Goal: Task Accomplishment & Management: Complete application form

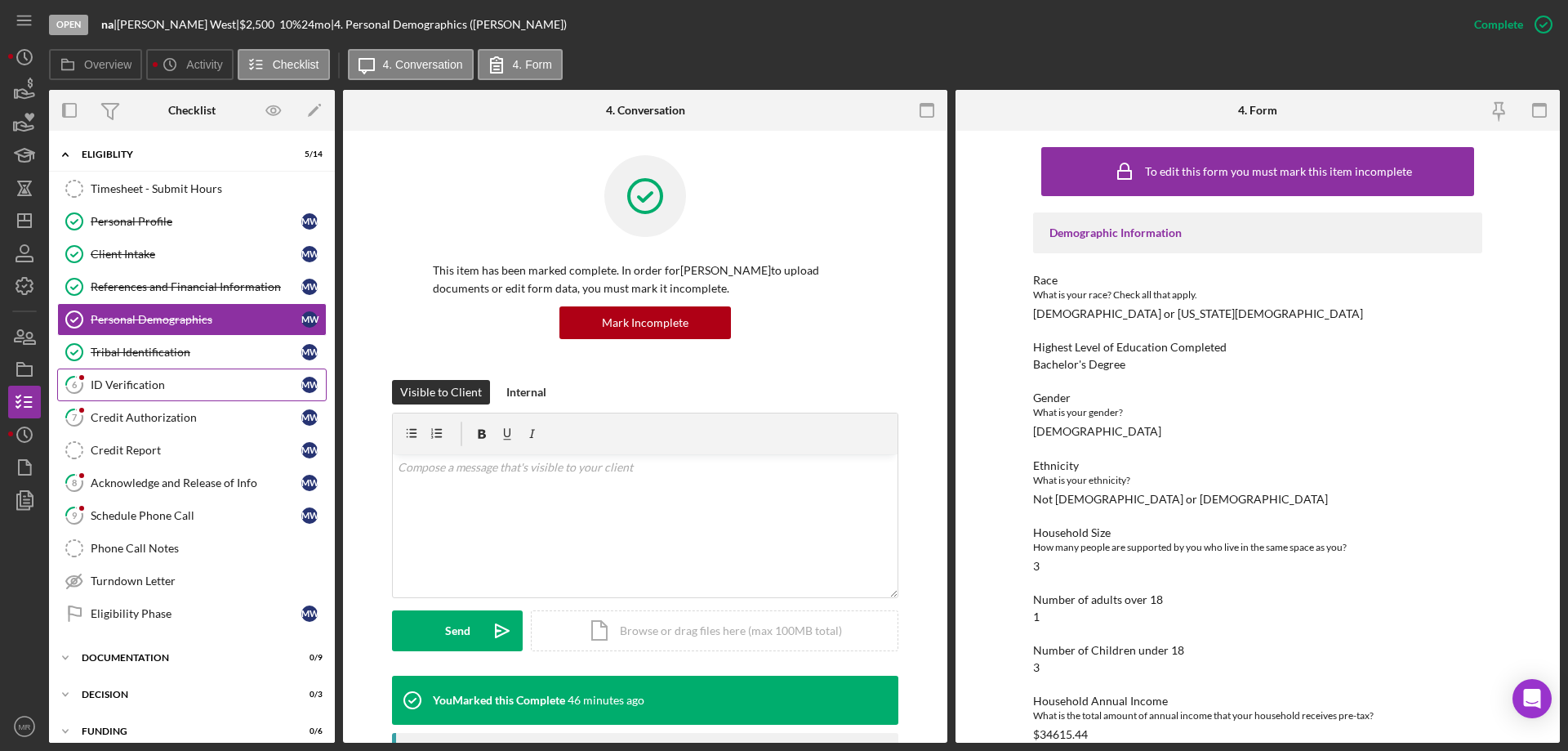
click at [144, 384] on div "ID Verification" at bounding box center [196, 384] width 211 height 13
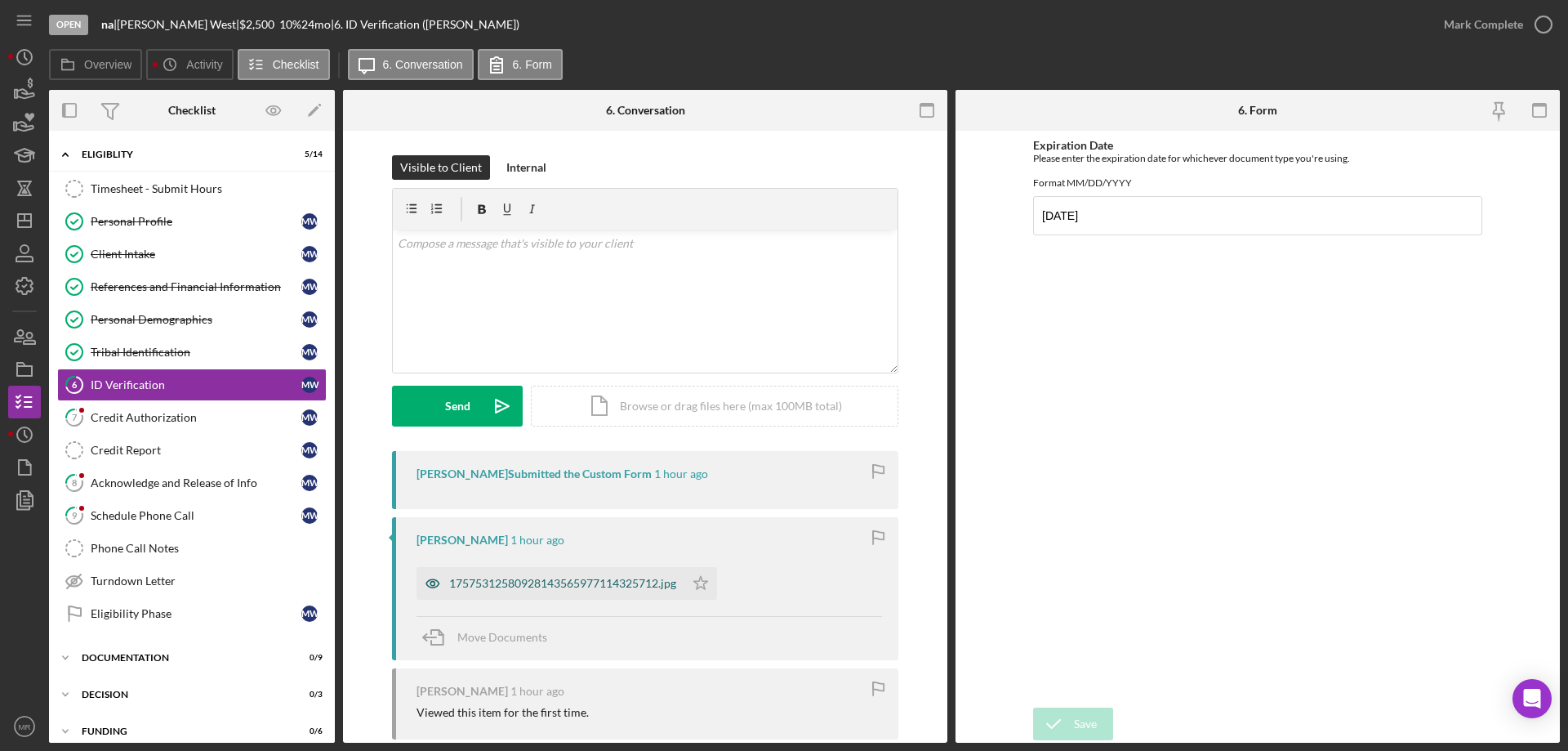
drag, startPoint x: 556, startPoint y: 580, endPoint x: 547, endPoint y: 579, distance: 9.1
click at [554, 579] on div "17575312580928143565977114325712.jpg" at bounding box center [562, 583] width 227 height 13
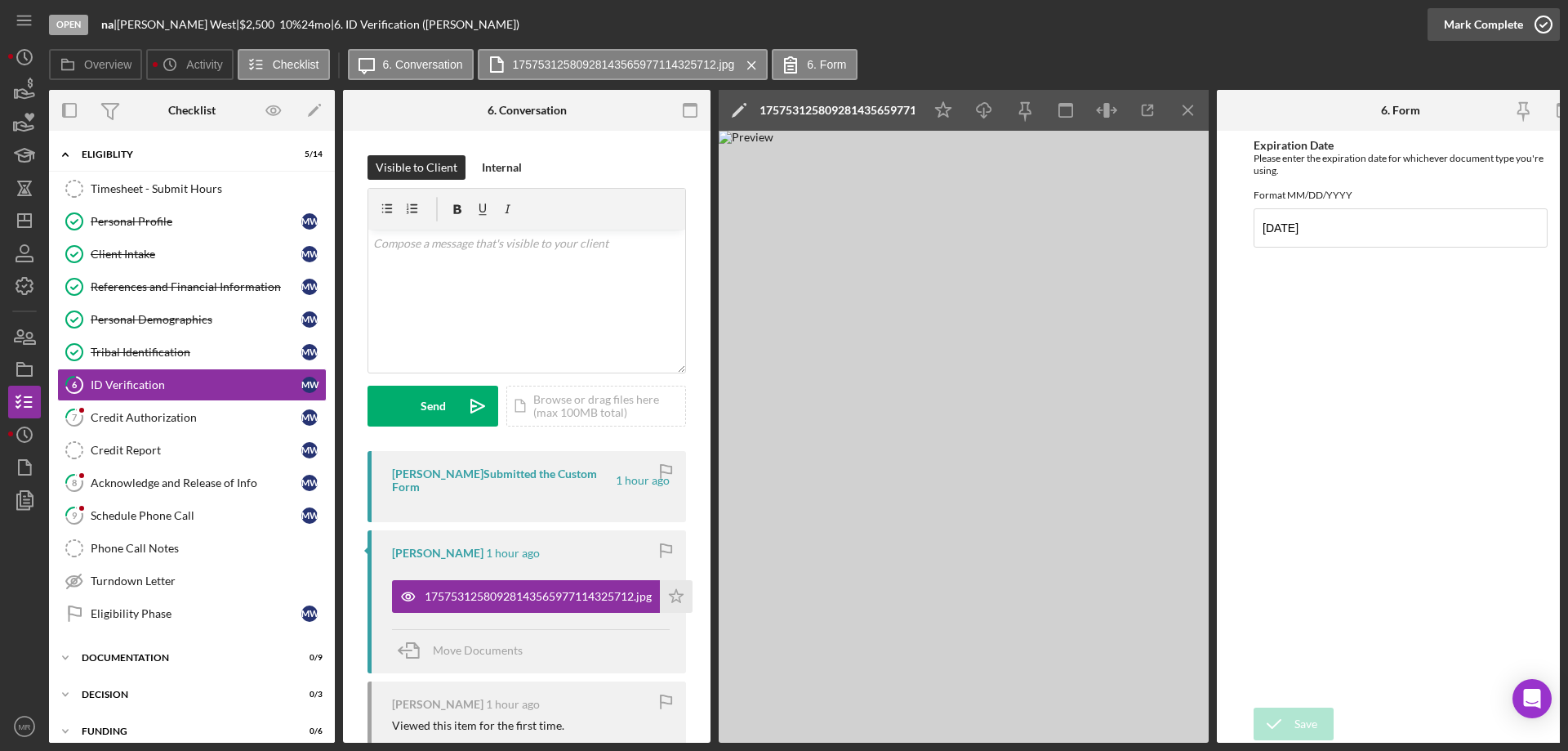
click at [1542, 18] on icon "button" at bounding box center [1544, 25] width 41 height 41
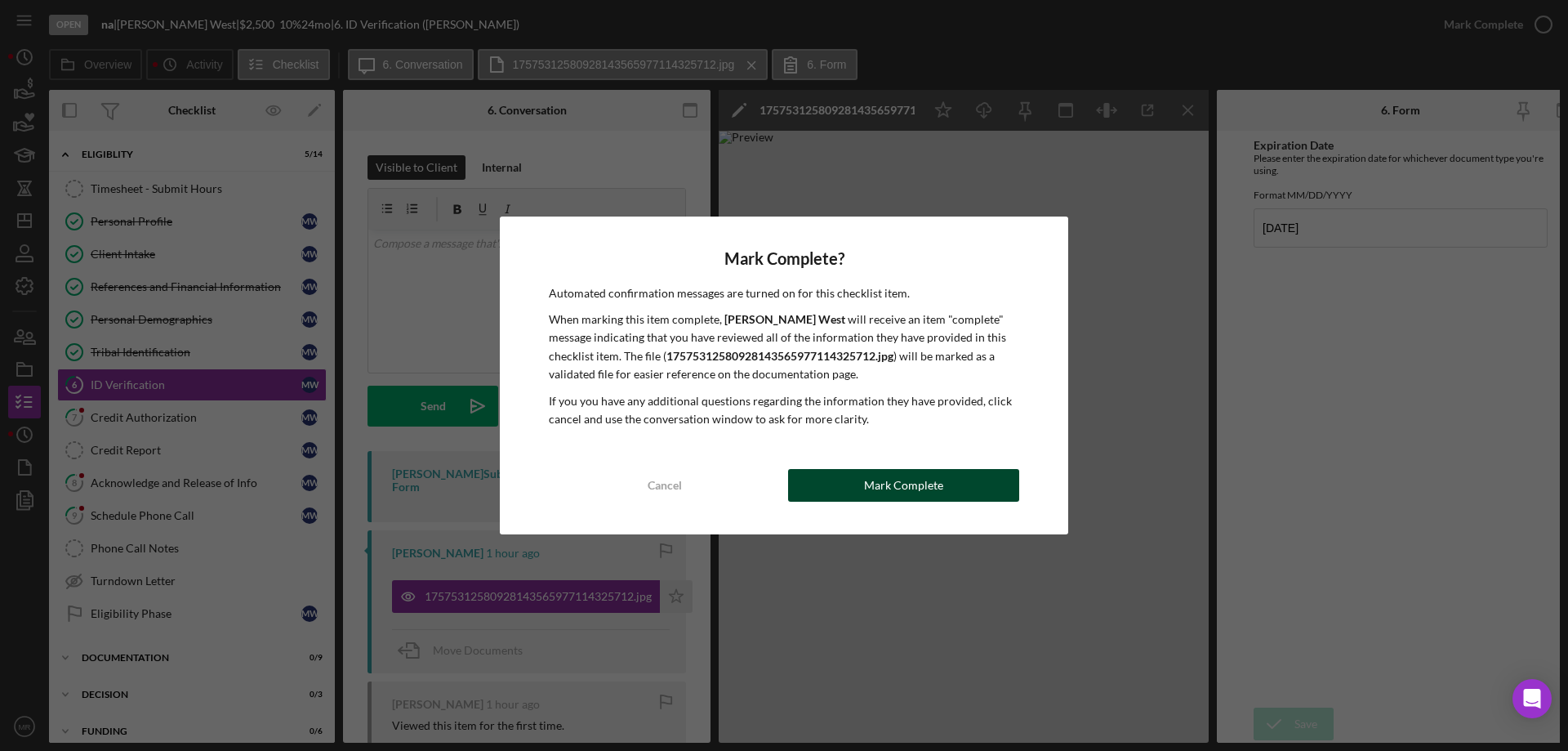
click at [938, 492] on div "Mark Complete" at bounding box center [904, 485] width 79 height 33
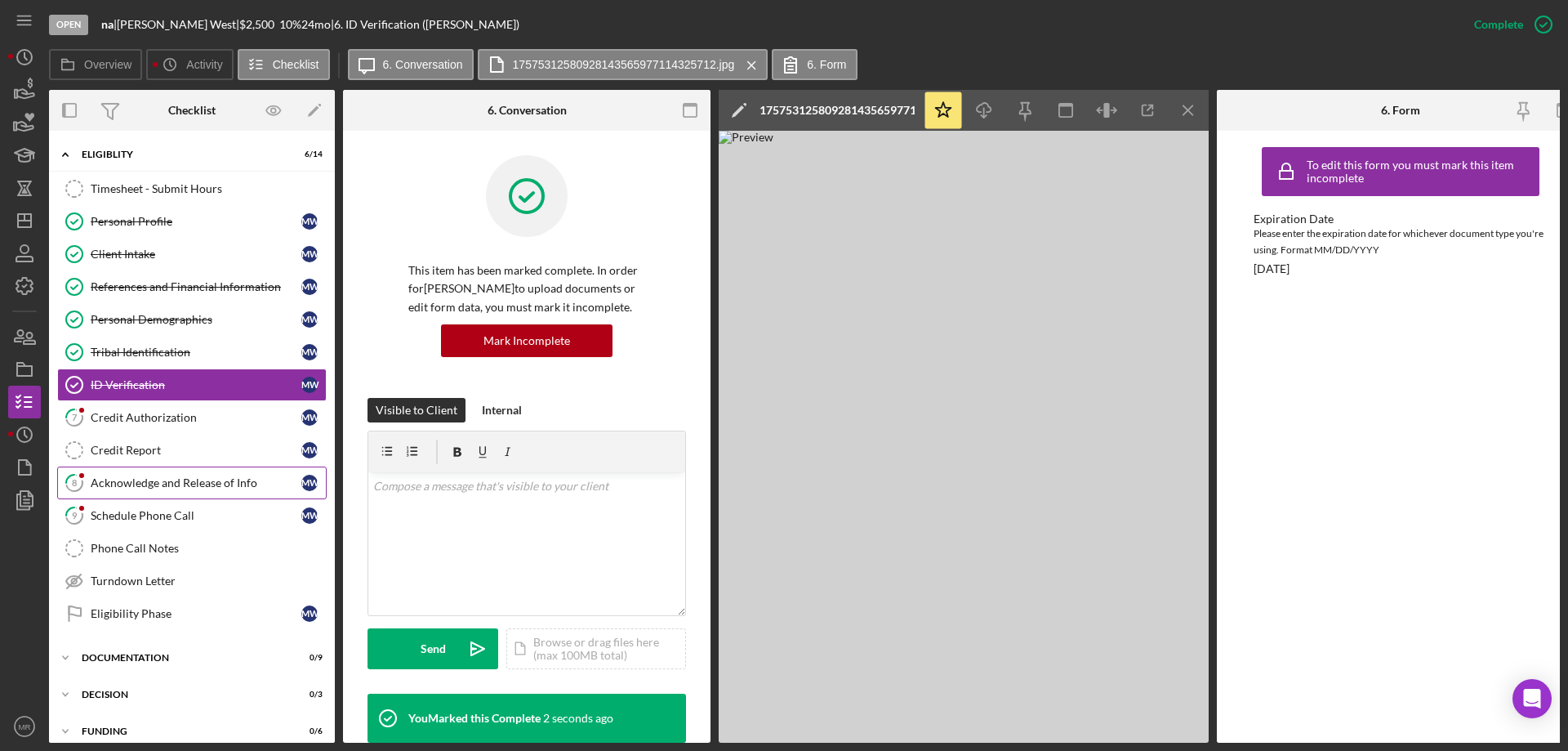
click at [140, 478] on div "Acknowledge and Release of Info" at bounding box center [196, 482] width 211 height 13
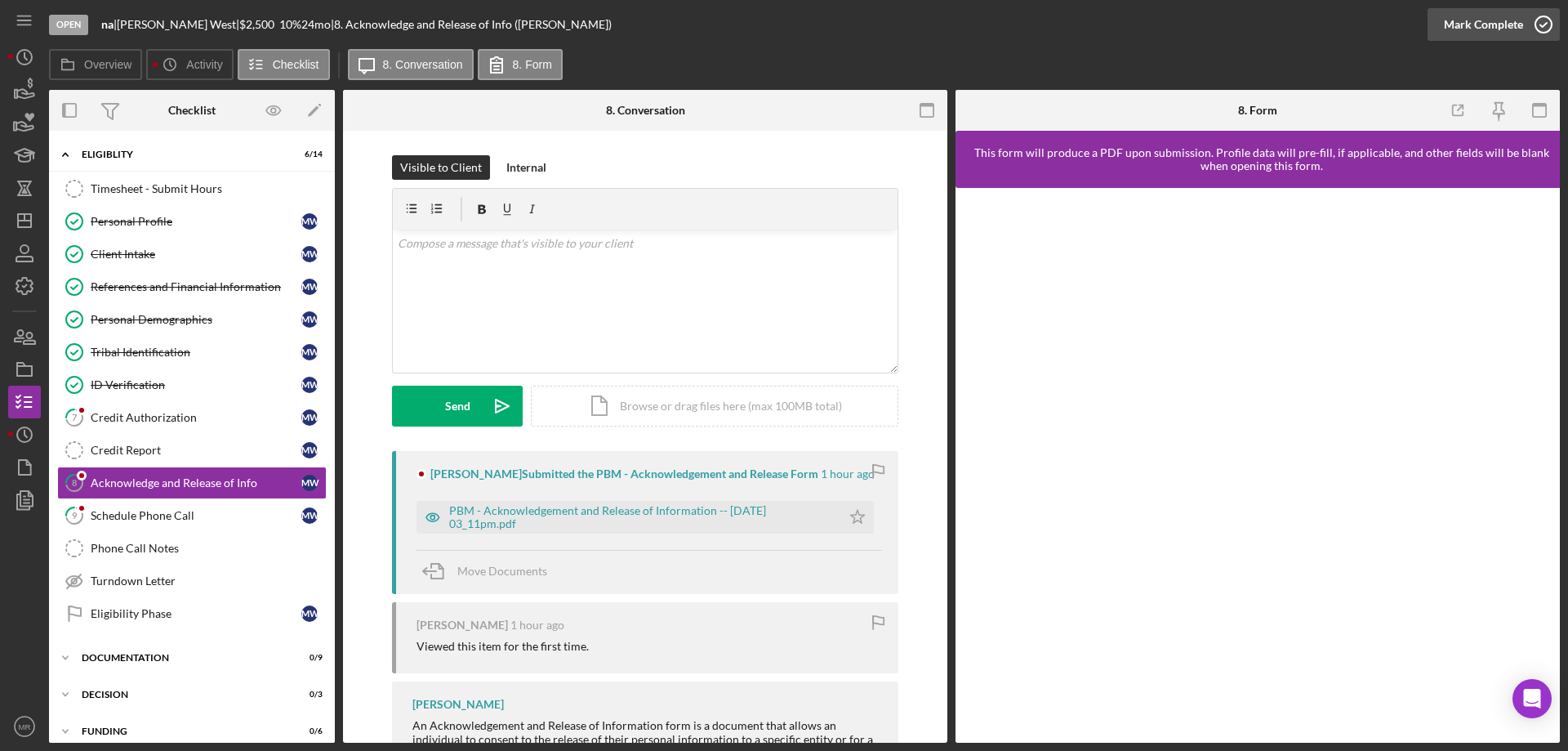
click at [1549, 23] on icon "button" at bounding box center [1544, 25] width 41 height 41
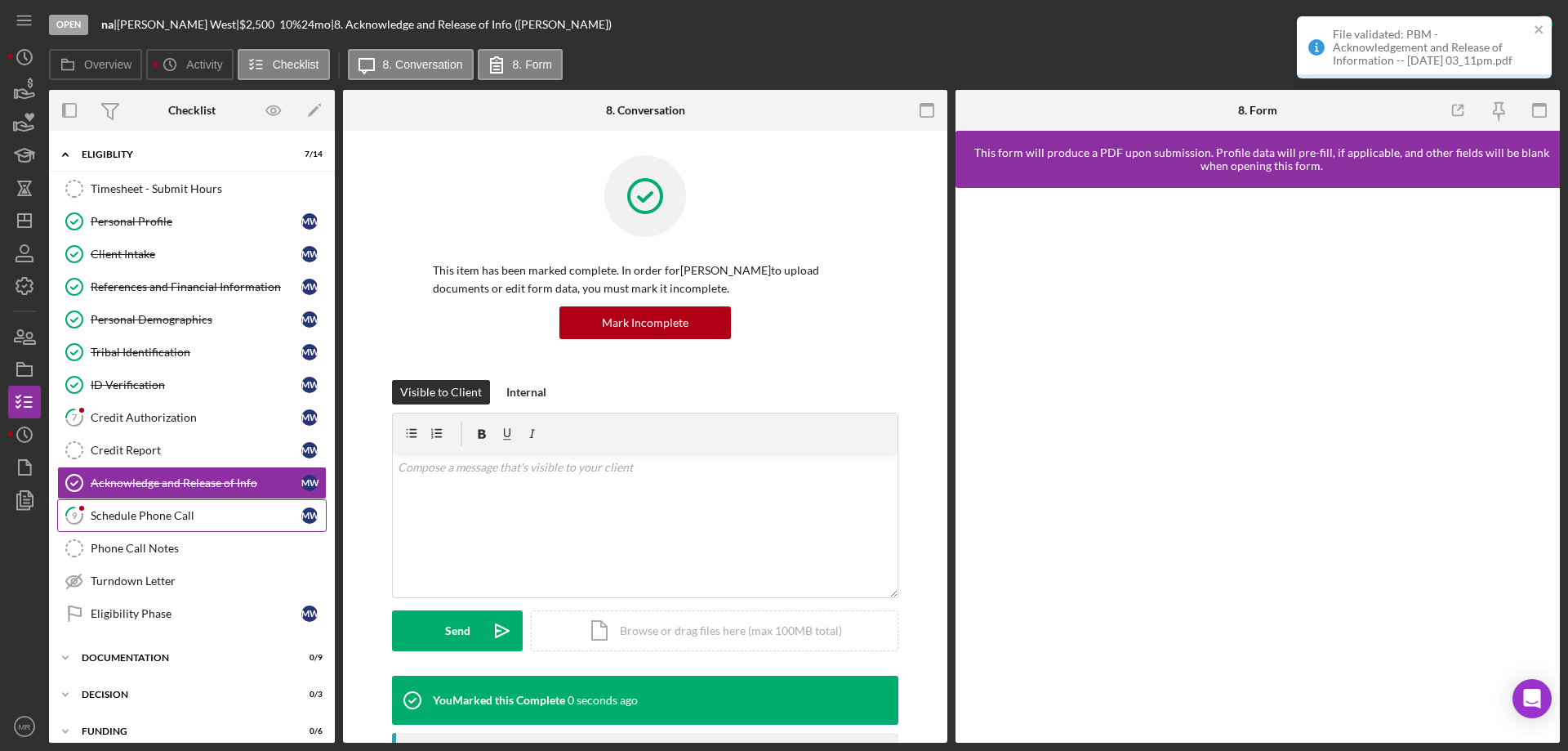
click at [147, 517] on div "Schedule Phone Call" at bounding box center [196, 515] width 211 height 13
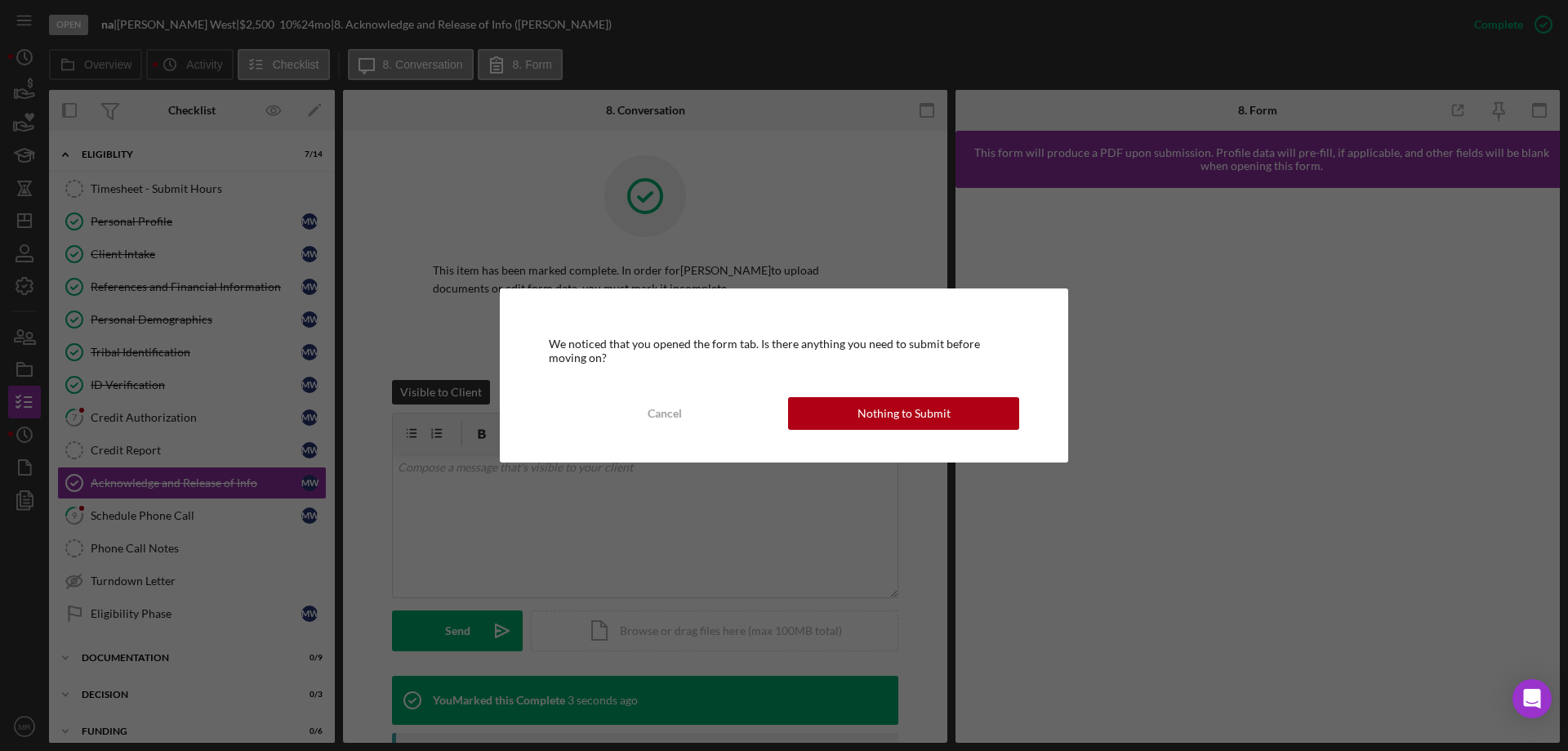
drag, startPoint x: 877, startPoint y: 387, endPoint x: 948, endPoint y: 381, distance: 71.3
click at [878, 386] on div "We noticed that you opened the form tab. Is there anything you need to submit b…" at bounding box center [784, 375] width 568 height 173
click at [922, 430] on div "We noticed that you opened the form tab. Is there anything you need to submit b…" at bounding box center [784, 375] width 568 height 173
click at [932, 423] on div "Nothing to Submit" at bounding box center [904, 413] width 93 height 33
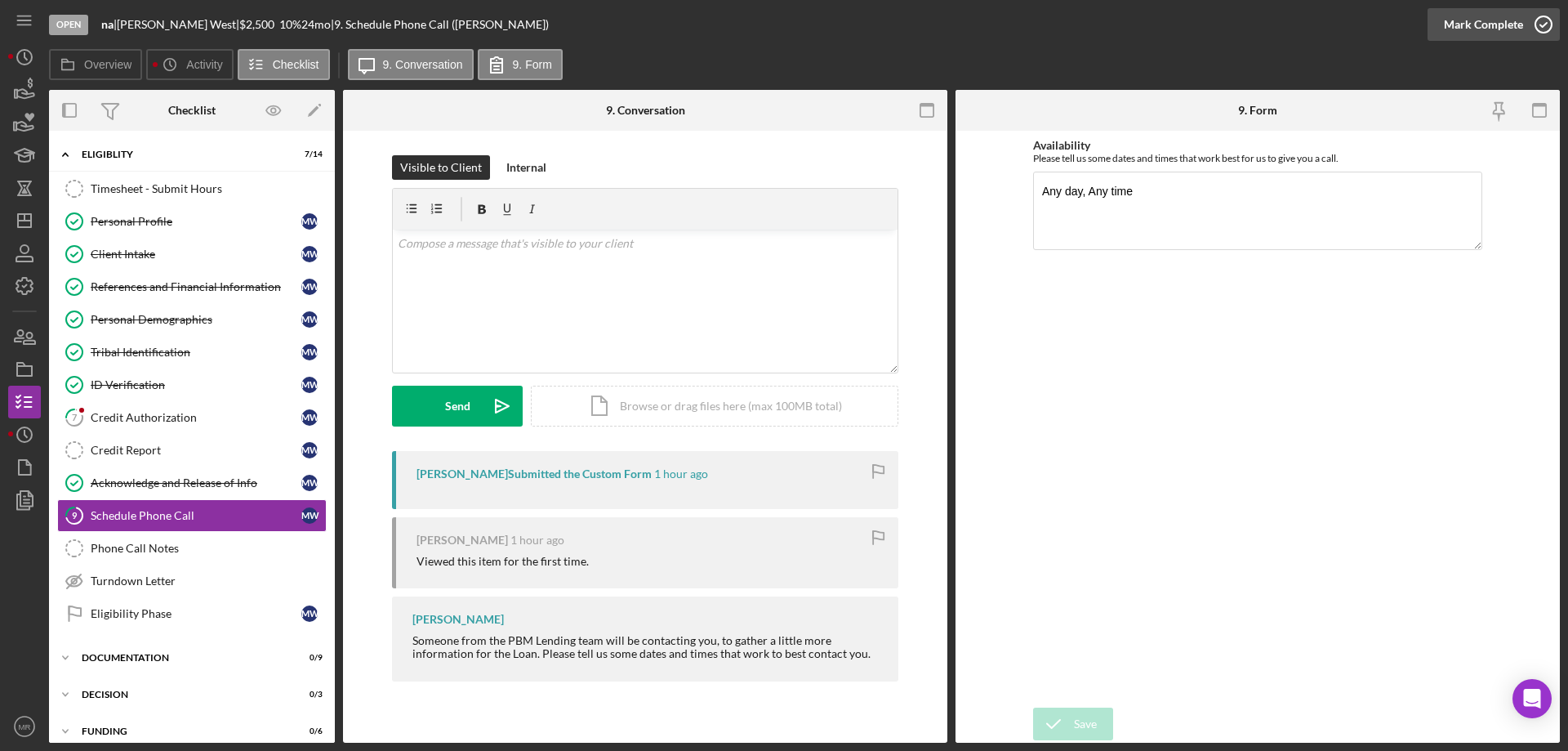
click at [1541, 26] on icon "button" at bounding box center [1544, 25] width 41 height 41
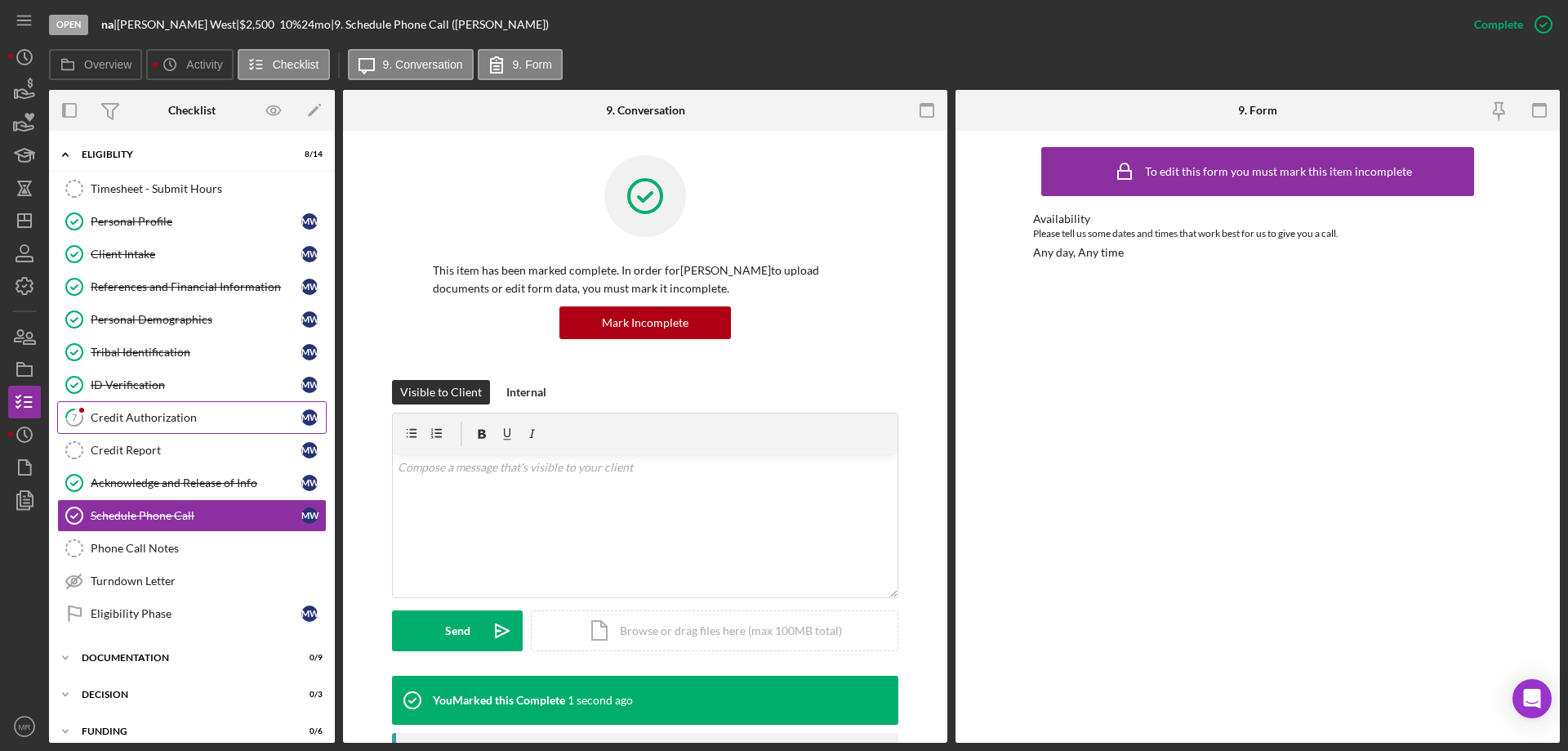
click at [116, 417] on div "Credit Authorization" at bounding box center [196, 417] width 211 height 13
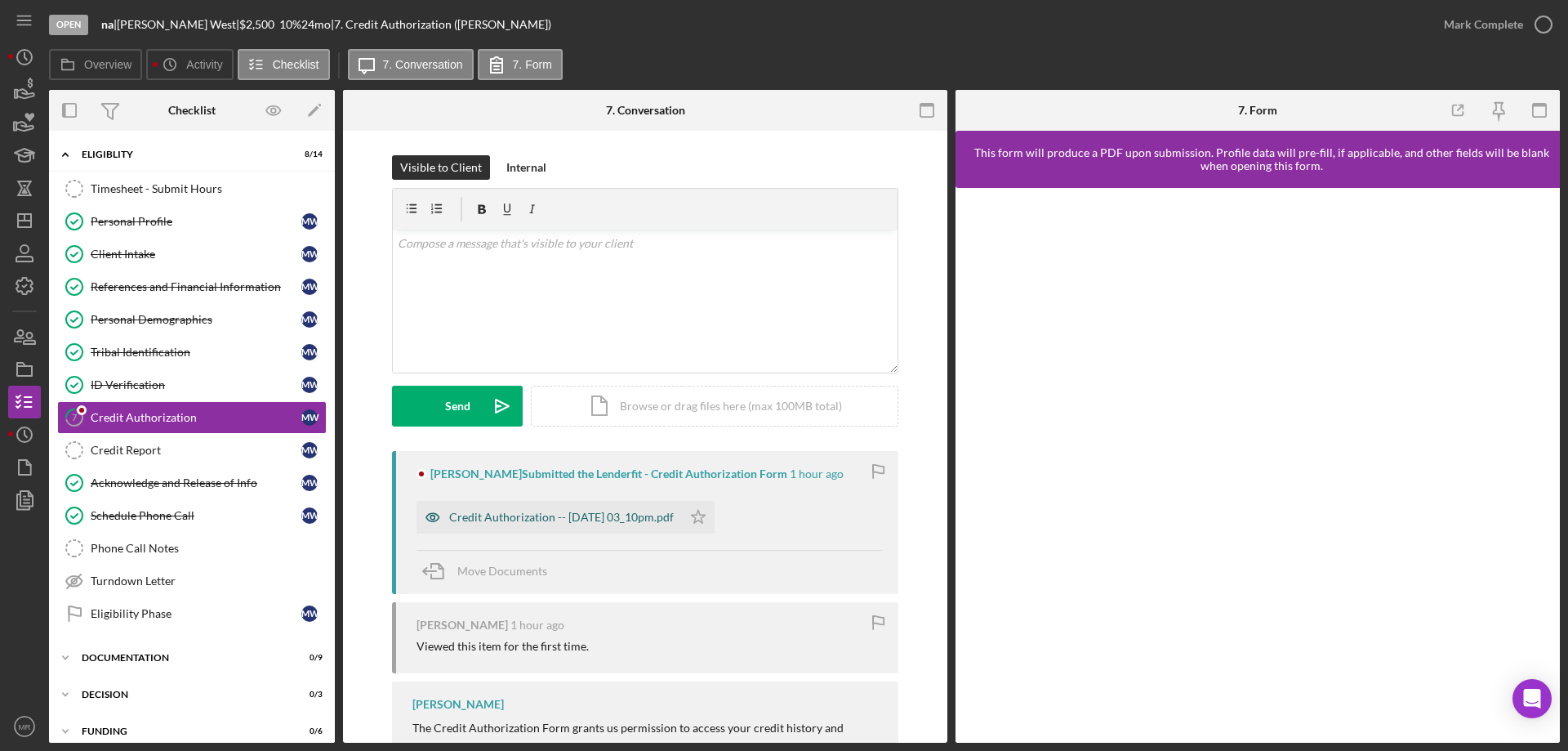
click at [544, 516] on div "Credit Authorization -- [DATE] 03_10pm.pdf" at bounding box center [562, 517] width 225 height 13
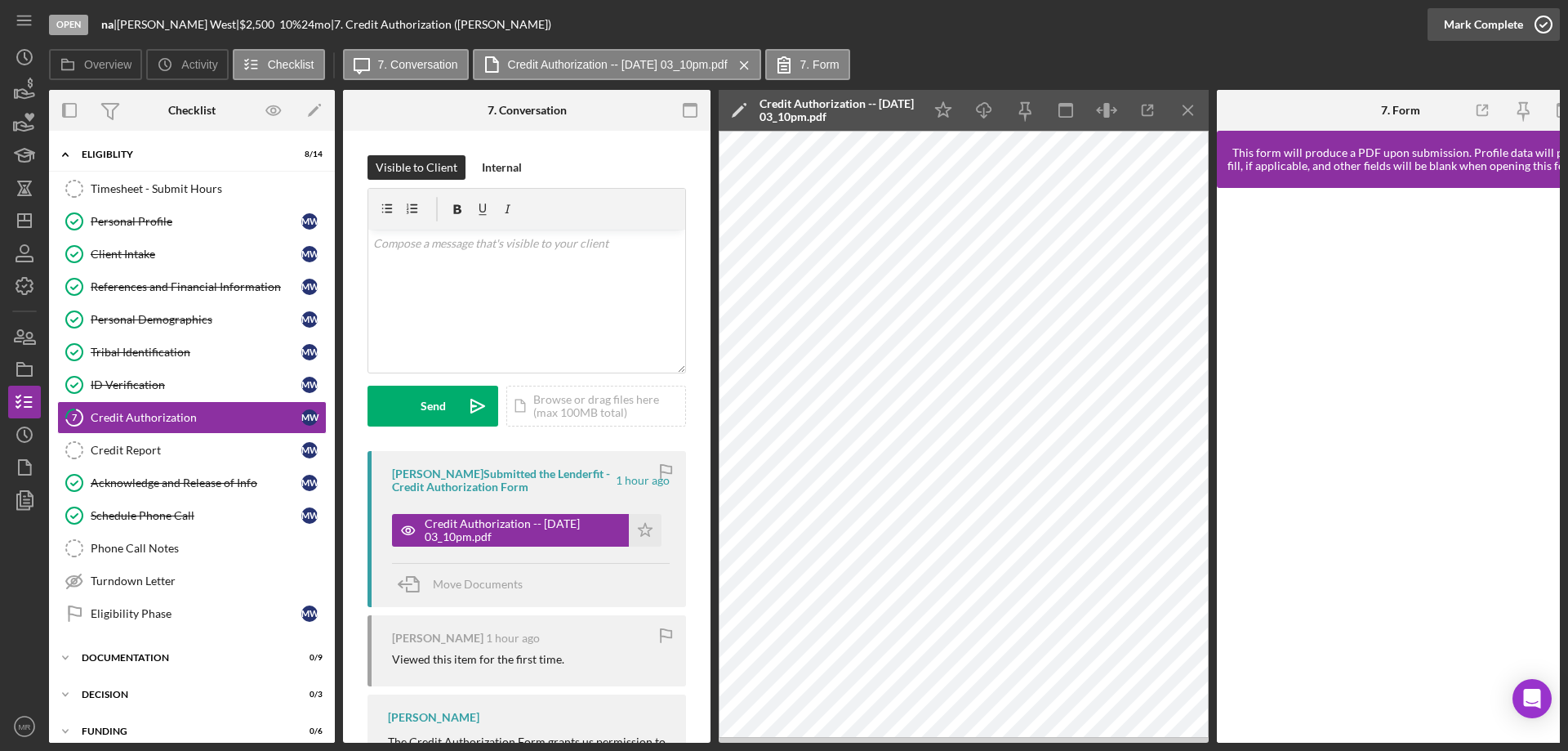
click at [1545, 17] on circle "button" at bounding box center [1543, 24] width 16 height 16
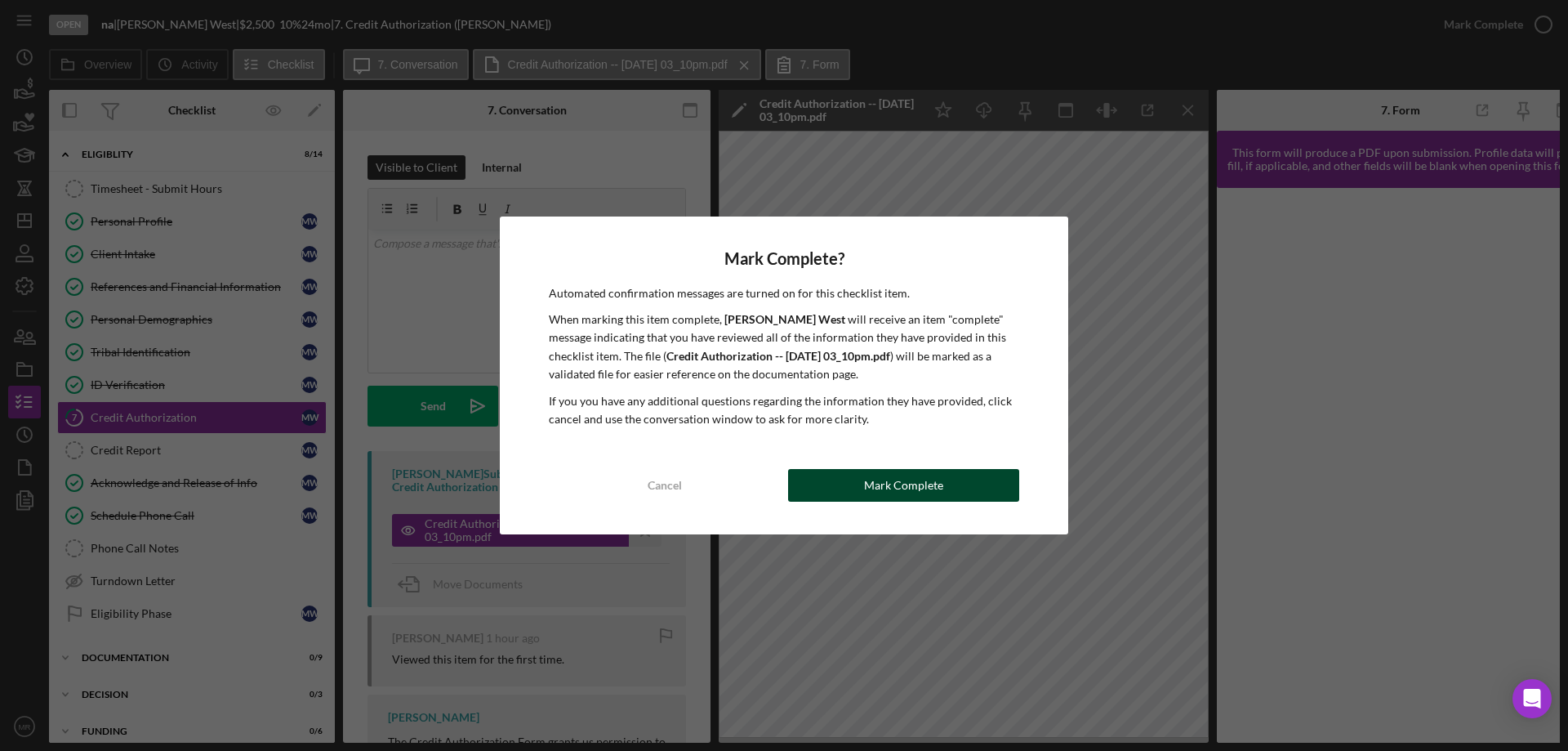
click at [910, 476] on div "Mark Complete" at bounding box center [904, 485] width 79 height 33
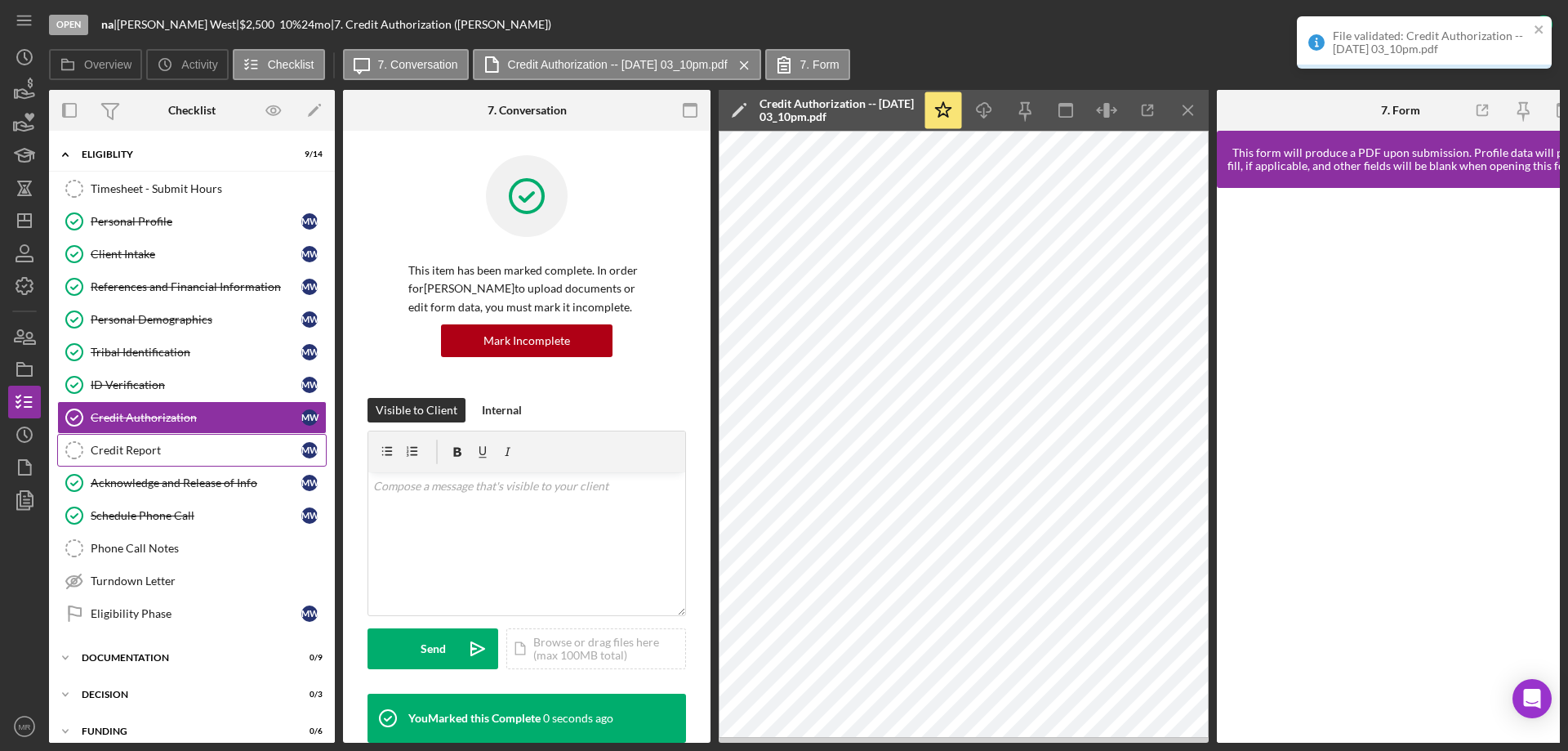
click at [153, 448] on div "Credit Report" at bounding box center [196, 449] width 211 height 13
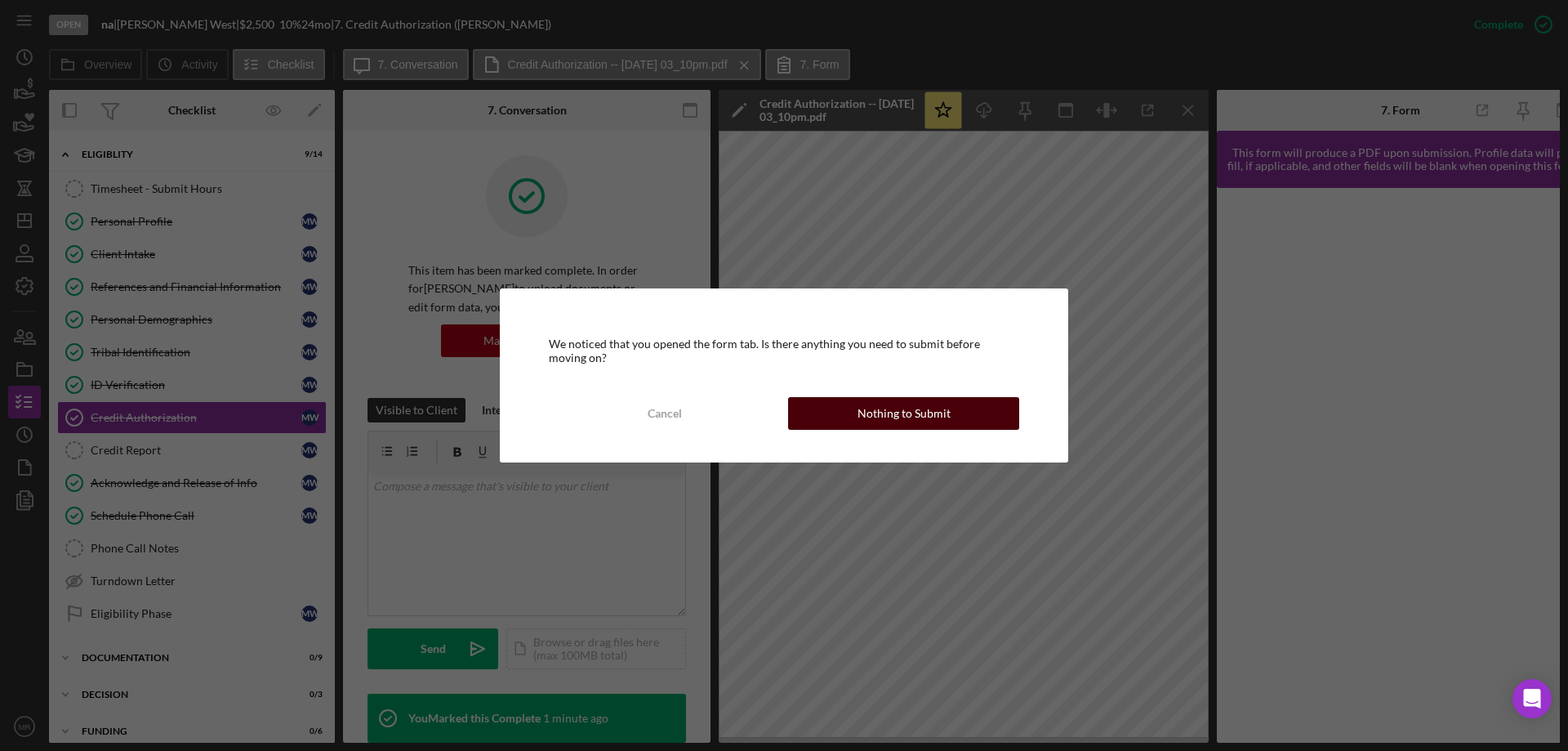
click at [920, 412] on div "Nothing to Submit" at bounding box center [904, 413] width 93 height 33
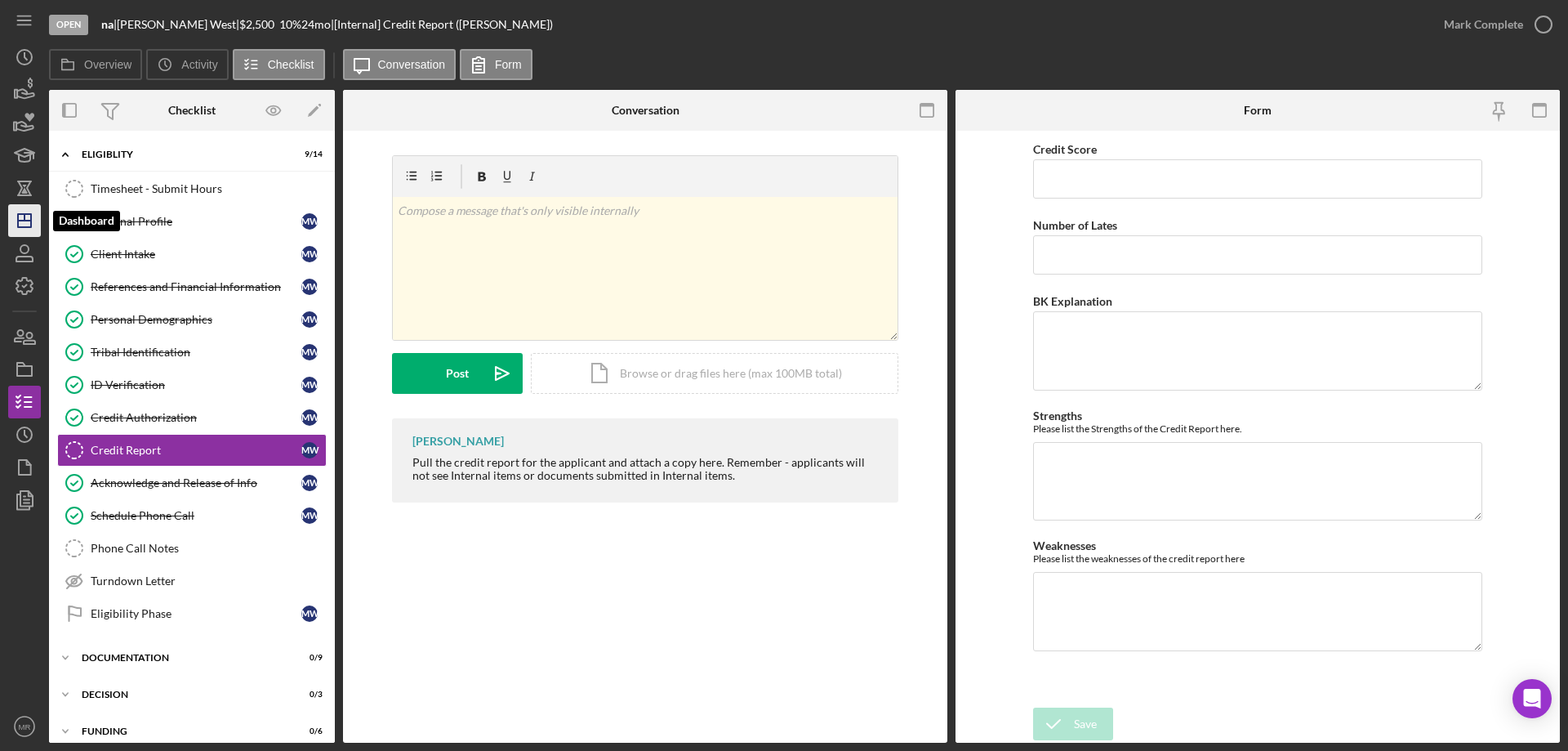
click at [30, 225] on polygon "button" at bounding box center [24, 220] width 13 height 13
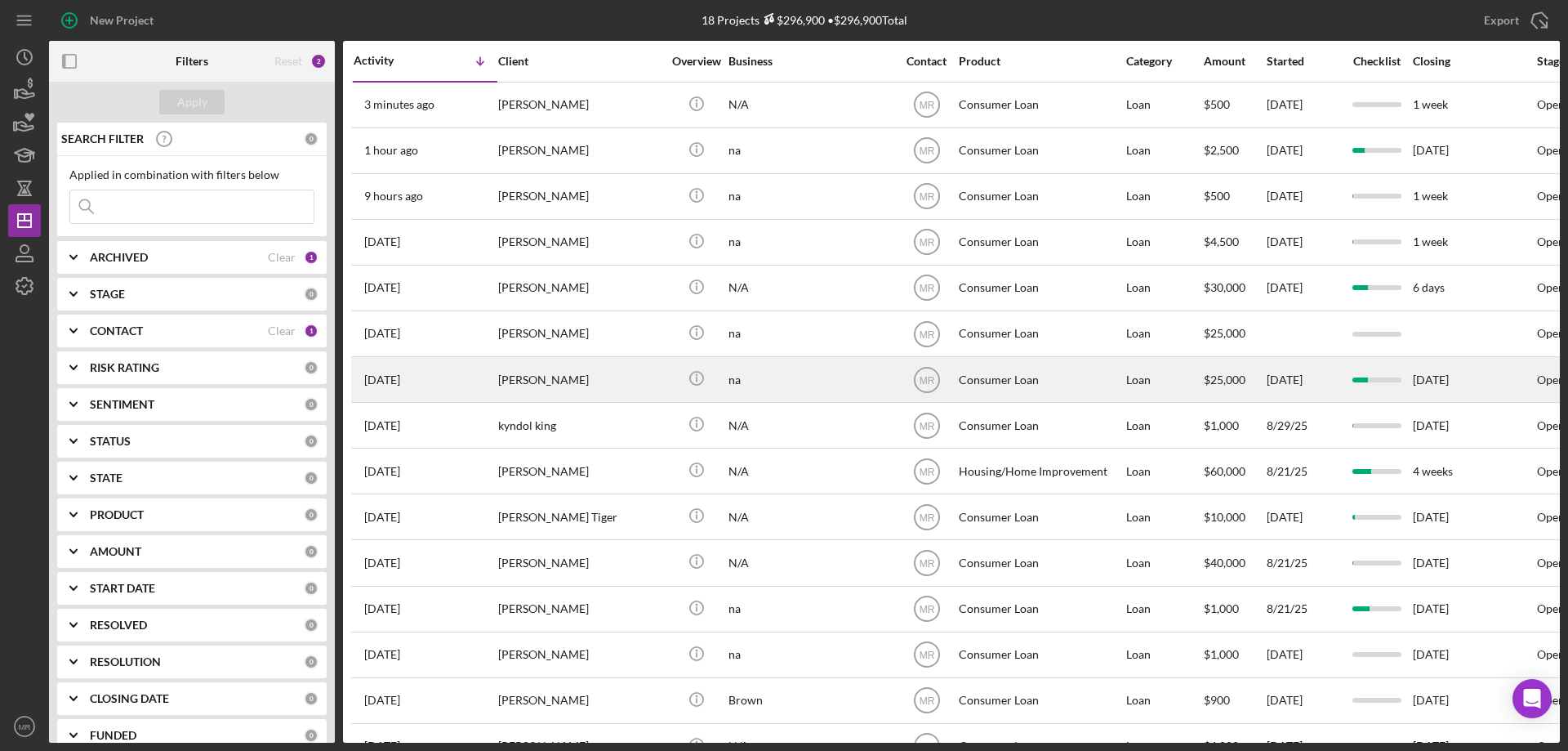
click at [827, 372] on div "na" at bounding box center [810, 379] width 164 height 43
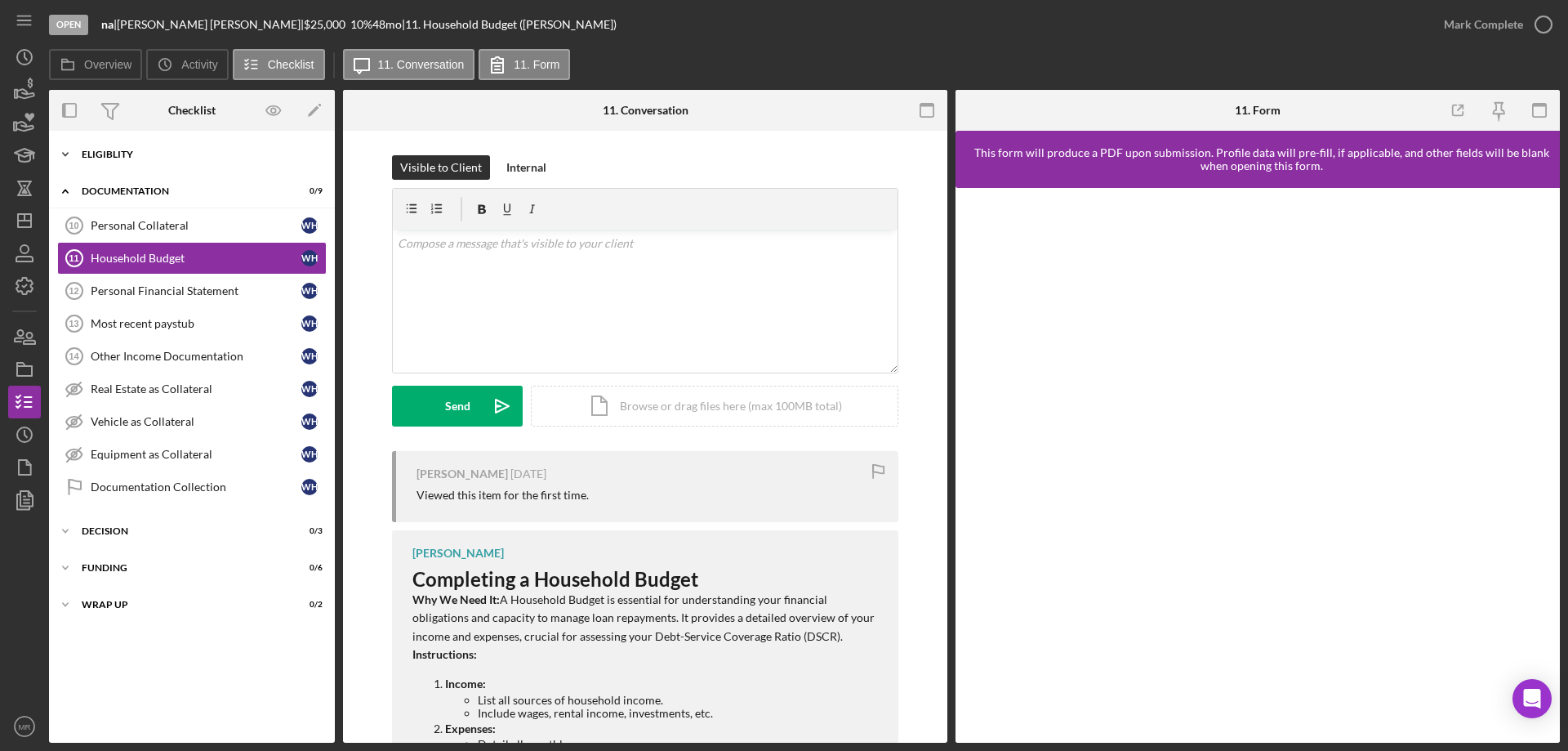
drag, startPoint x: 157, startPoint y: 156, endPoint x: 165, endPoint y: 157, distance: 8.1
click at [159, 155] on div "Eligiblity" at bounding box center [198, 153] width 233 height 9
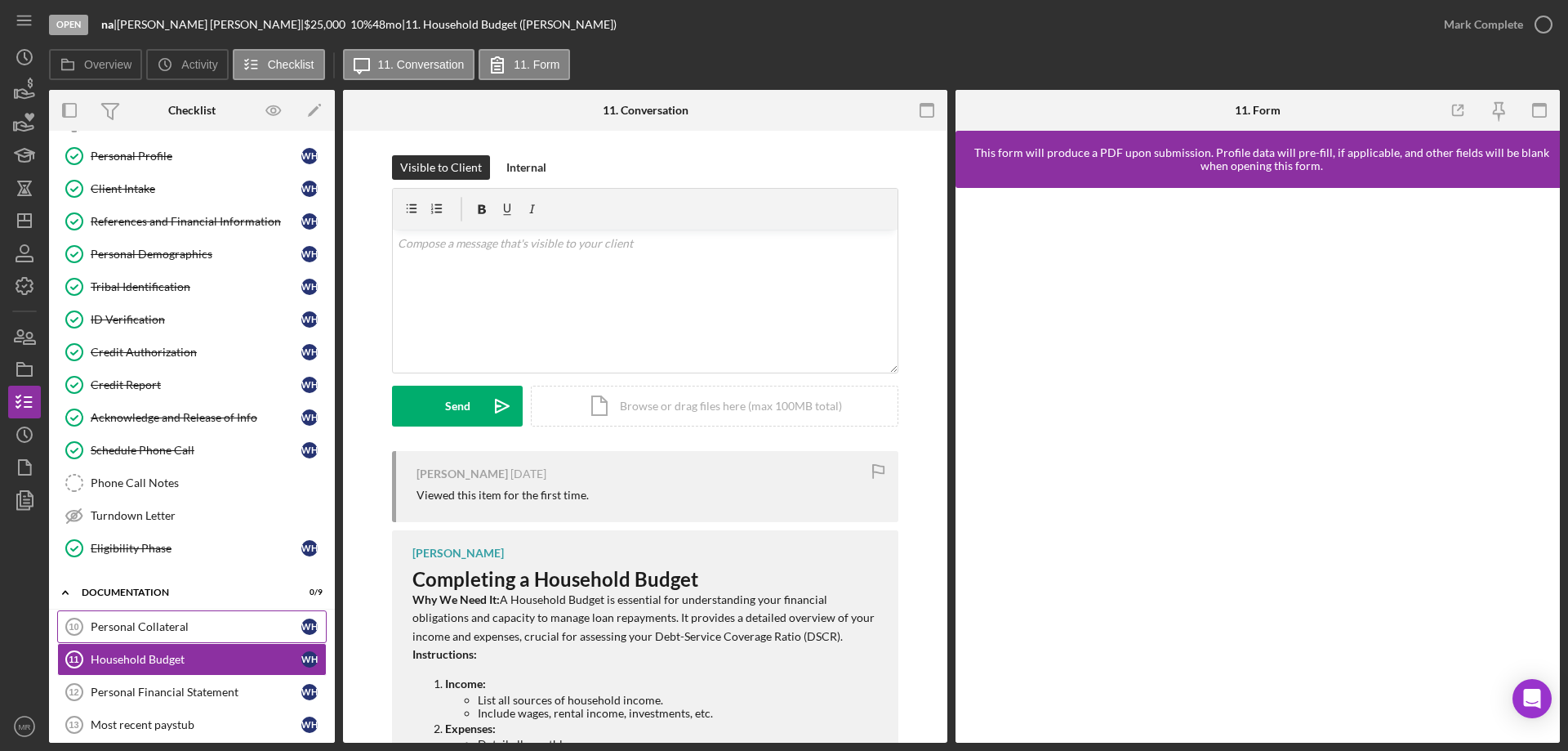
scroll to position [245, 0]
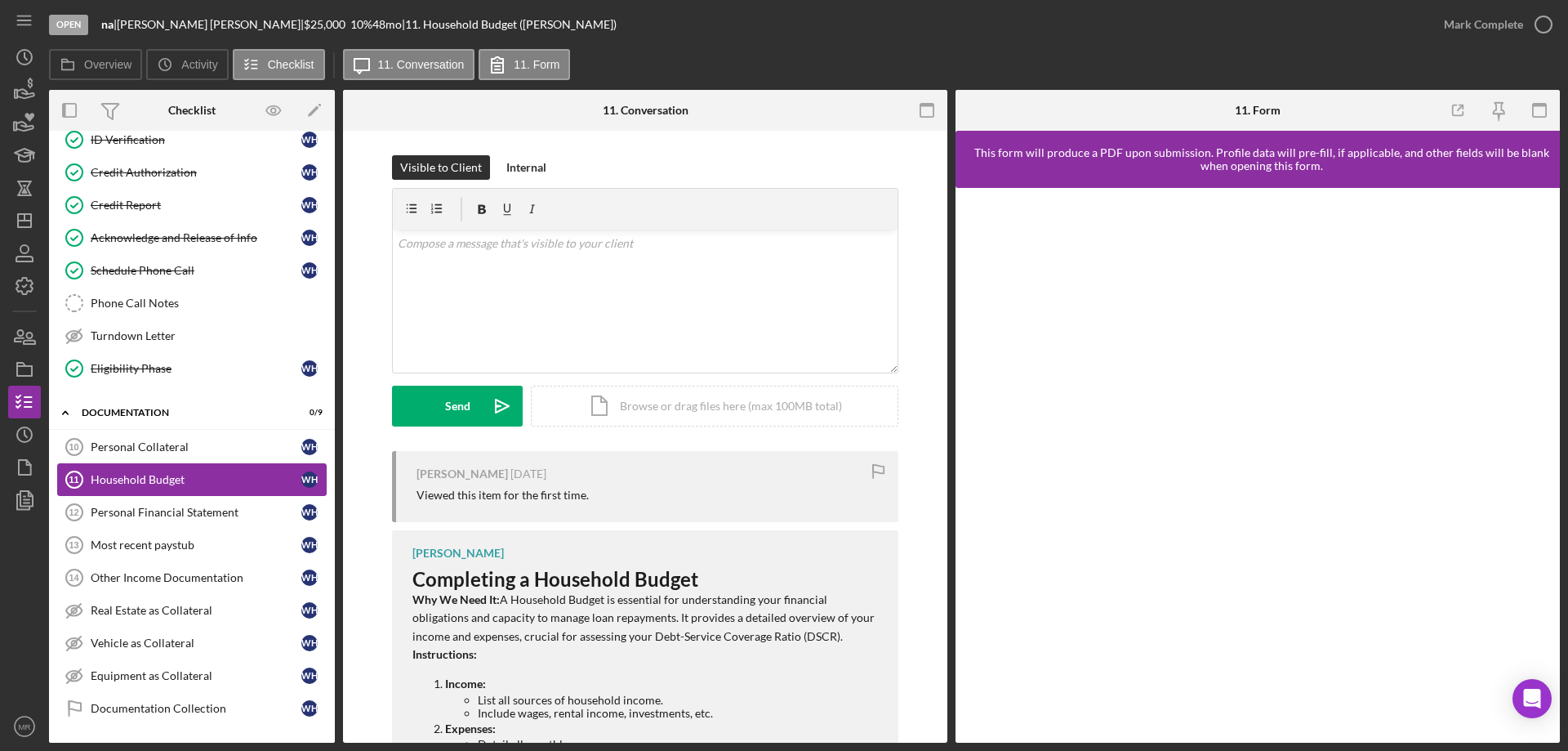
click at [159, 480] on div "Household Budget" at bounding box center [196, 479] width 211 height 13
click at [510, 283] on div "v Color teal Color pink Remove color Add row above Add row below Add column bef…" at bounding box center [645, 301] width 505 height 143
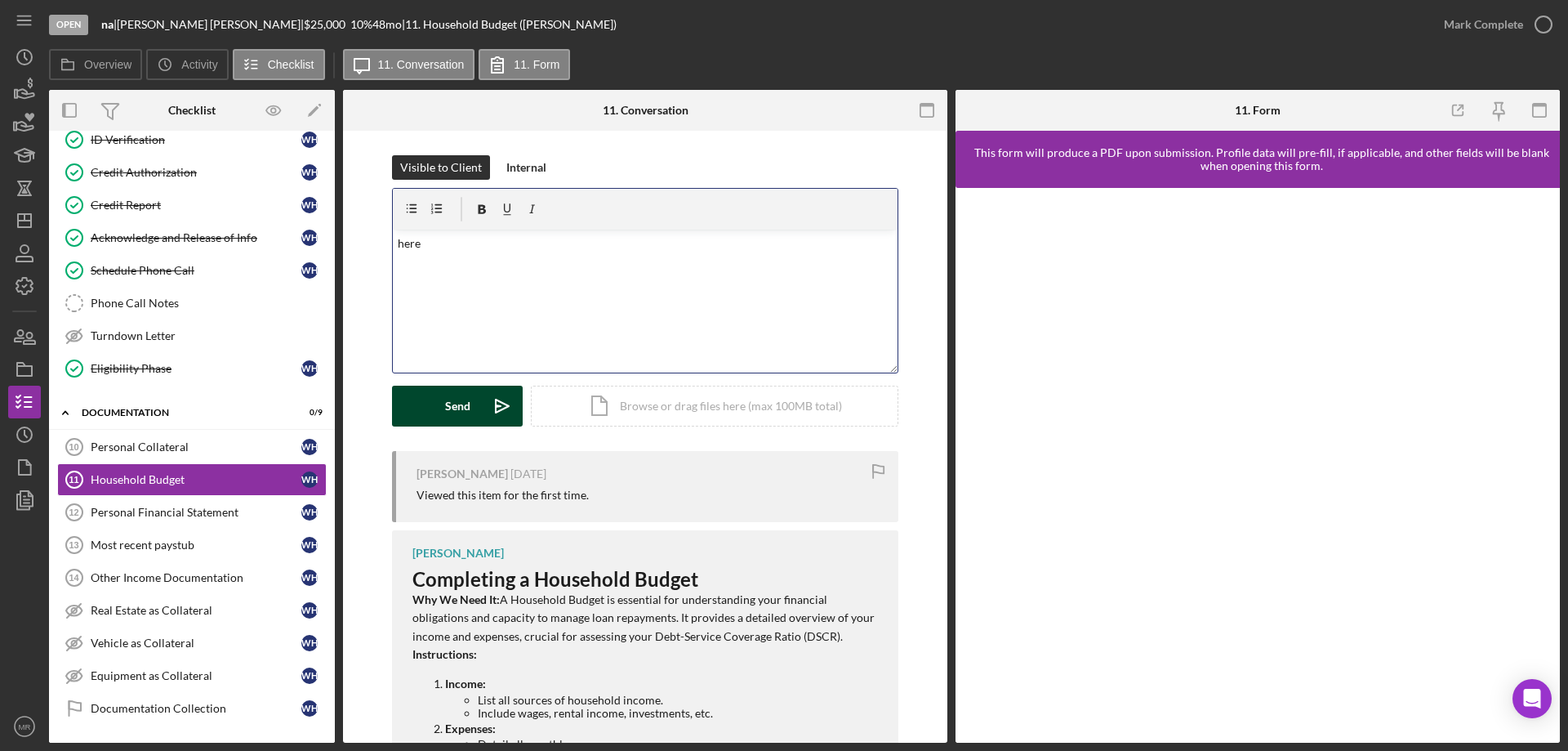
click at [455, 405] on div "Send" at bounding box center [458, 406] width 26 height 41
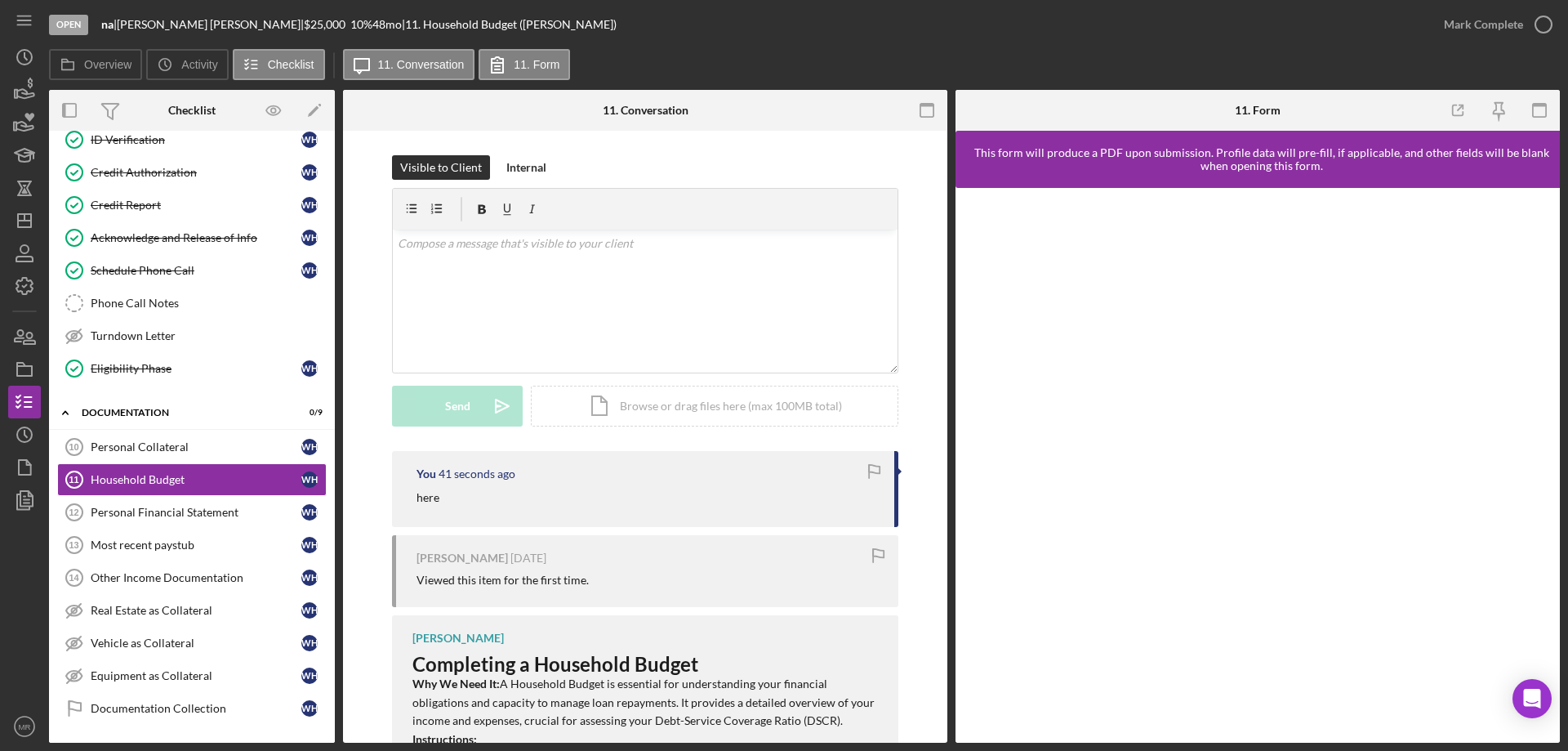
click at [632, 491] on div "here" at bounding box center [647, 497] width 461 height 18
click at [126, 199] on div "Credit Report" at bounding box center [196, 205] width 211 height 13
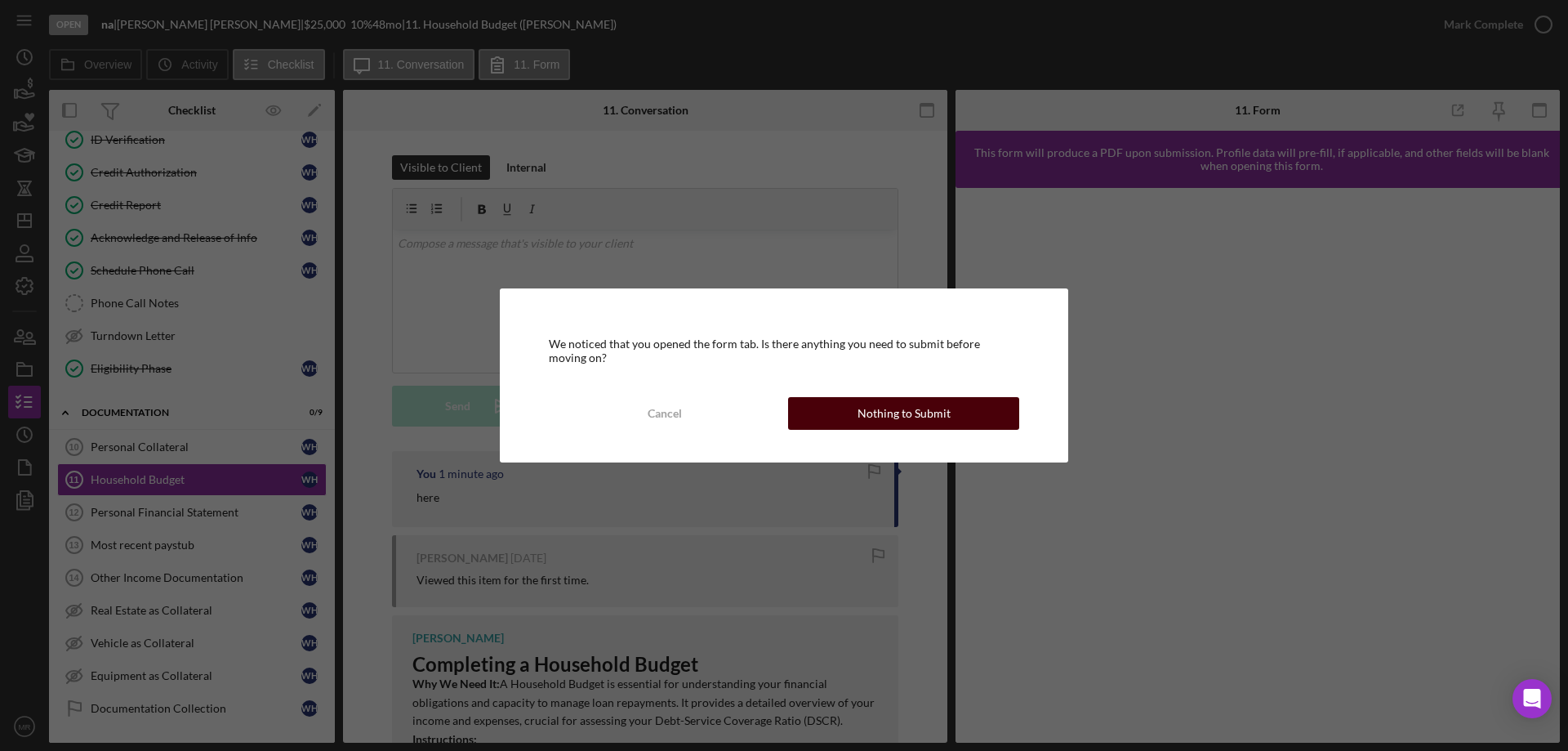
click at [909, 412] on div "Nothing to Submit" at bounding box center [904, 413] width 93 height 33
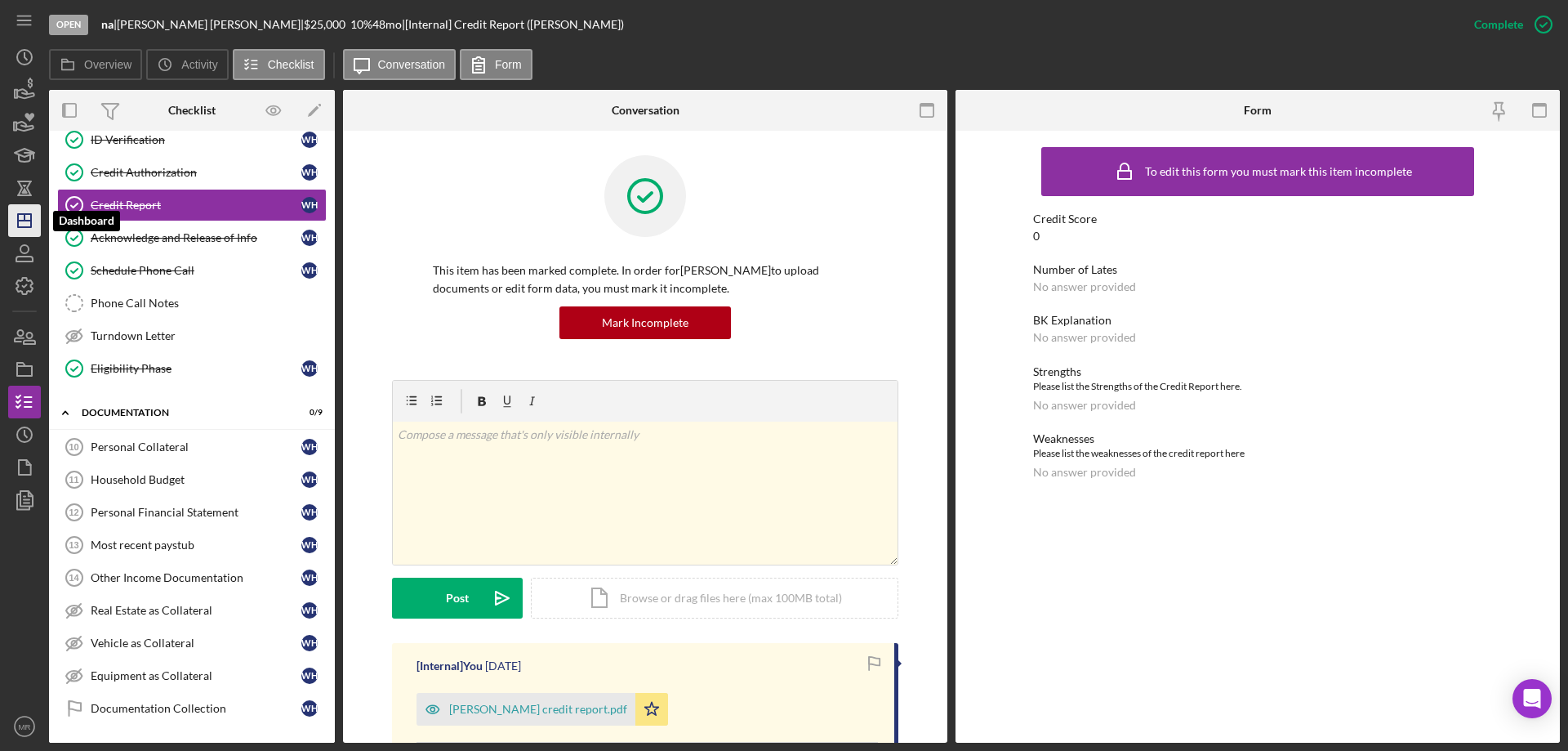
click at [11, 228] on icon "Icon/Dashboard" at bounding box center [25, 220] width 41 height 41
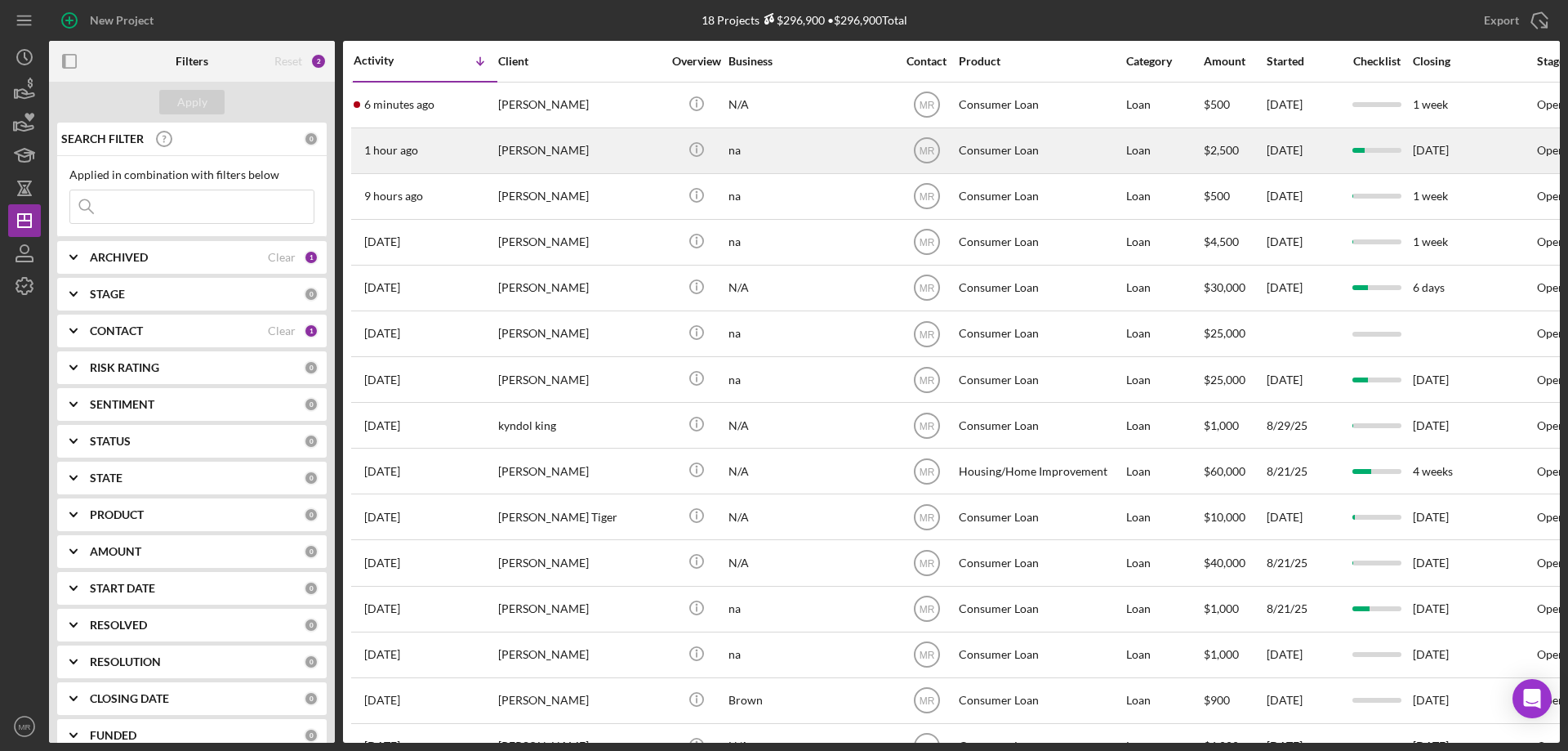
click at [632, 150] on div "[PERSON_NAME]" at bounding box center [580, 151] width 164 height 43
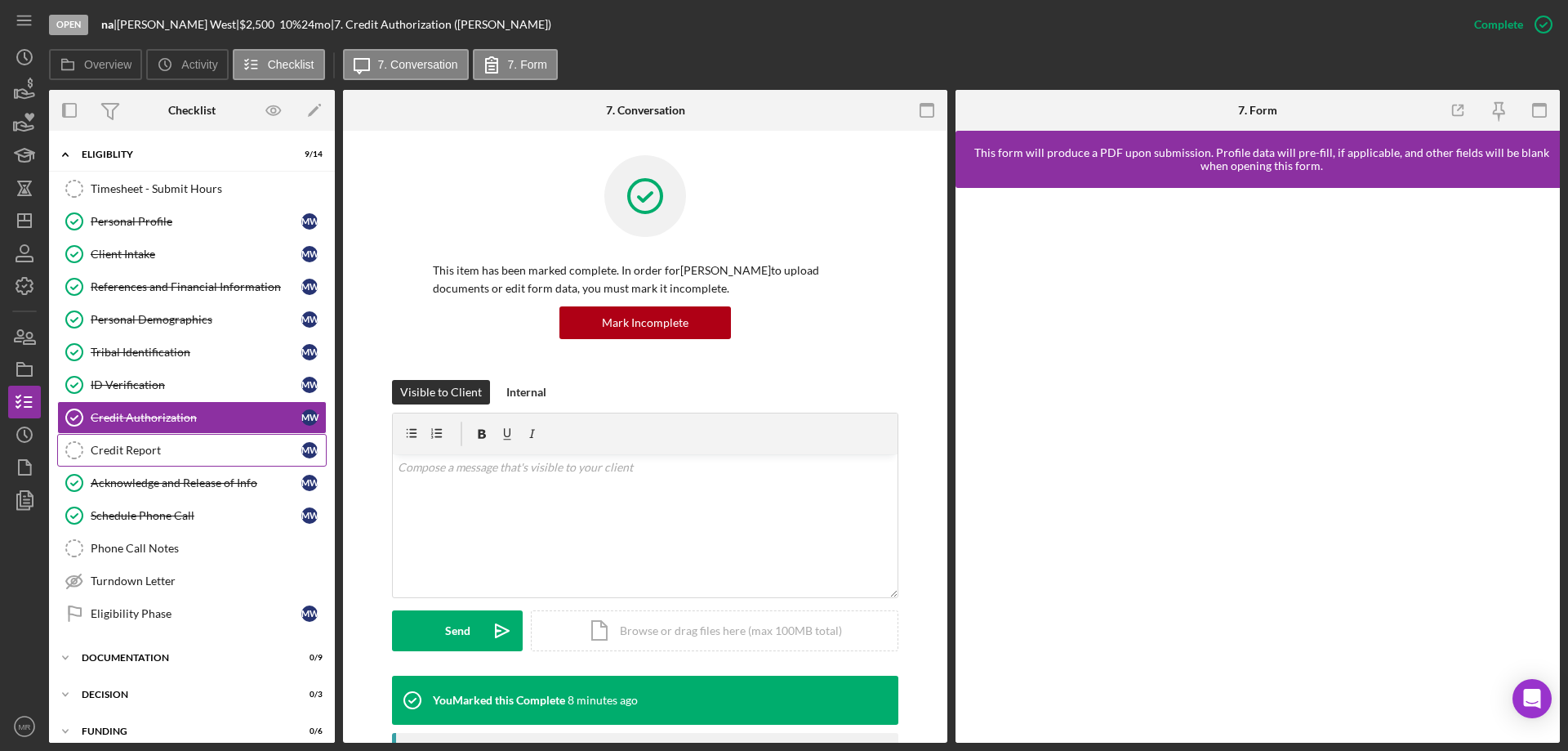
click at [116, 446] on div "Credit Report" at bounding box center [196, 449] width 211 height 13
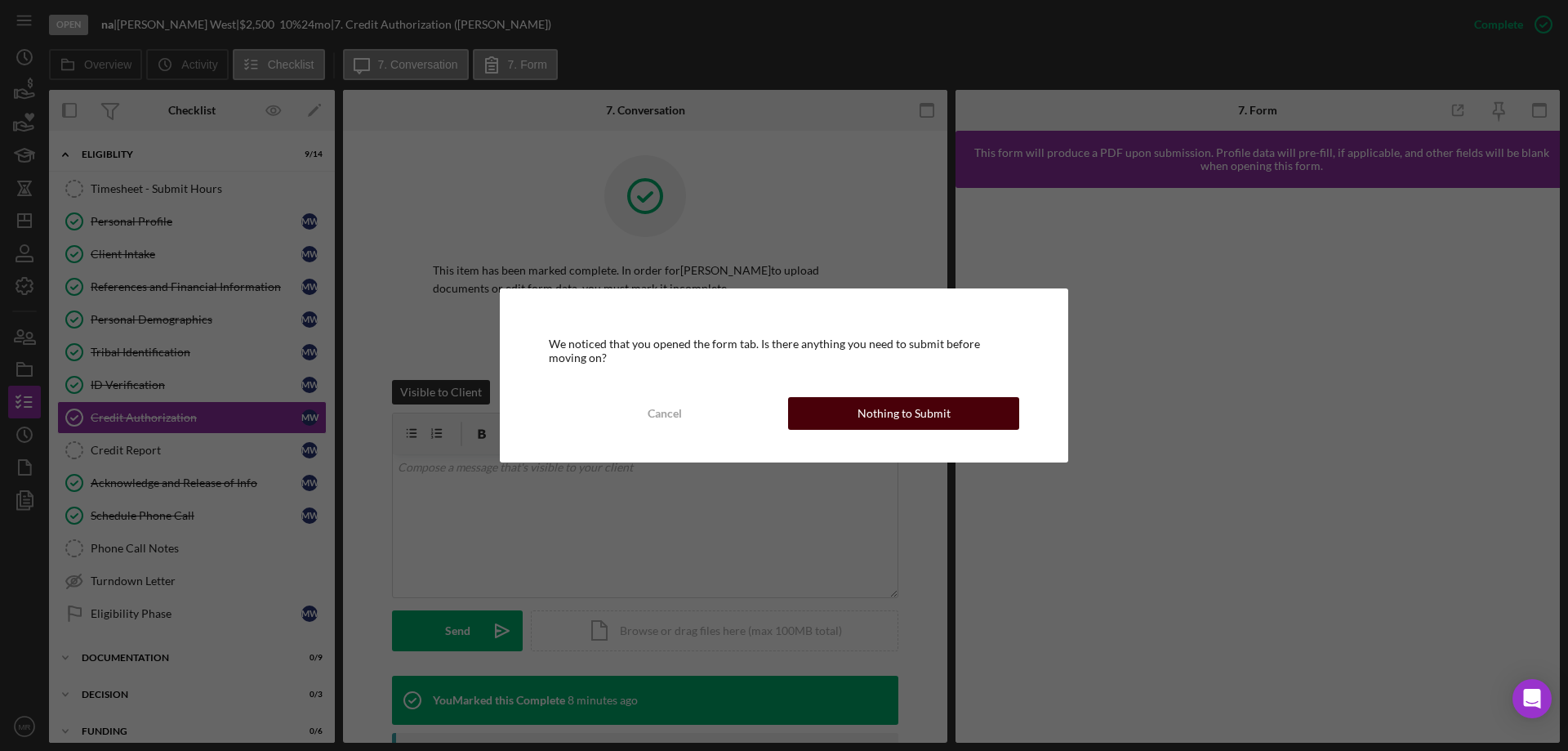
click at [908, 407] on div "Nothing to Submit" at bounding box center [904, 413] width 93 height 33
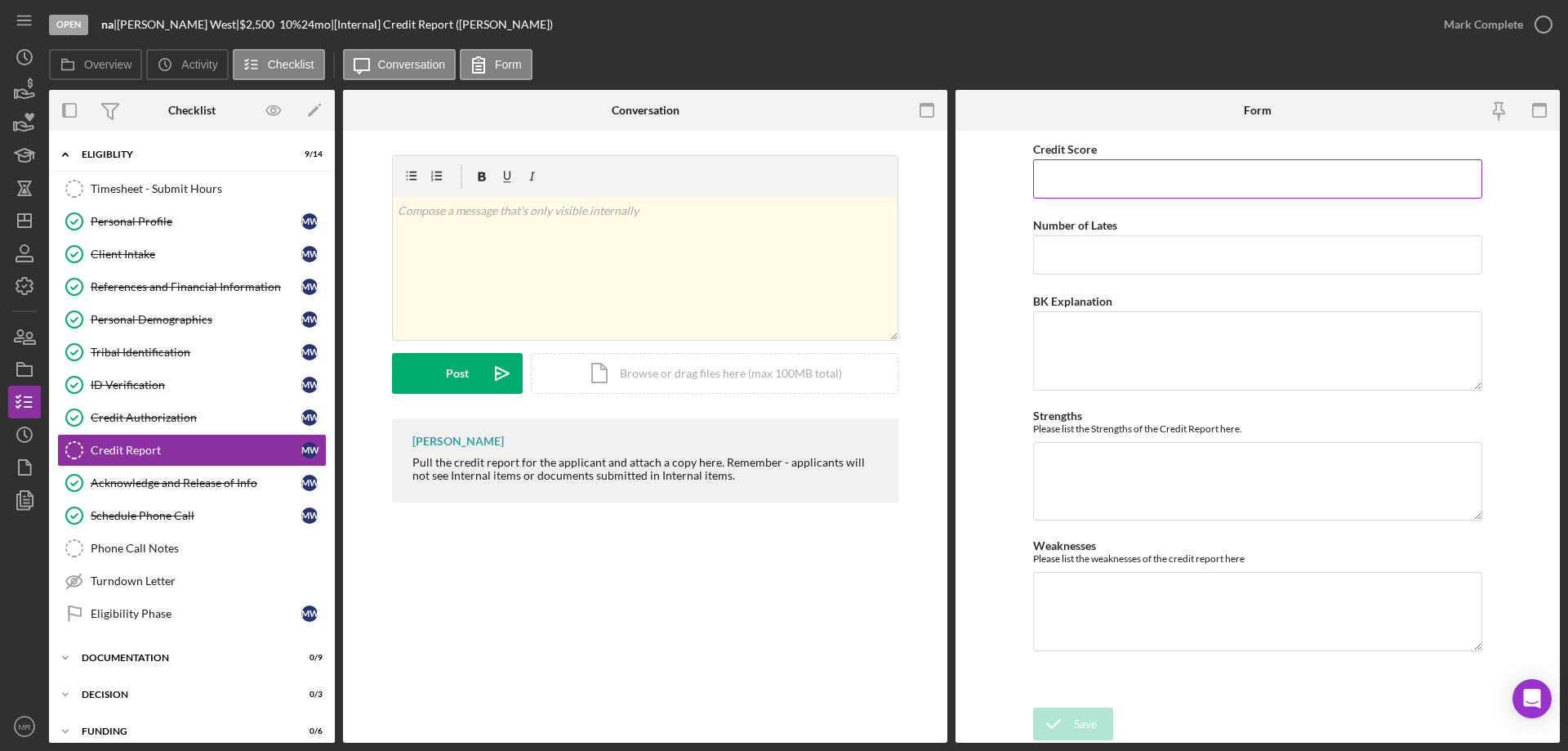
click at [1082, 177] on input "Credit Score" at bounding box center [1258, 179] width 449 height 39
type input "628"
click at [1146, 632] on textarea "Weaknesses" at bounding box center [1258, 610] width 449 height 78
type textarea "1 open collection"
click at [1078, 720] on div "Save" at bounding box center [1085, 724] width 23 height 33
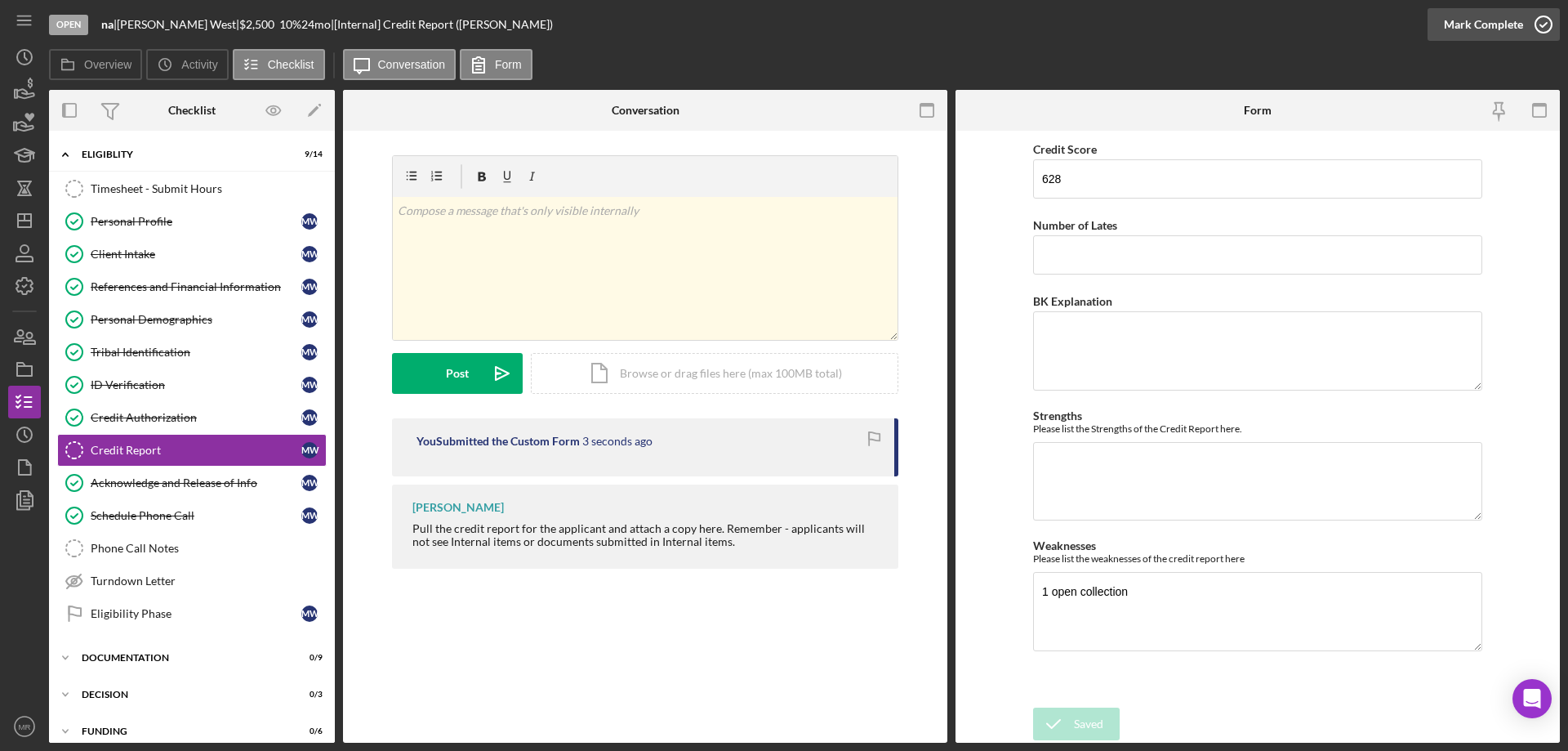
click at [1556, 18] on icon "button" at bounding box center [1544, 25] width 41 height 41
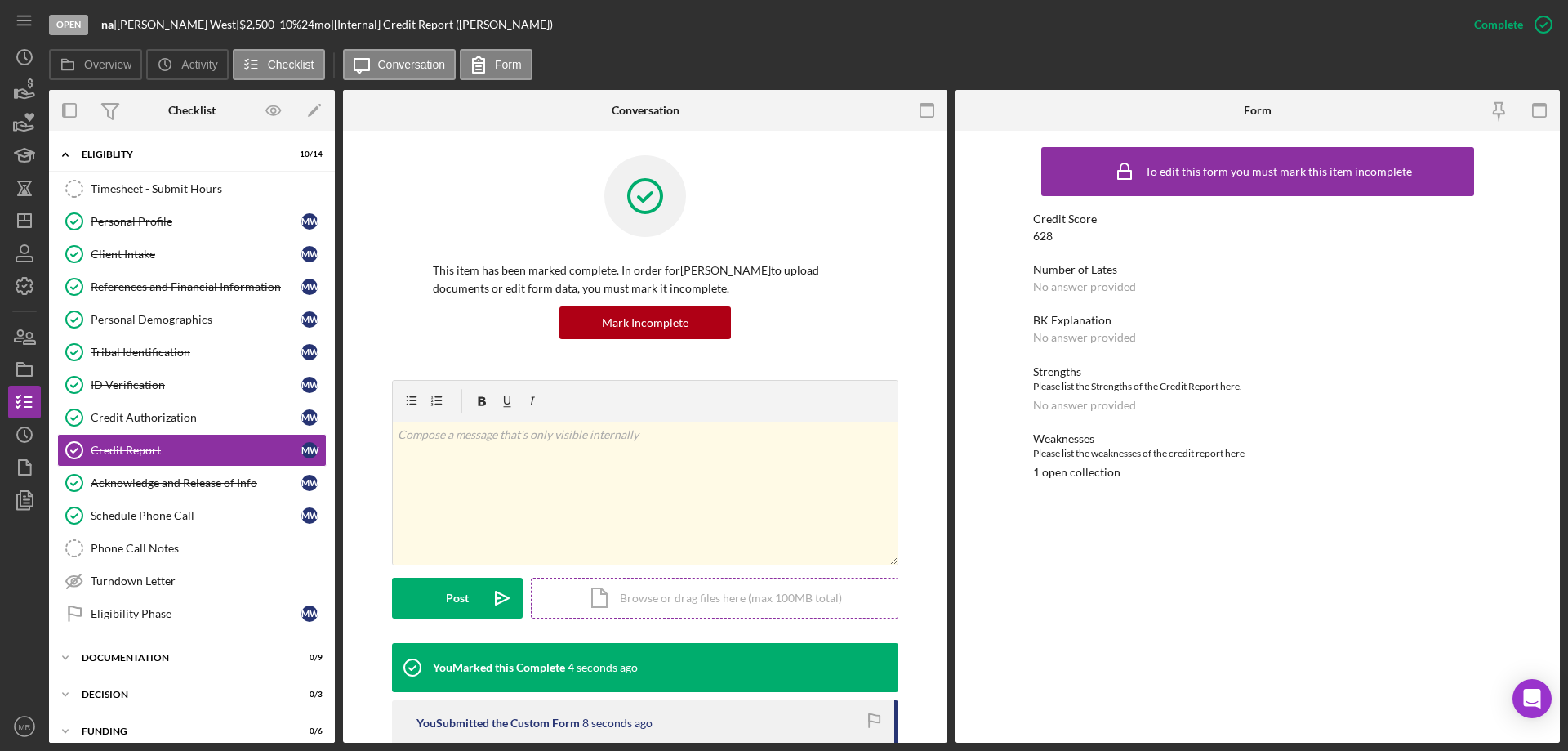
click at [657, 614] on div "Icon/Document Browse or drag files here (max 100MB total) Tap to choose files o…" at bounding box center [714, 598] width 368 height 41
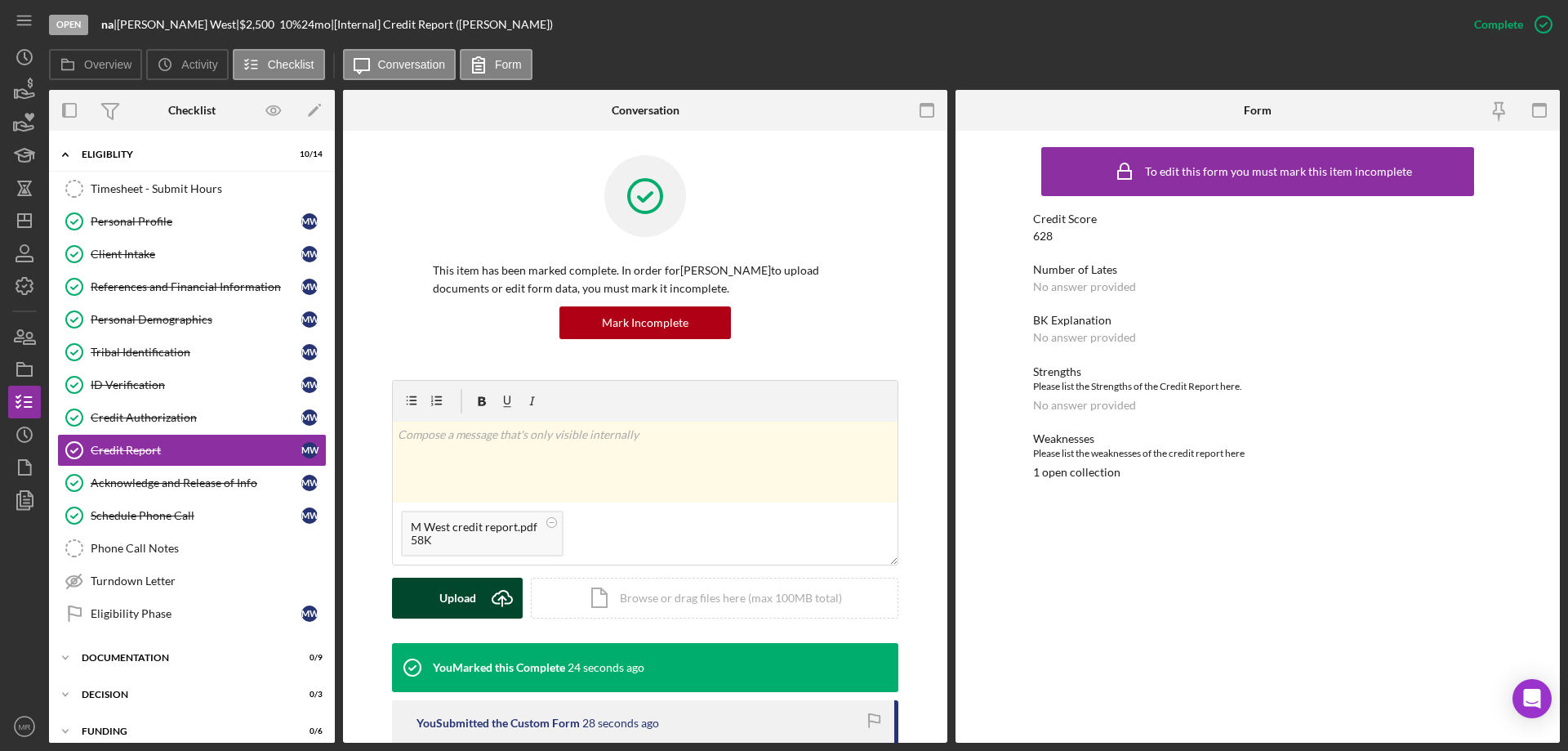
click at [444, 598] on div "Upload" at bounding box center [458, 598] width 37 height 41
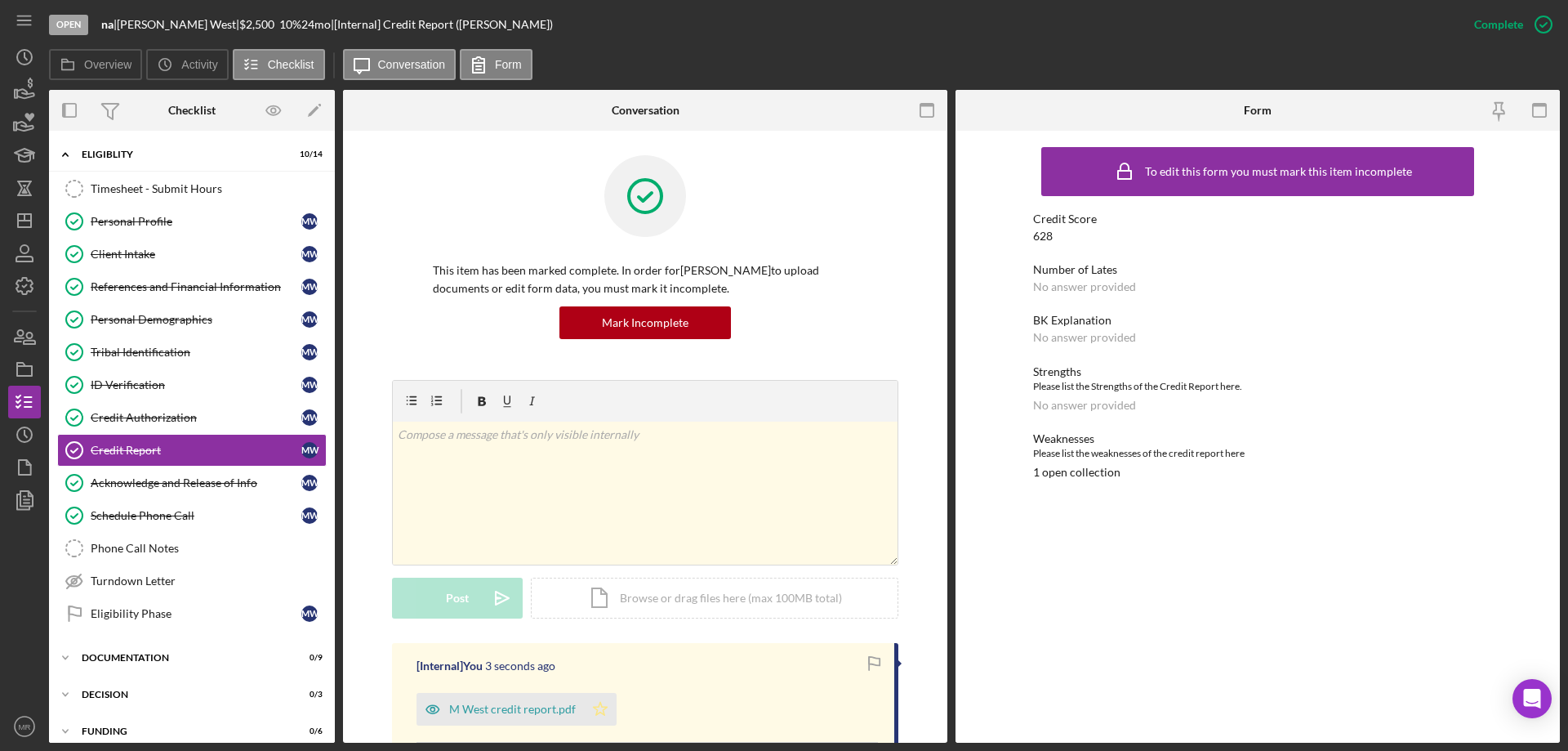
click at [597, 708] on icon "Icon/Star" at bounding box center [600, 709] width 33 height 33
click at [131, 612] on div "Eligibility Phase" at bounding box center [196, 613] width 211 height 13
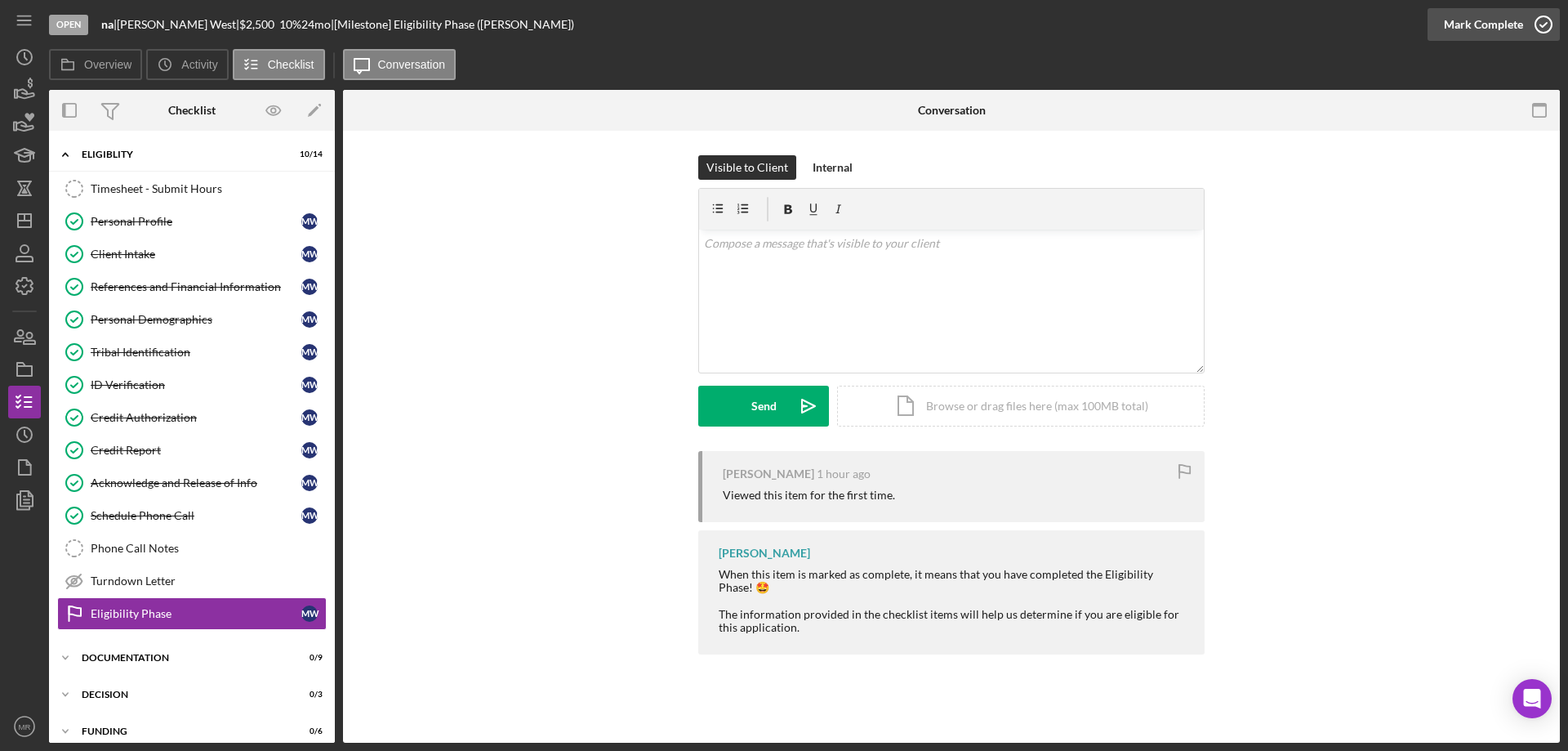
click at [1547, 22] on icon "button" at bounding box center [1544, 25] width 41 height 41
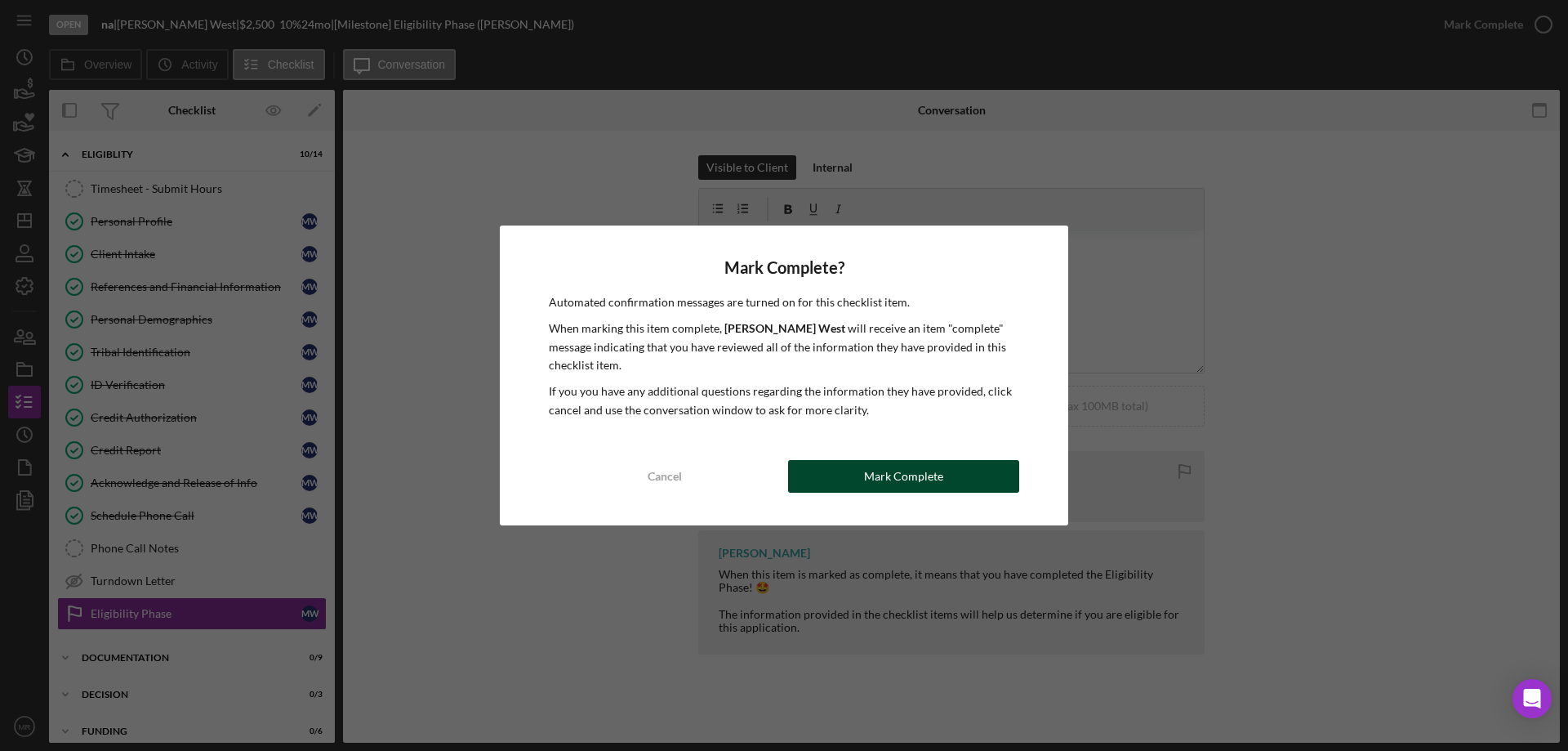
click at [885, 479] on div "Mark Complete" at bounding box center [904, 476] width 79 height 33
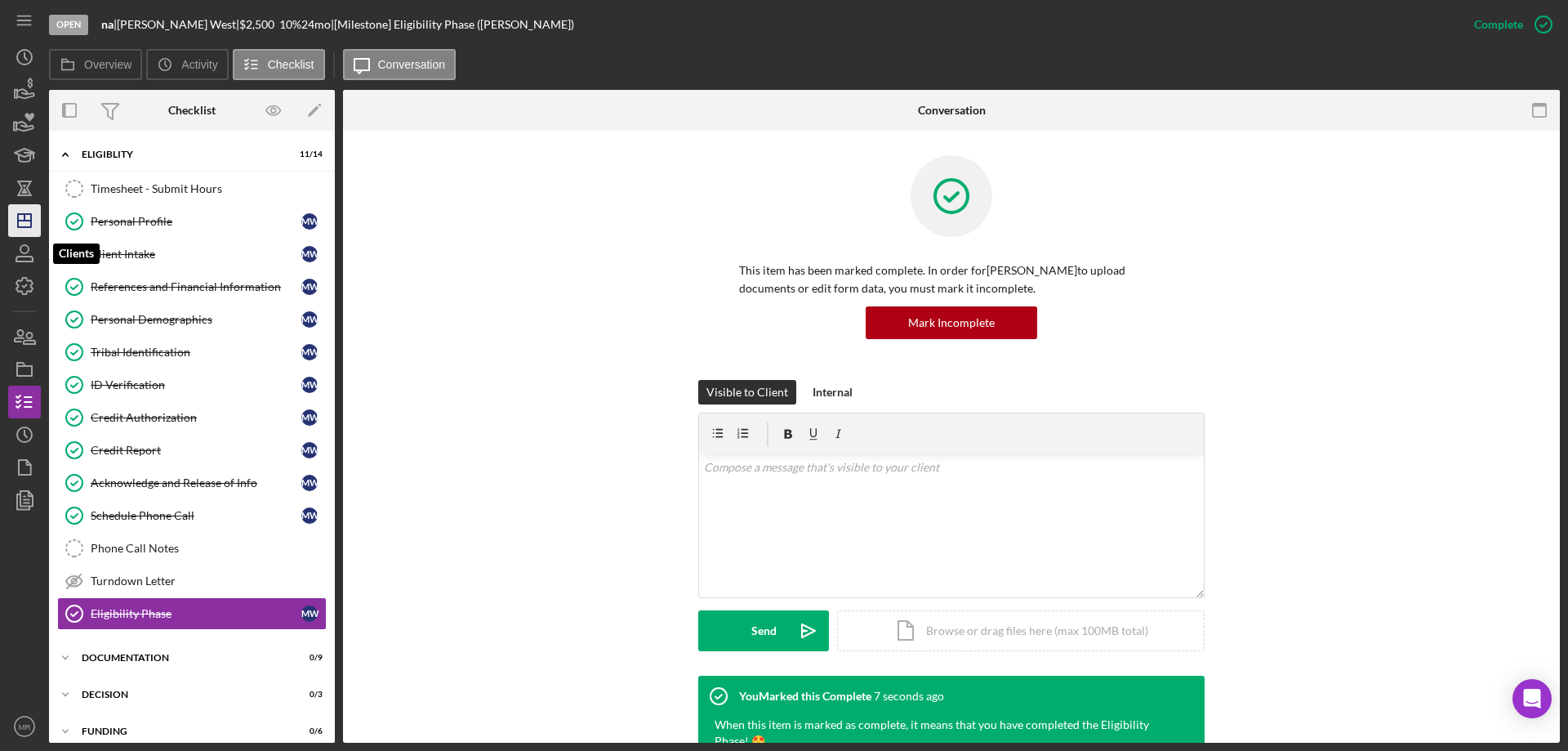
click at [28, 227] on polygon "button" at bounding box center [24, 220] width 13 height 13
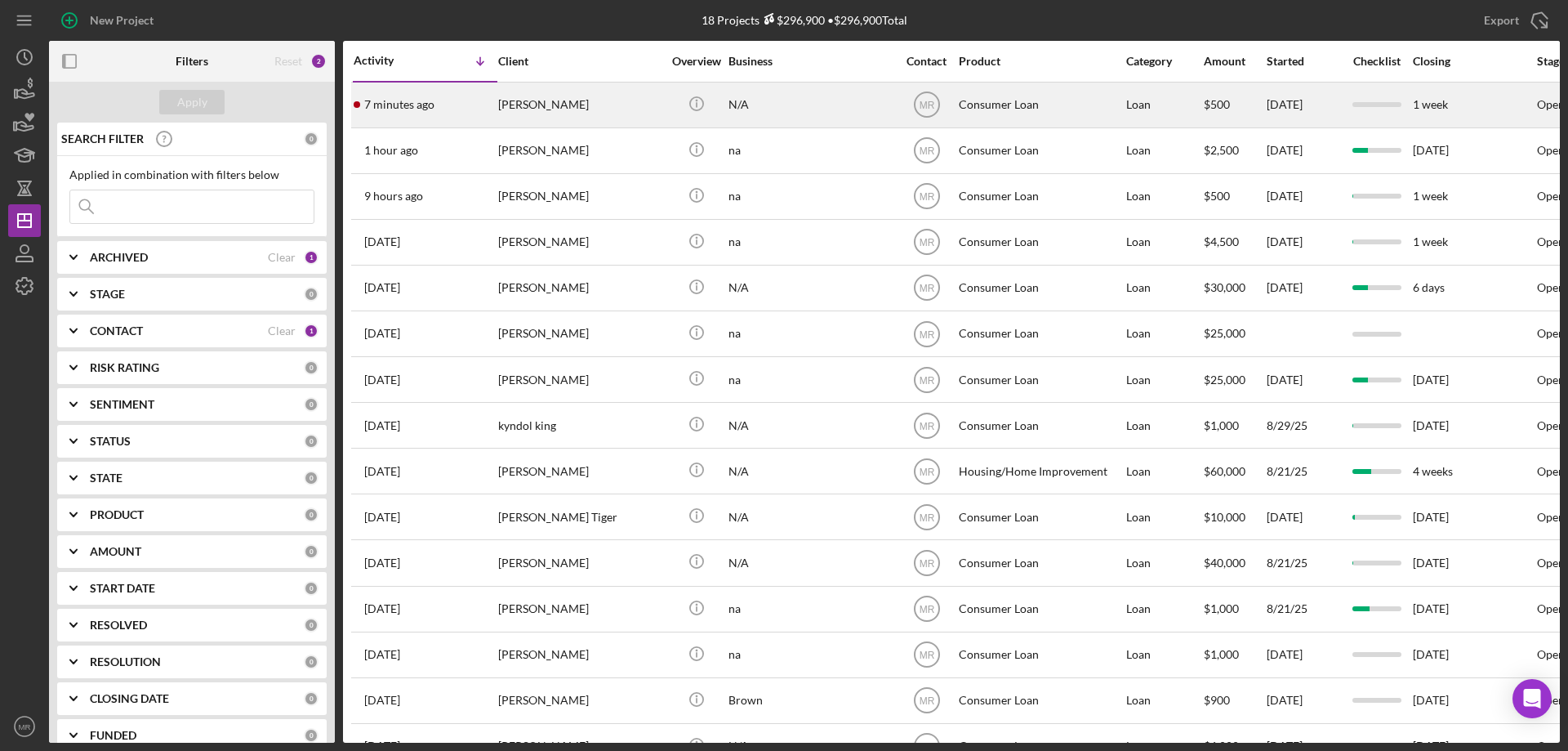
click at [623, 99] on div "[PERSON_NAME]" at bounding box center [580, 105] width 164 height 43
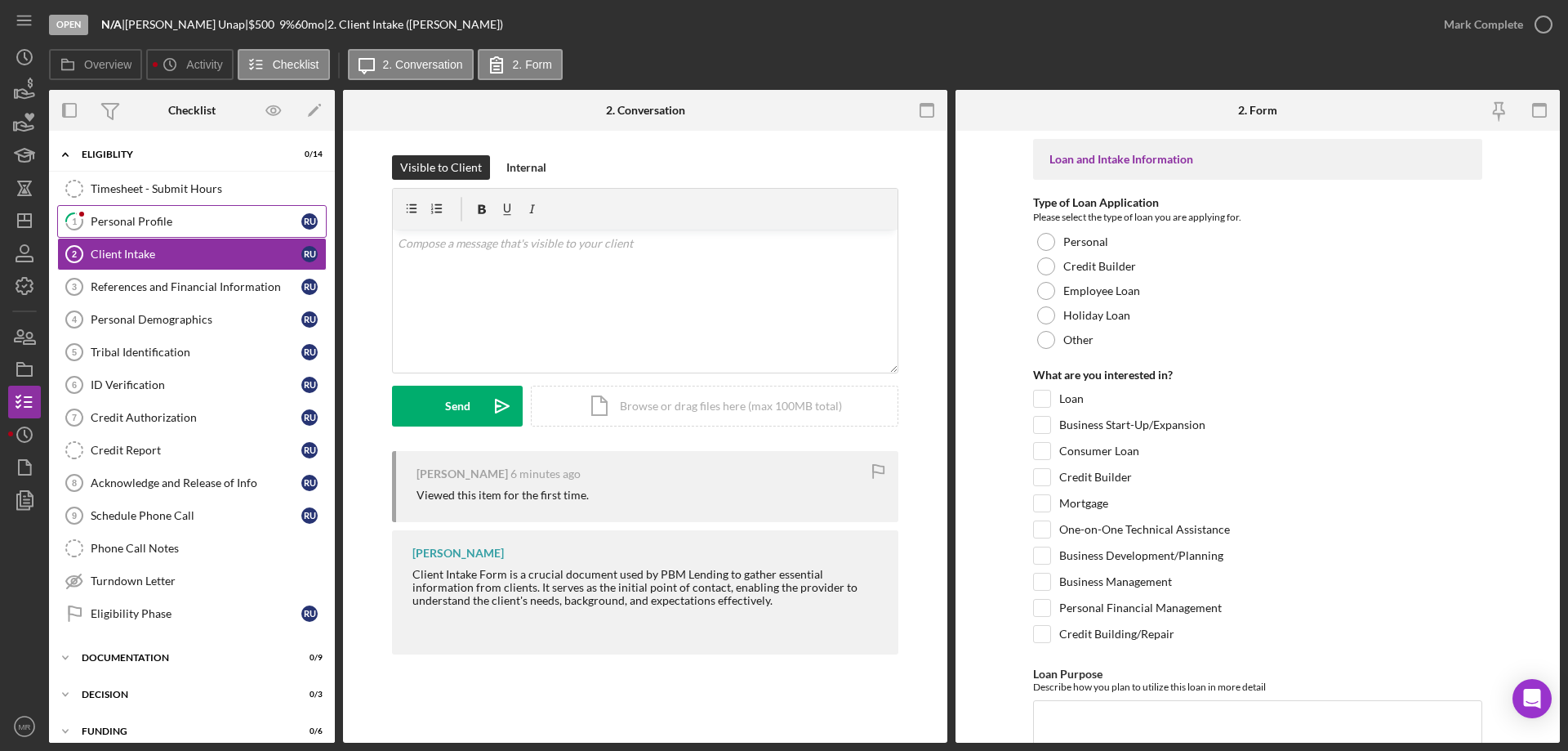
click at [134, 223] on div "Personal Profile" at bounding box center [196, 221] width 211 height 13
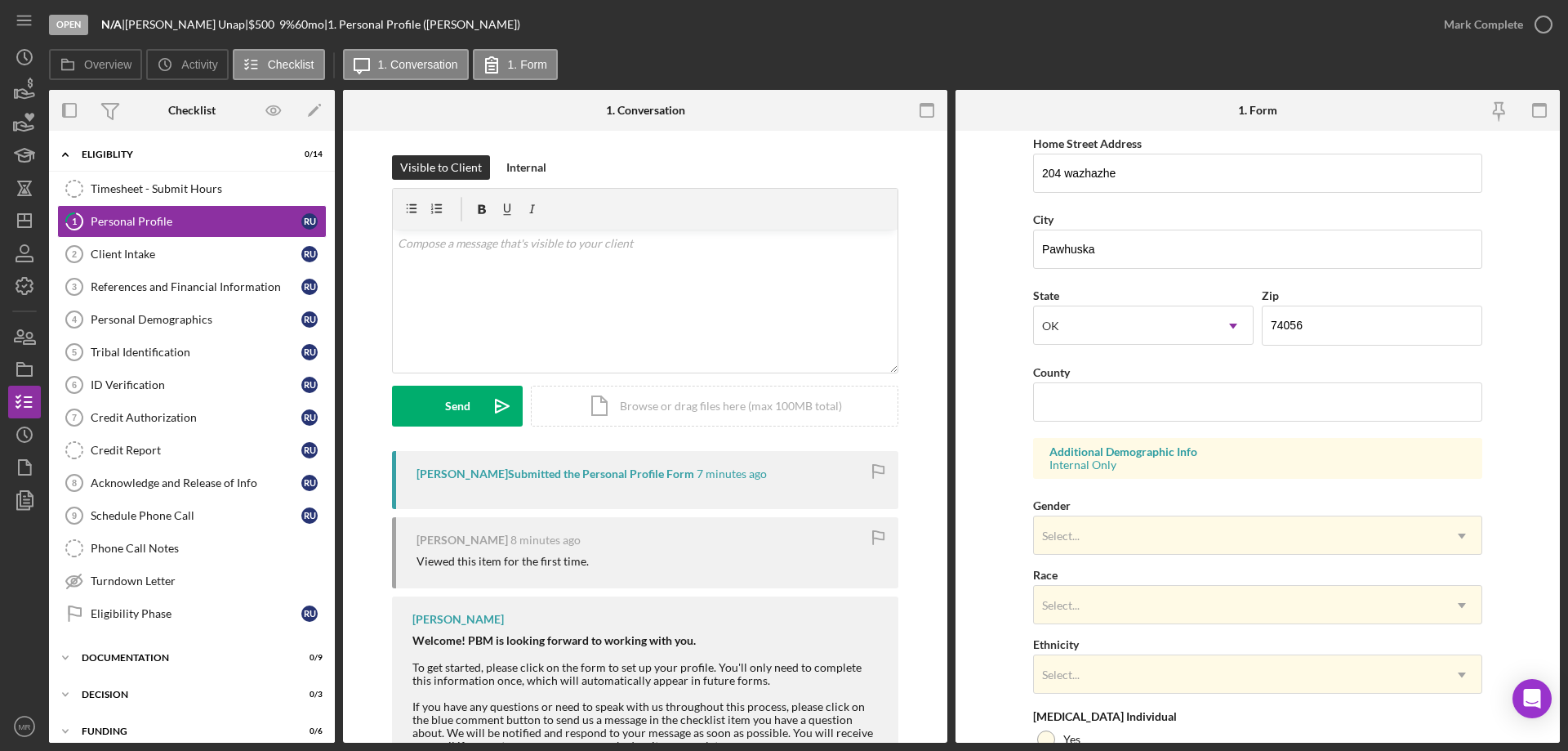
scroll to position [327, 0]
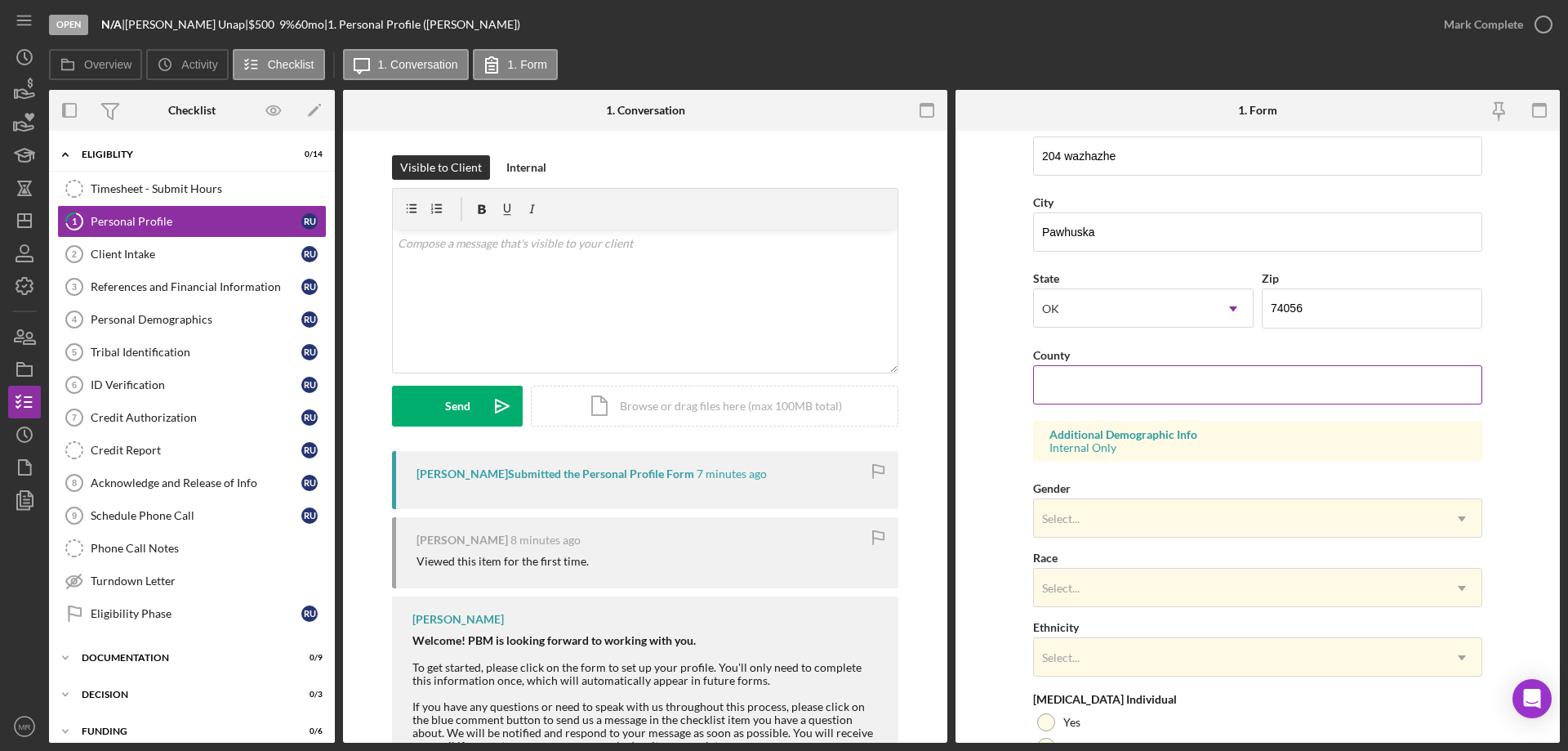
click at [1108, 383] on input "County" at bounding box center [1258, 385] width 449 height 39
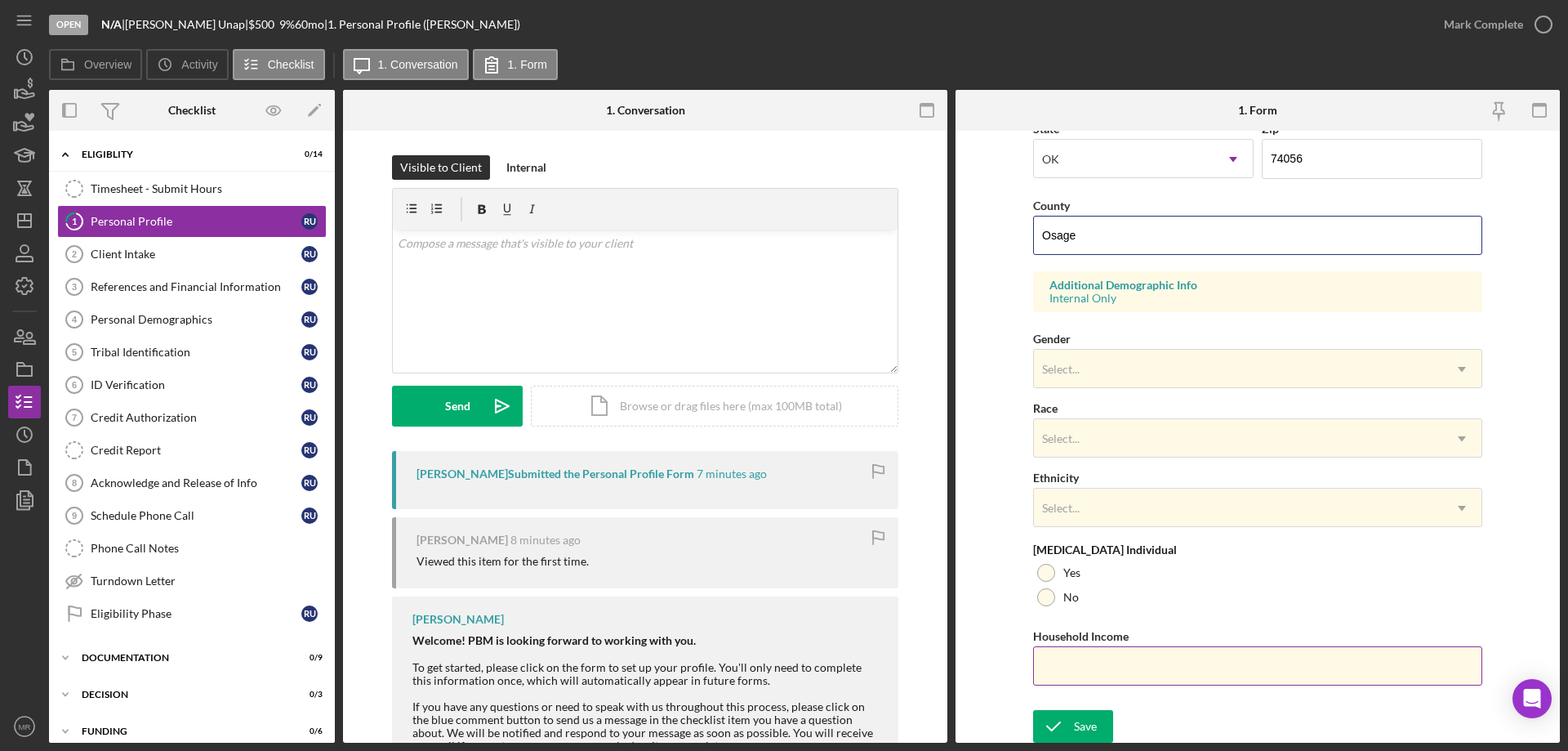
scroll to position [478, 0]
type input "Osage"
click at [1066, 718] on icon "submit" at bounding box center [1054, 724] width 41 height 41
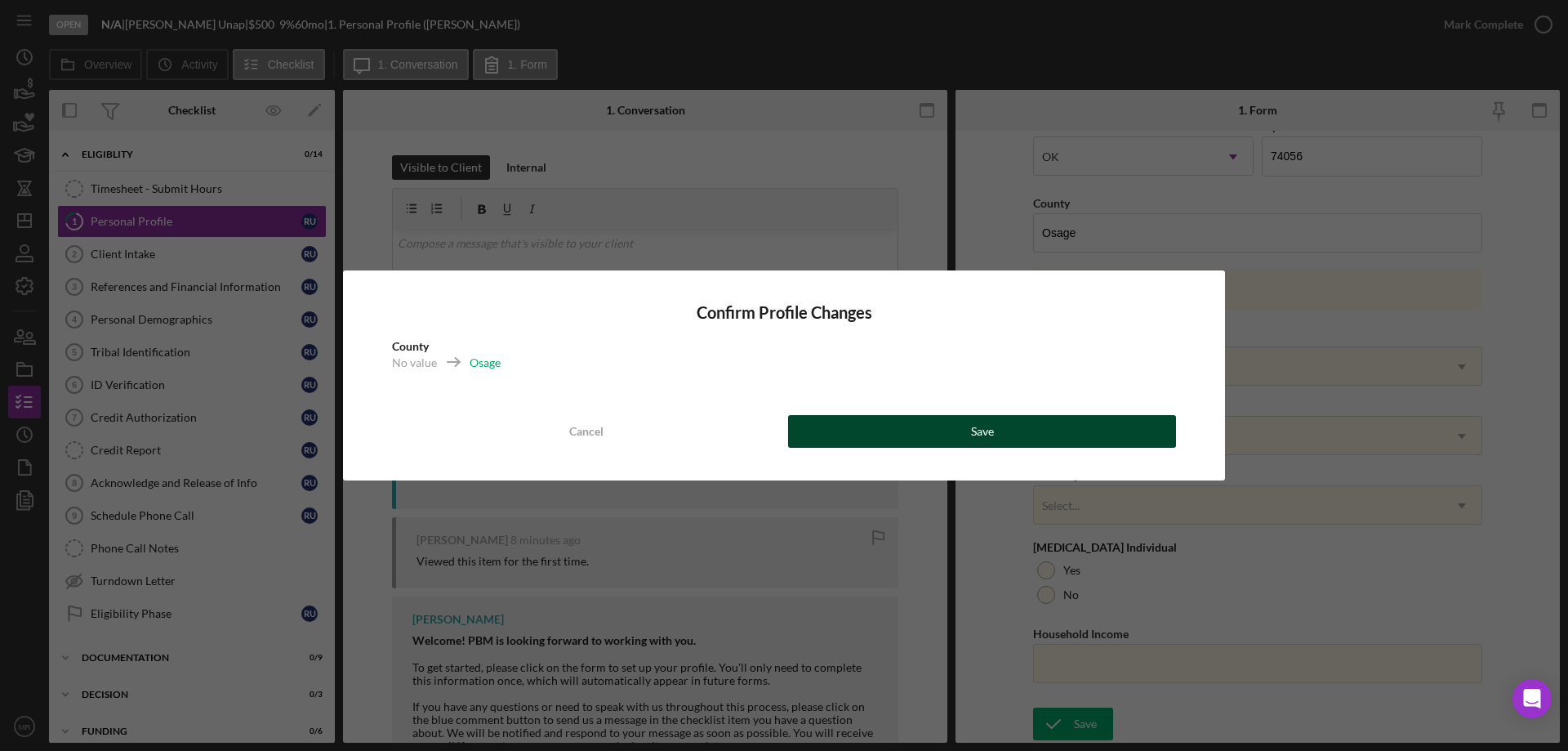
click at [984, 431] on div "Save" at bounding box center [982, 431] width 23 height 33
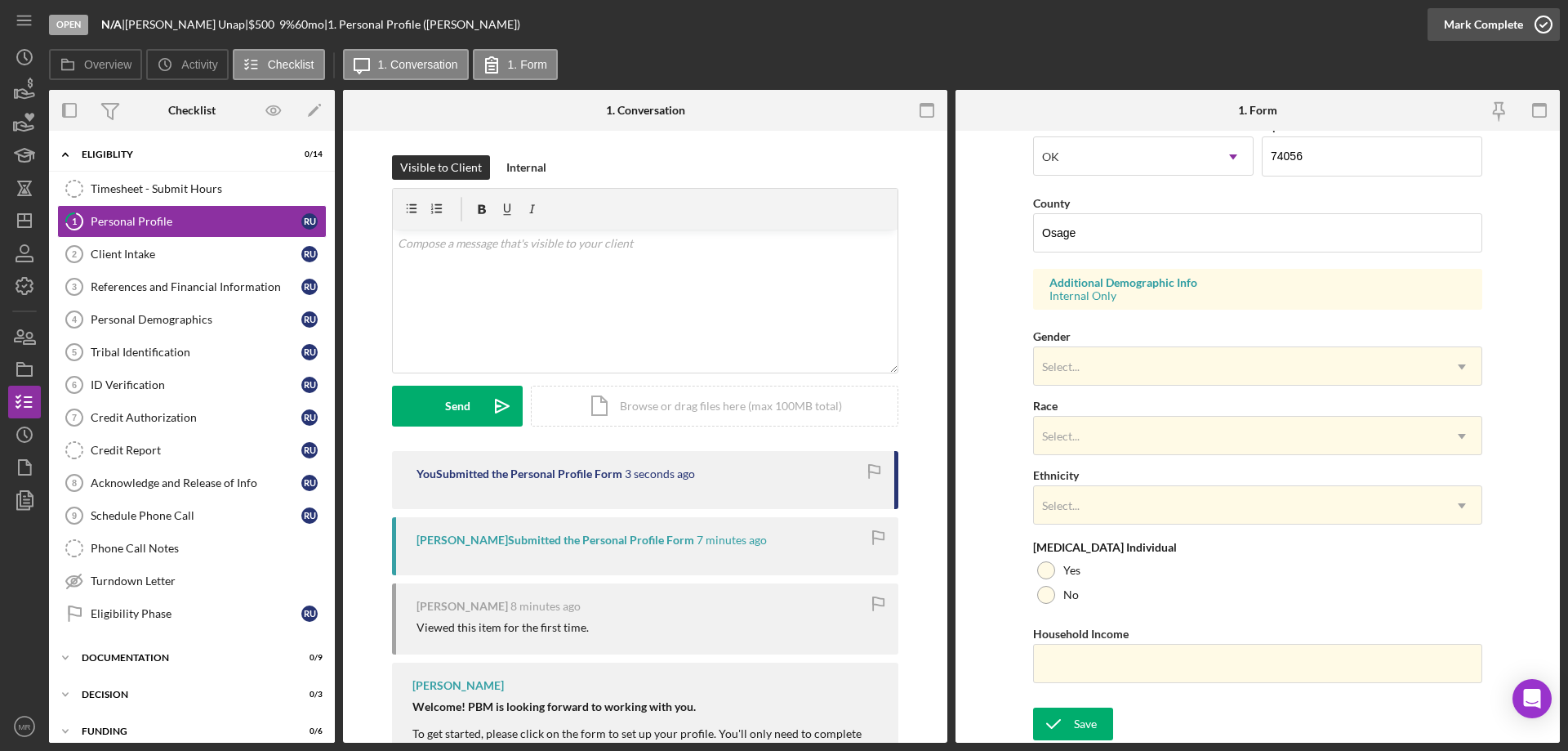
click at [1540, 21] on icon "button" at bounding box center [1544, 25] width 41 height 41
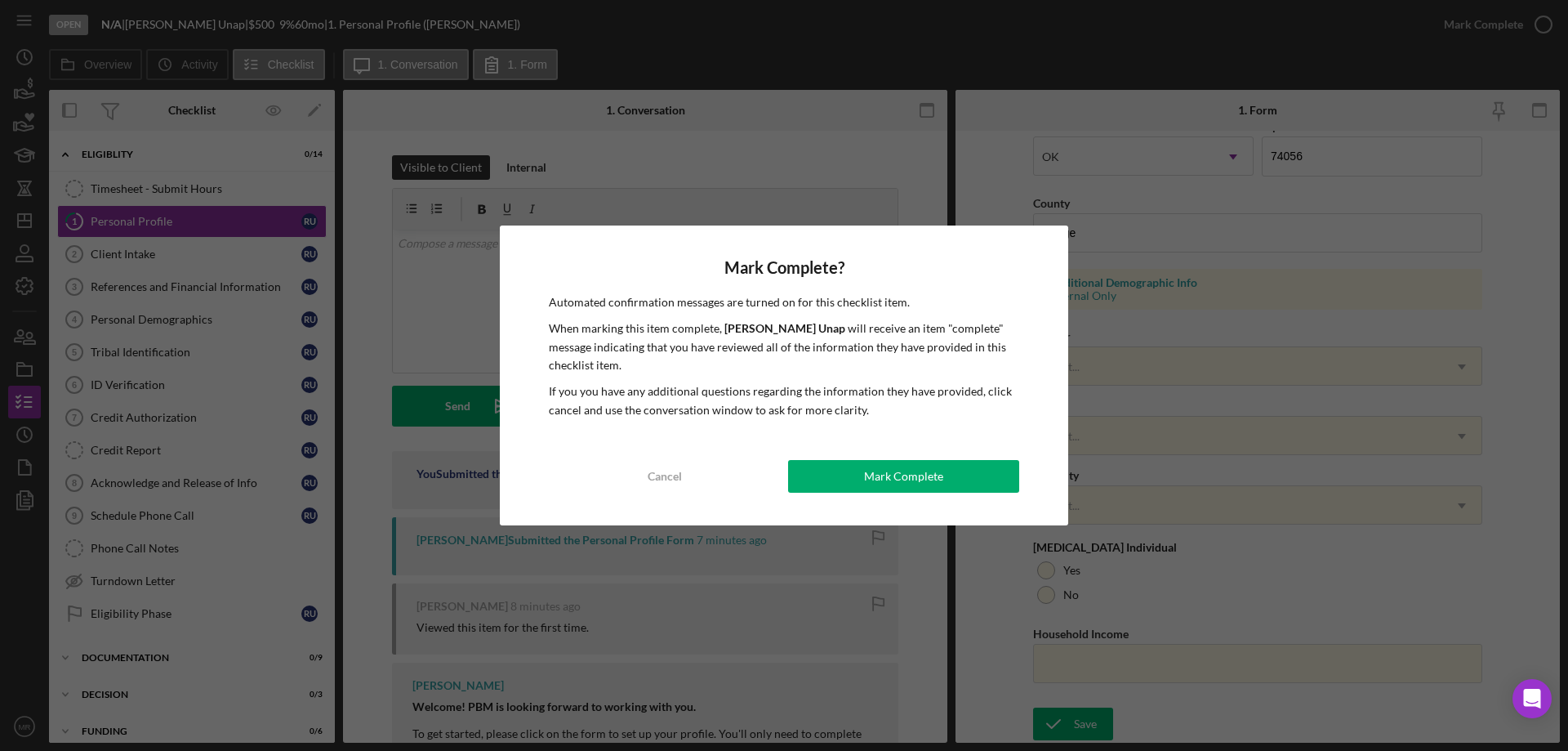
click at [902, 475] on div "Mark Complete" at bounding box center [904, 476] width 79 height 33
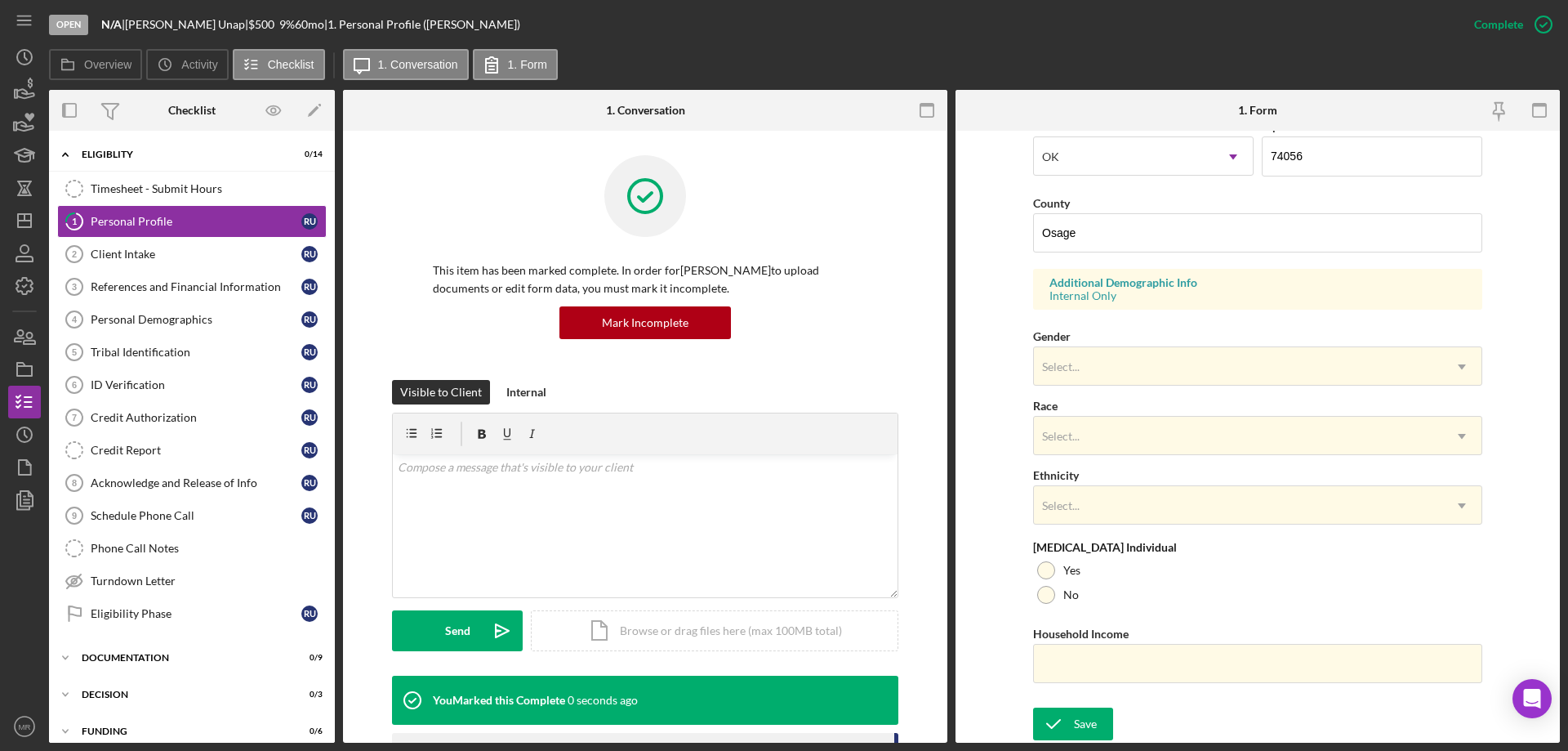
scroll to position [150, 0]
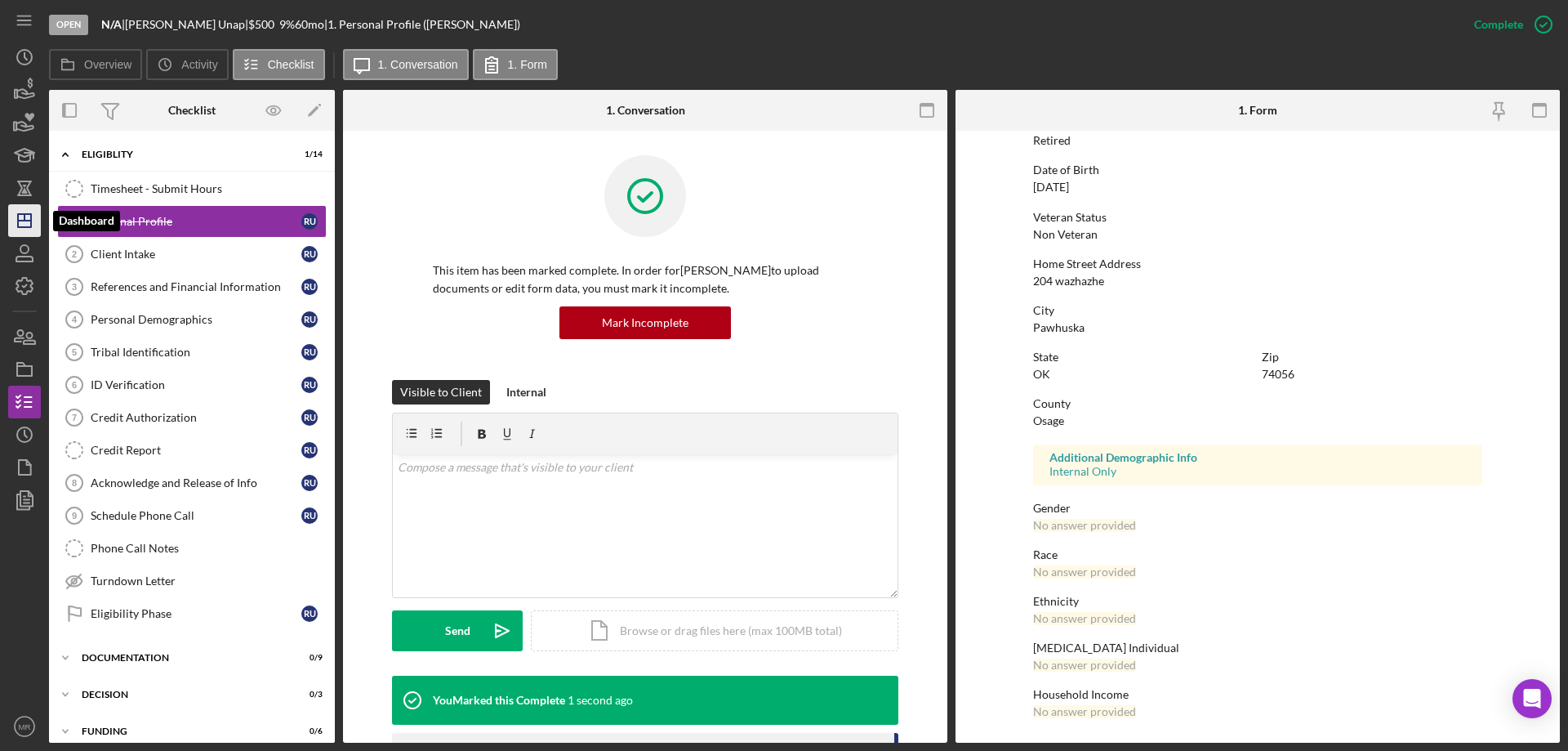
click at [21, 215] on polygon "button" at bounding box center [24, 220] width 13 height 13
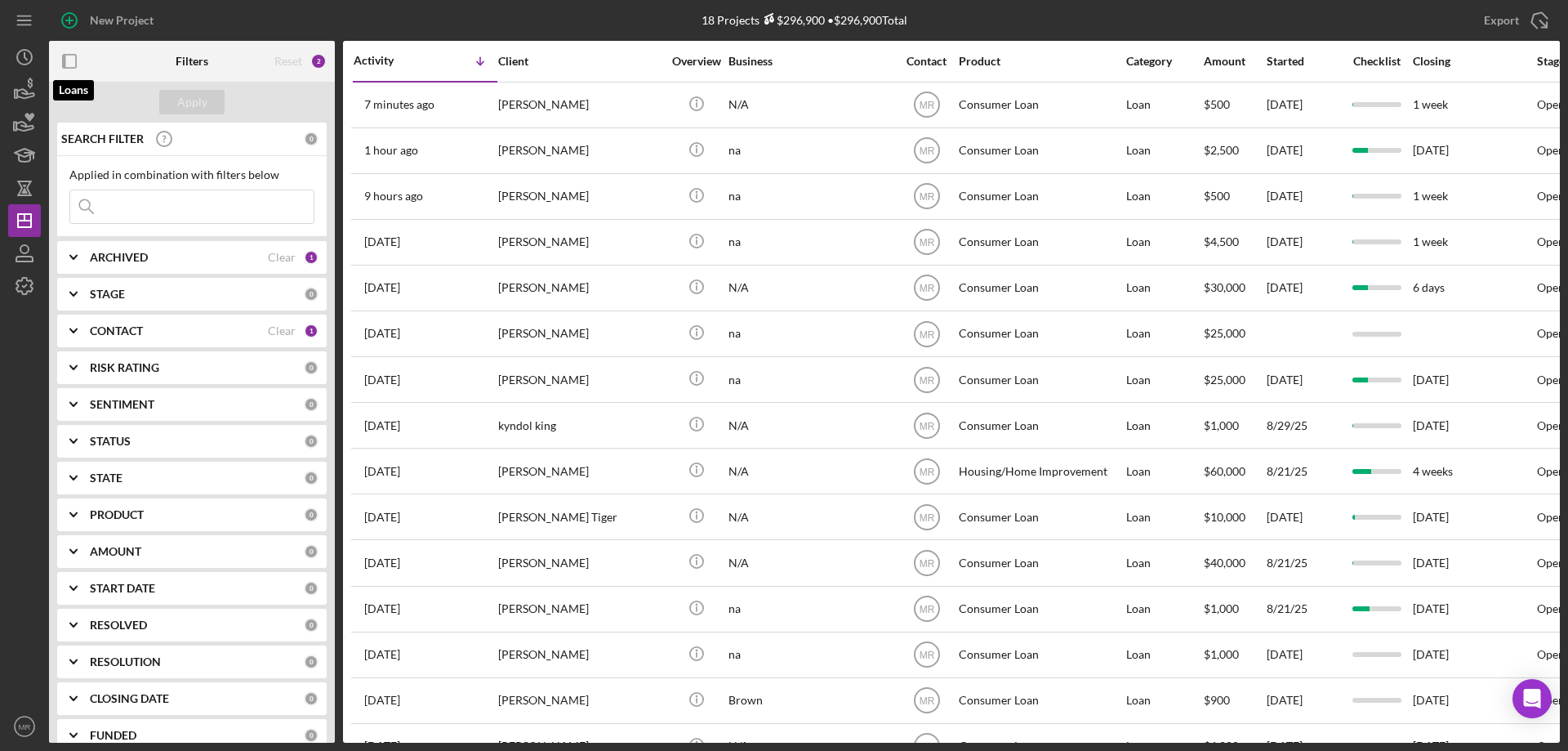
click at [23, 89] on icon "button" at bounding box center [26, 93] width 17 height 9
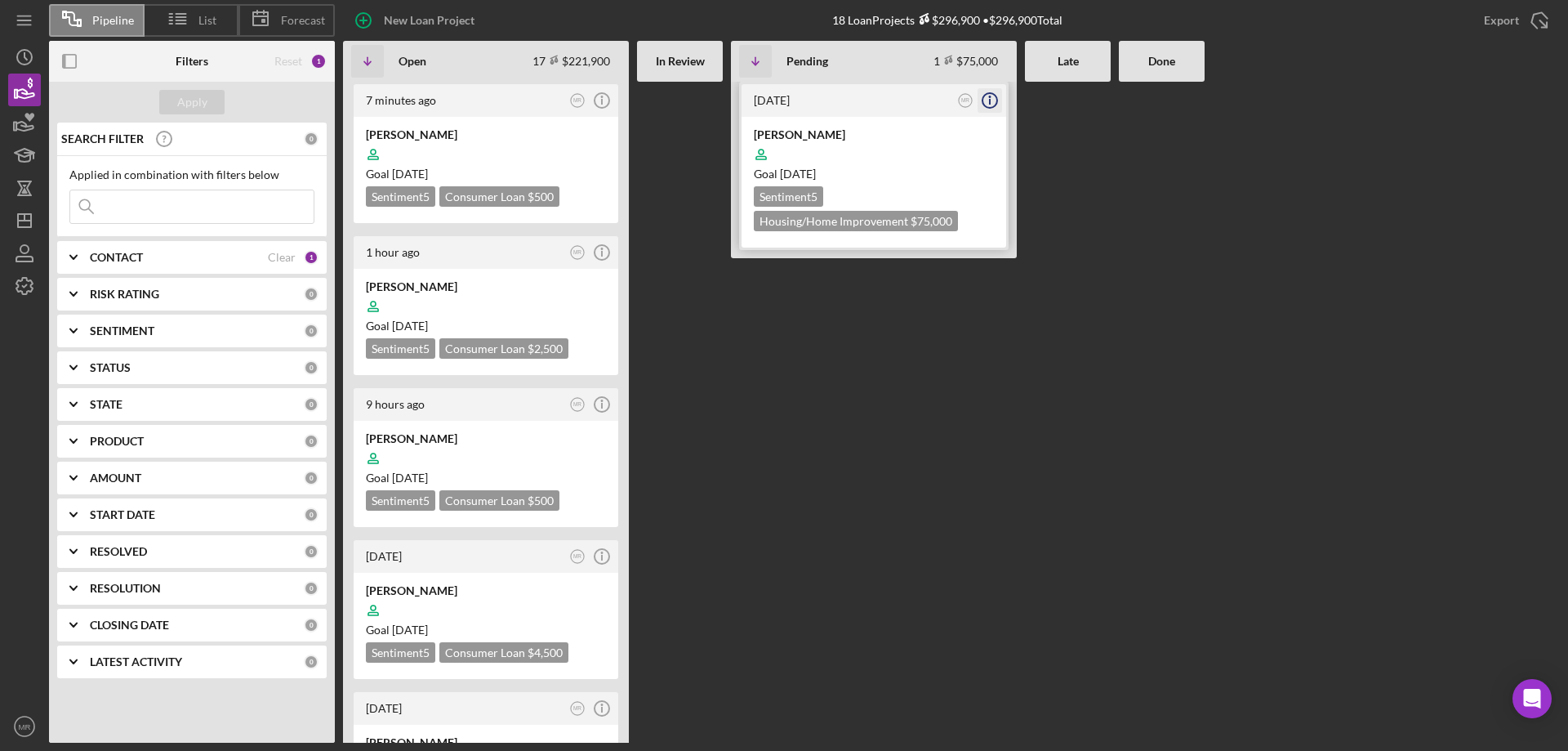
click at [993, 98] on icon "Icon/Info" at bounding box center [990, 100] width 41 height 41
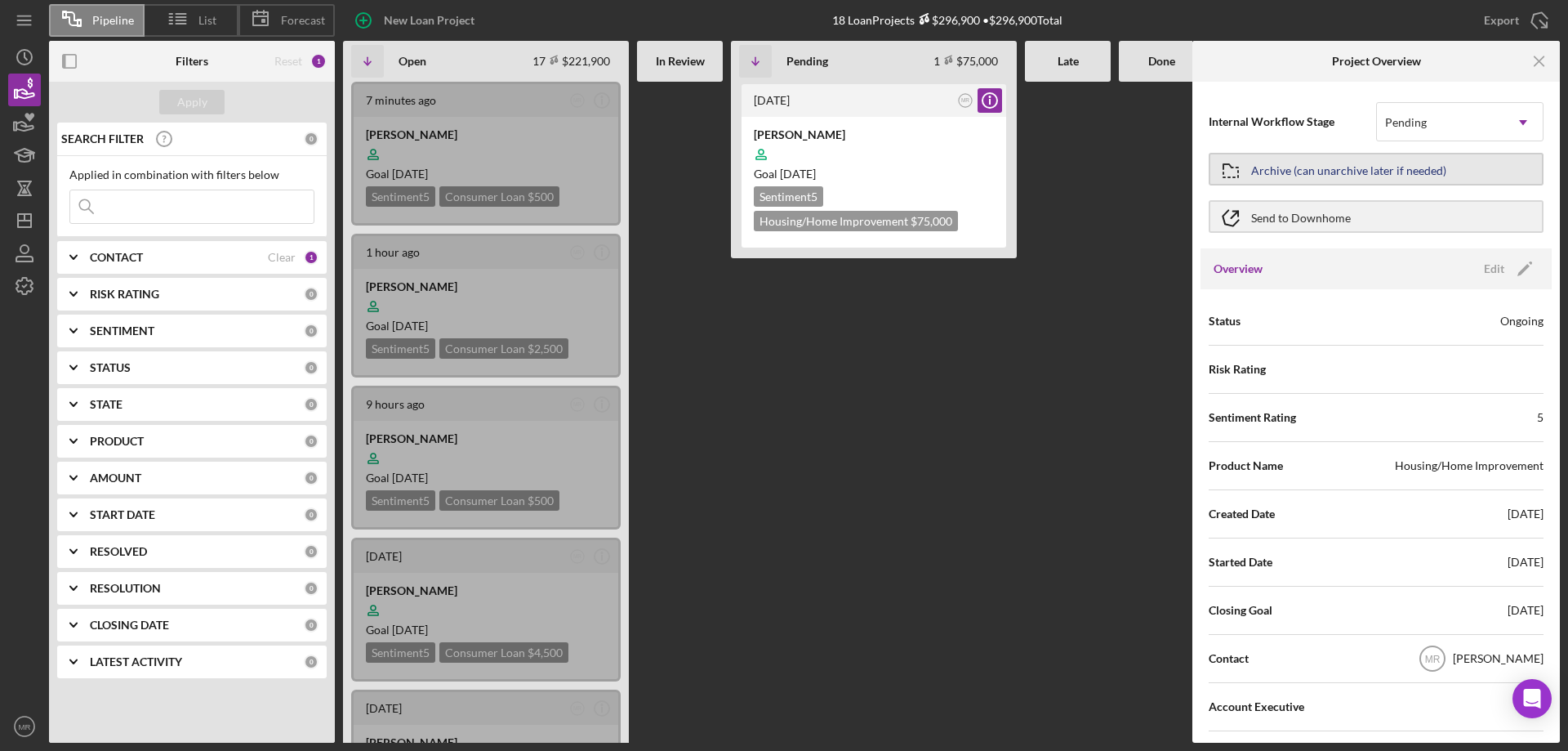
click at [1432, 158] on div "Archive (can unarchive later if needed)" at bounding box center [1349, 169] width 195 height 29
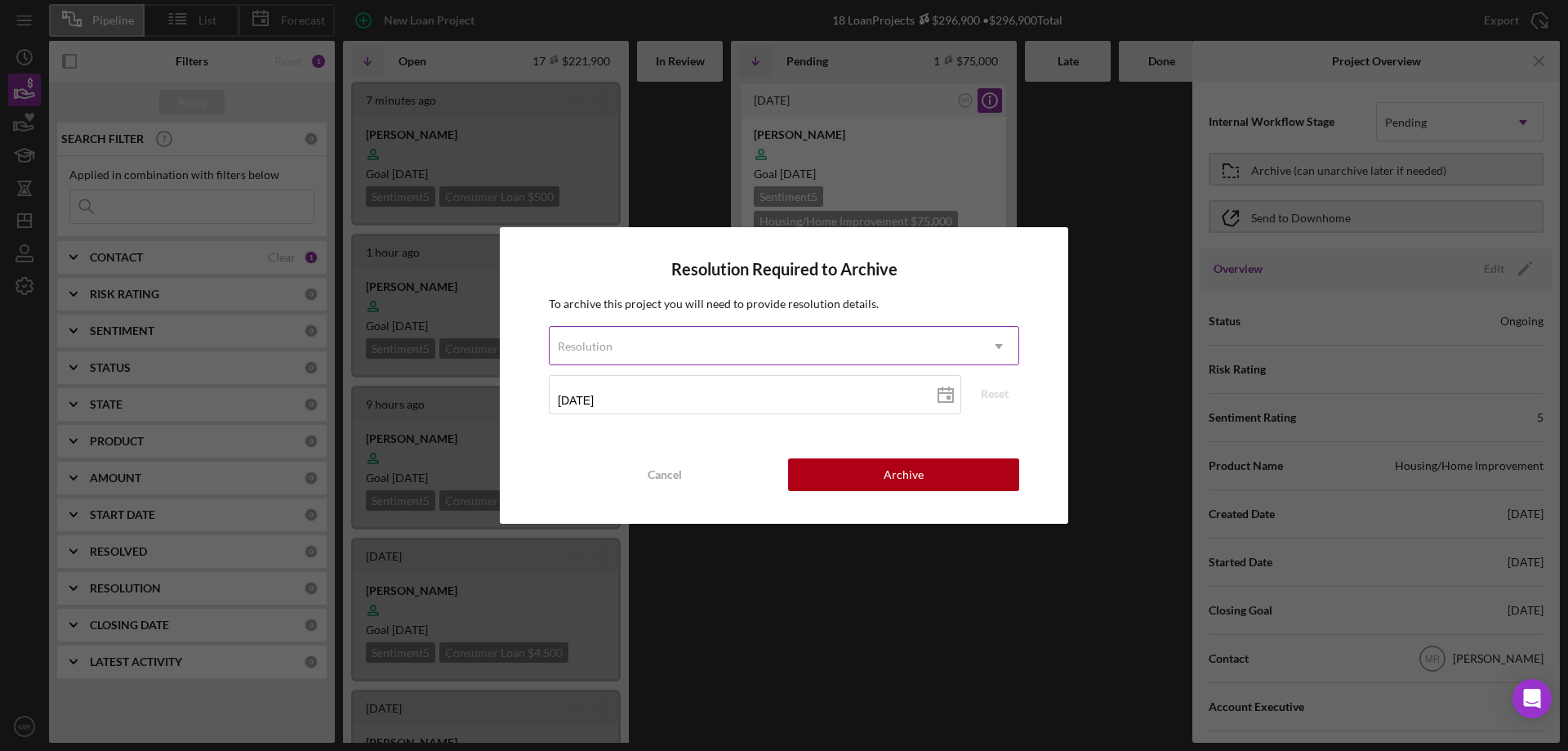
click at [713, 349] on div "Resolution" at bounding box center [764, 346] width 430 height 38
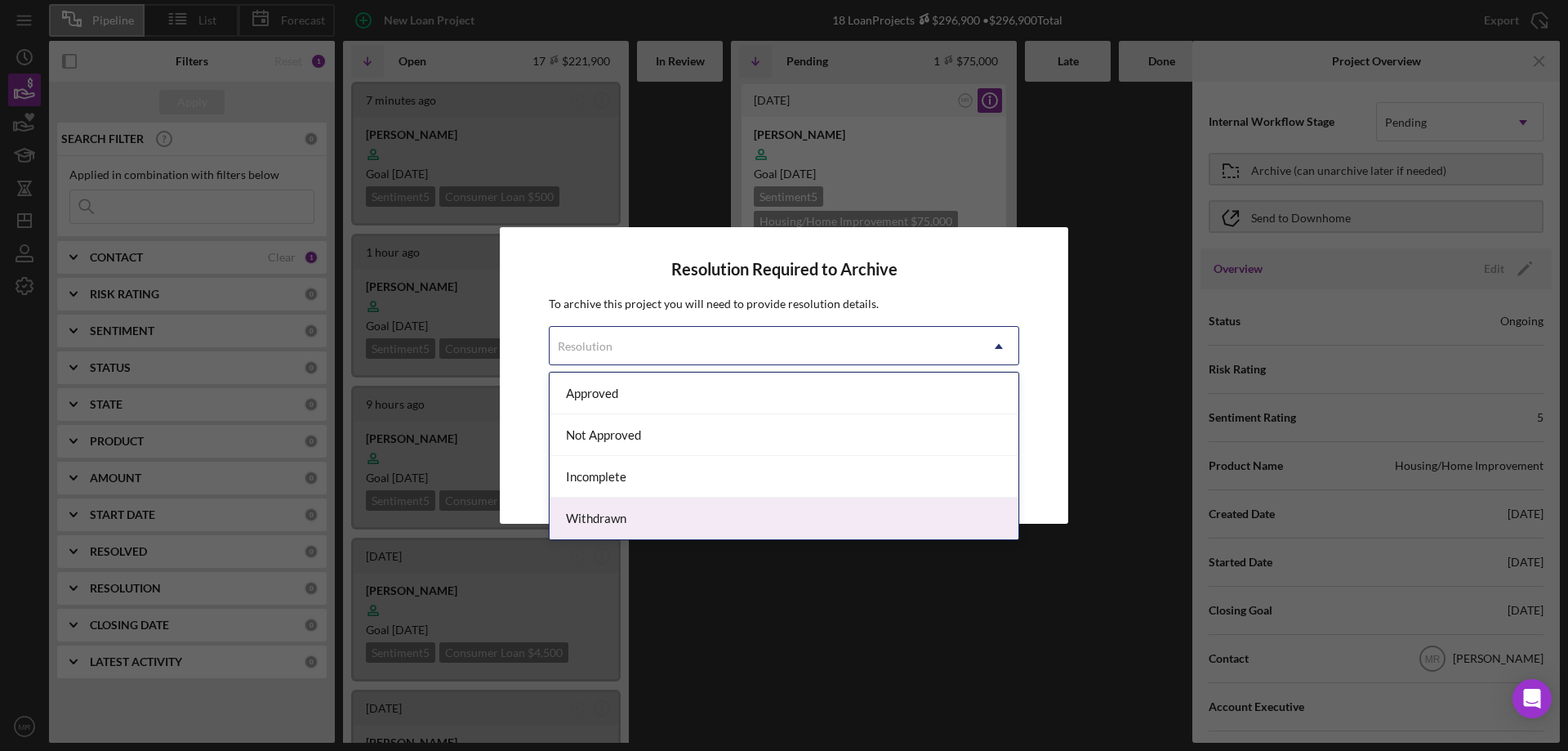
click at [700, 519] on div "Withdrawn" at bounding box center [784, 518] width 469 height 42
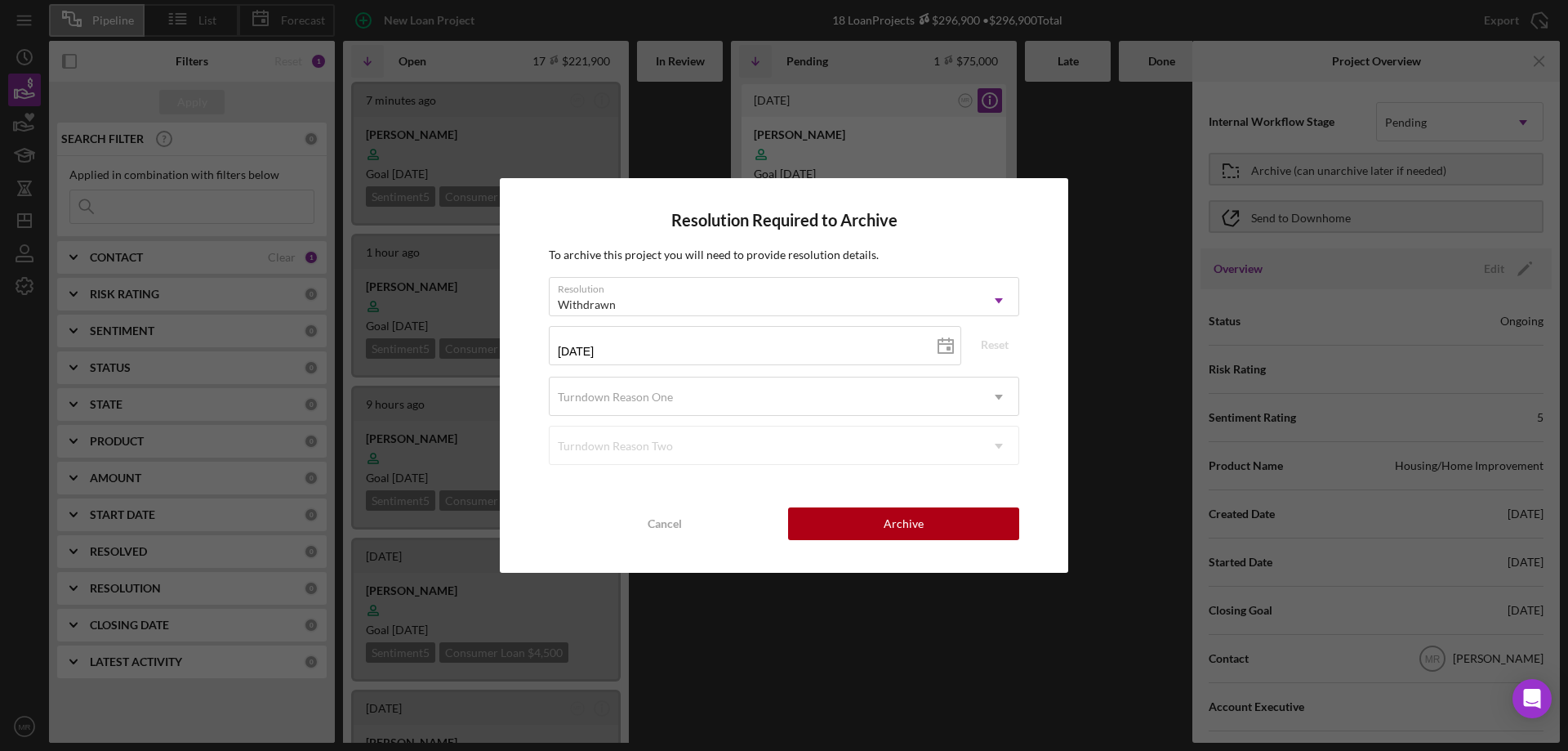
click at [748, 374] on div "[DATE] [DATE] Reset" at bounding box center [784, 351] width 471 height 51
click at [752, 384] on div "Turndown Reason One" at bounding box center [764, 397] width 430 height 38
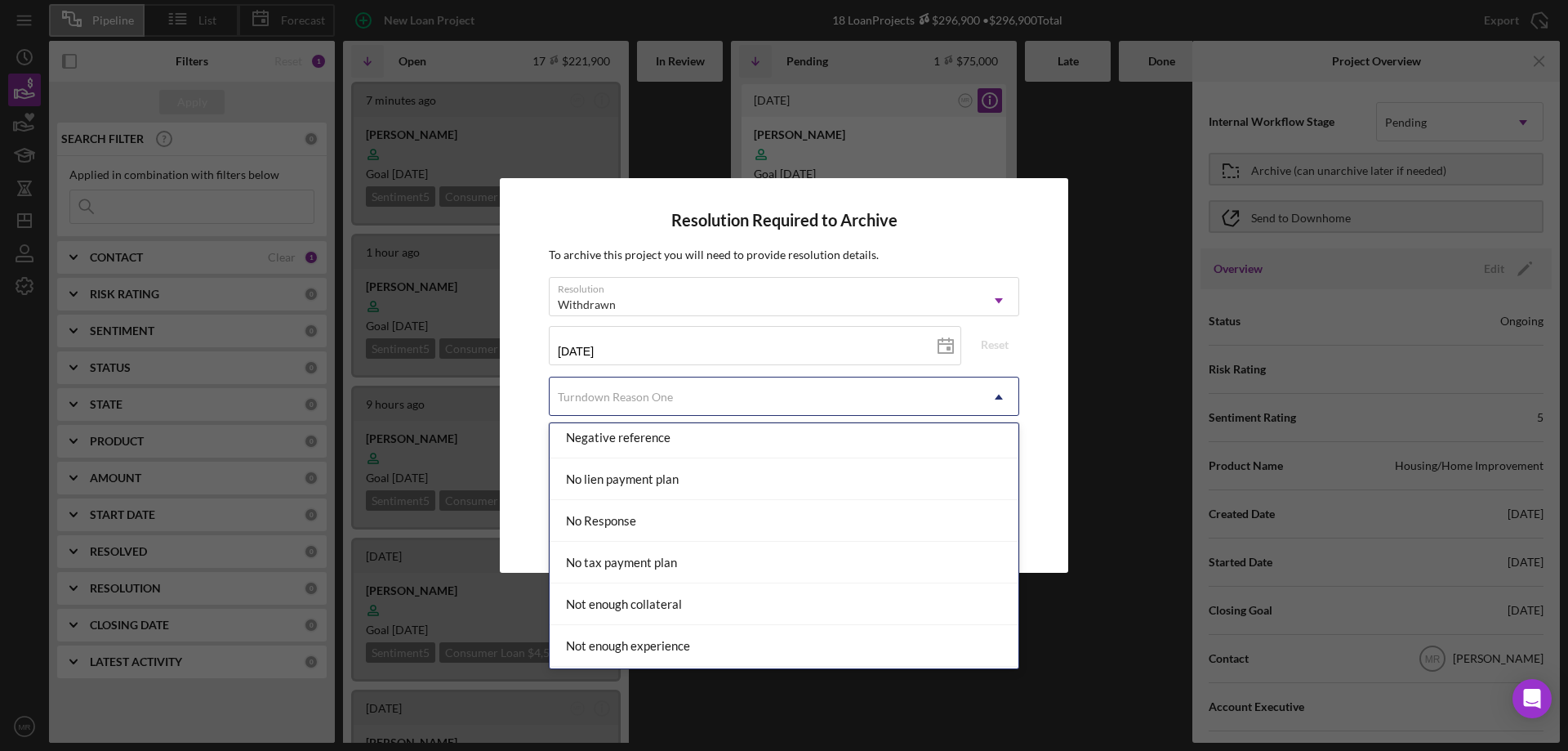
scroll to position [1061, 0]
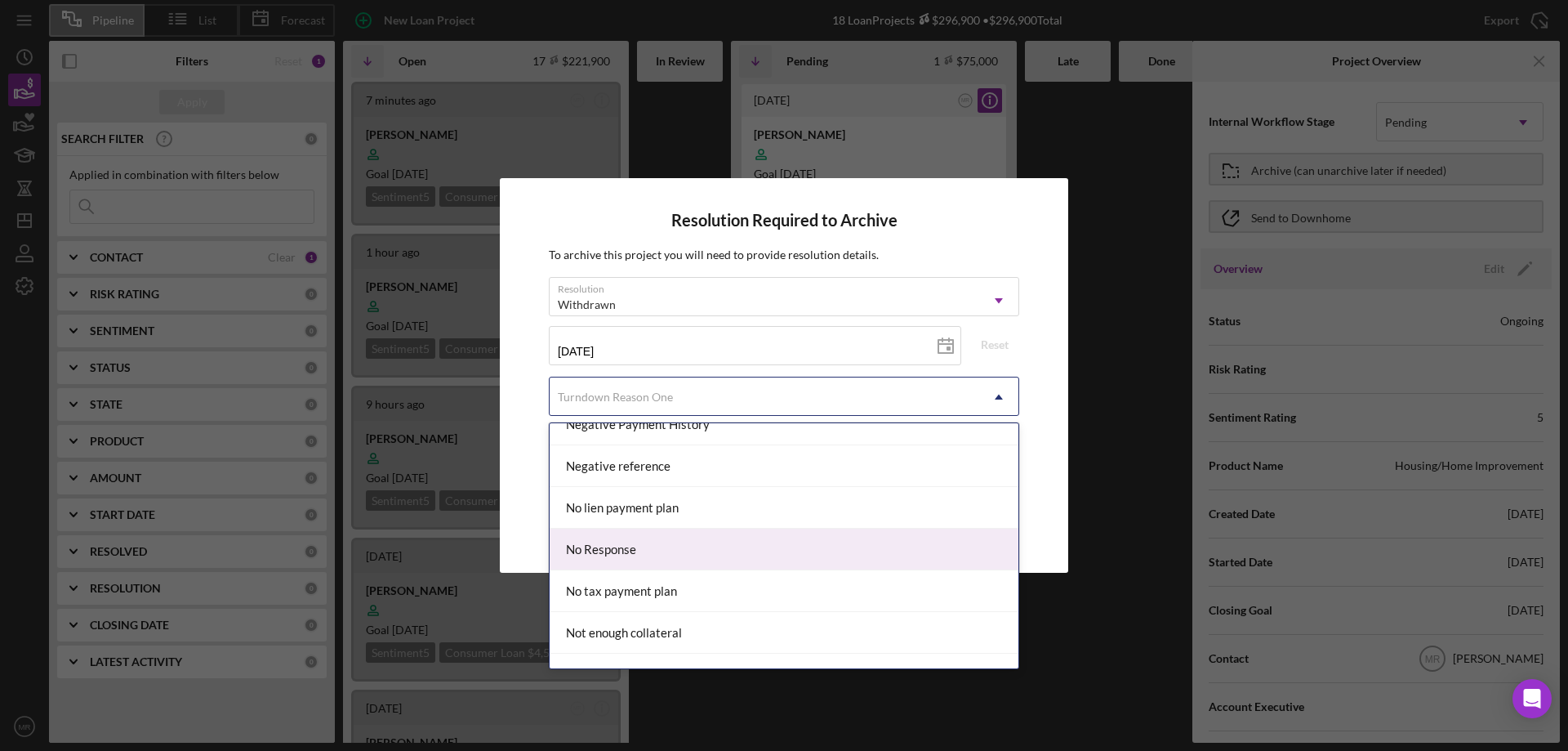
drag, startPoint x: 690, startPoint y: 555, endPoint x: 790, endPoint y: 538, distance: 101.4
click at [691, 554] on div "No Response" at bounding box center [784, 549] width 469 height 42
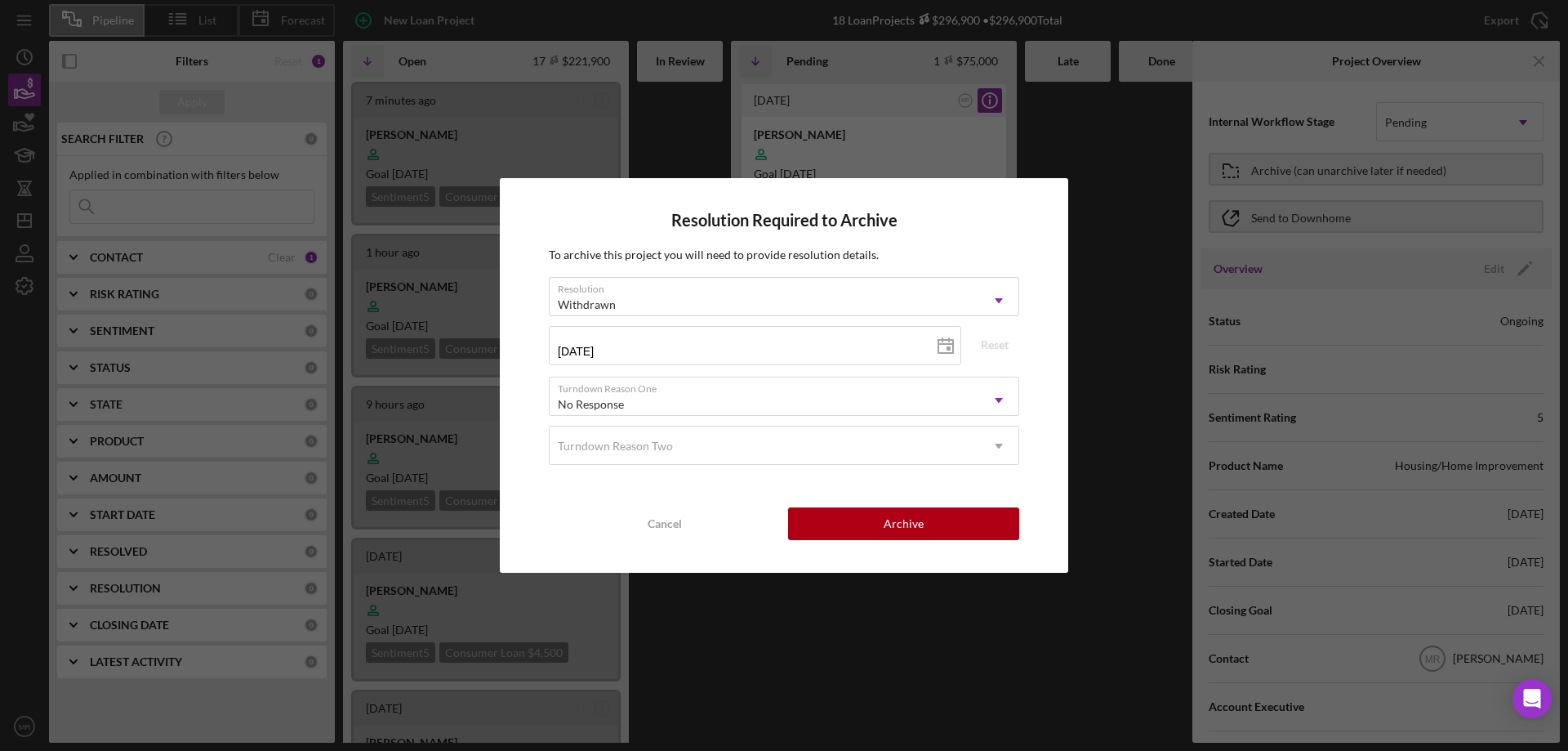
drag, startPoint x: 926, startPoint y: 531, endPoint x: 1085, endPoint y: 498, distance: 162.4
click at [924, 531] on button "Archive" at bounding box center [904, 524] width 231 height 33
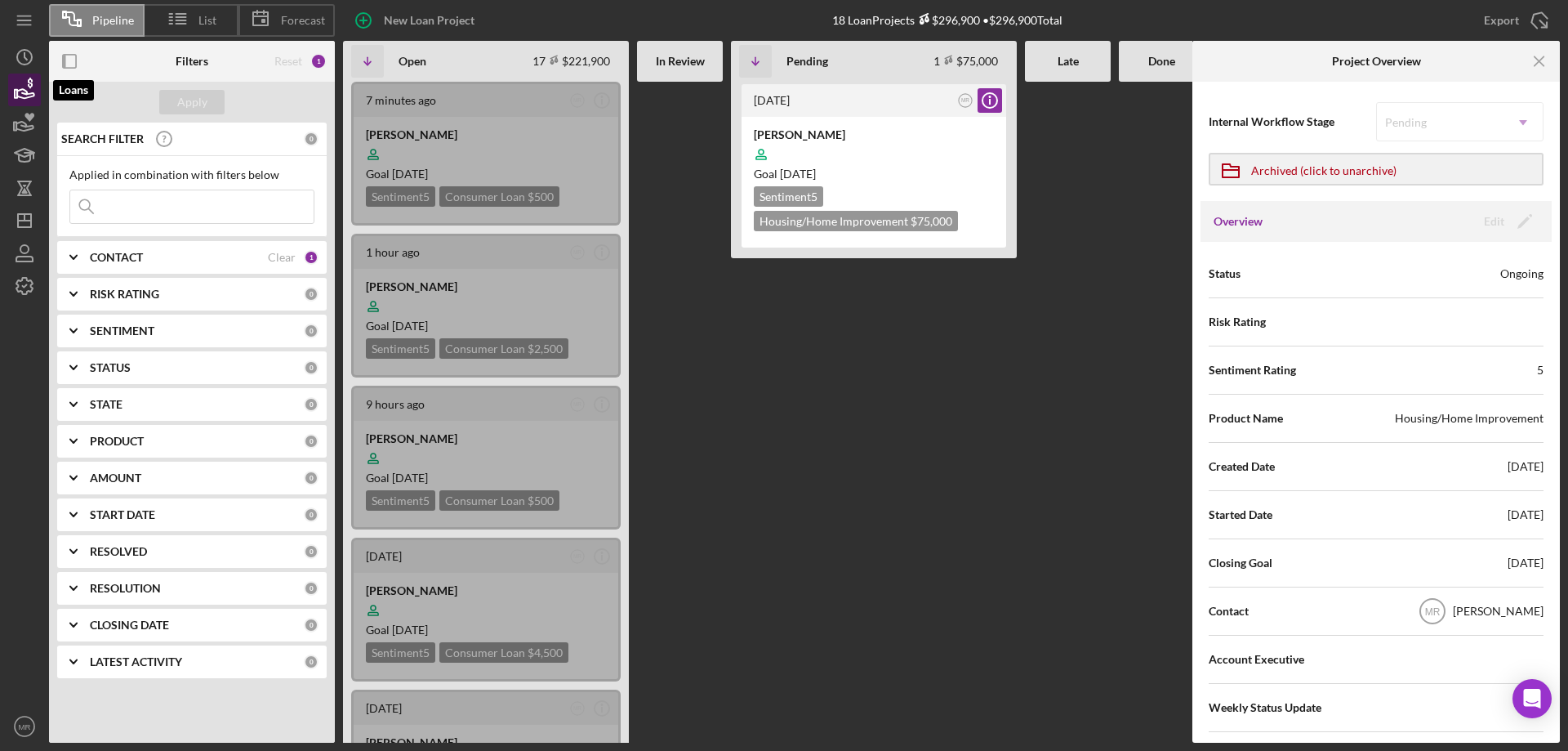
click at [23, 90] on icon "button" at bounding box center [26, 93] width 17 height 9
click at [26, 116] on icon "button" at bounding box center [29, 117] width 9 height 9
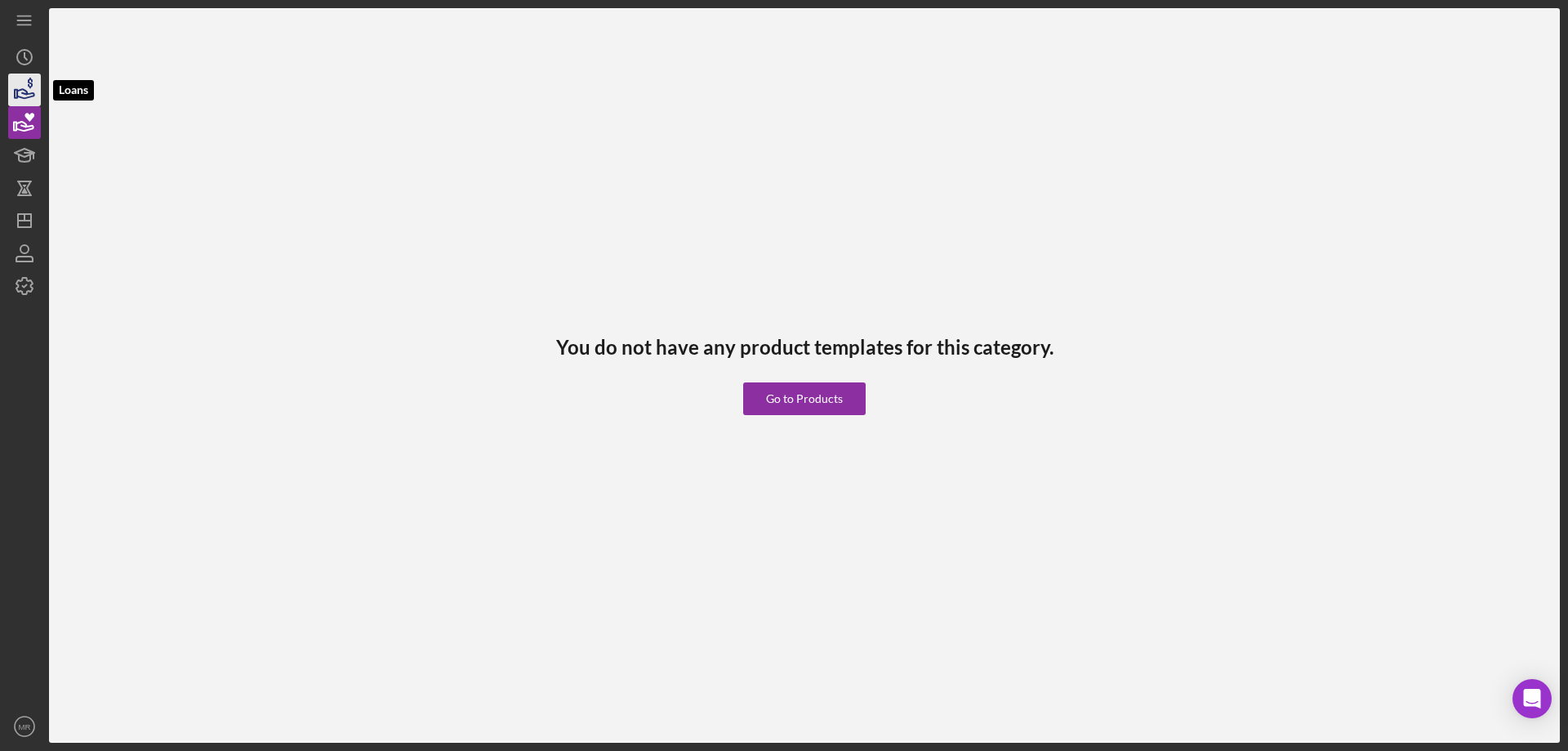
click at [22, 88] on icon "button" at bounding box center [25, 90] width 41 height 41
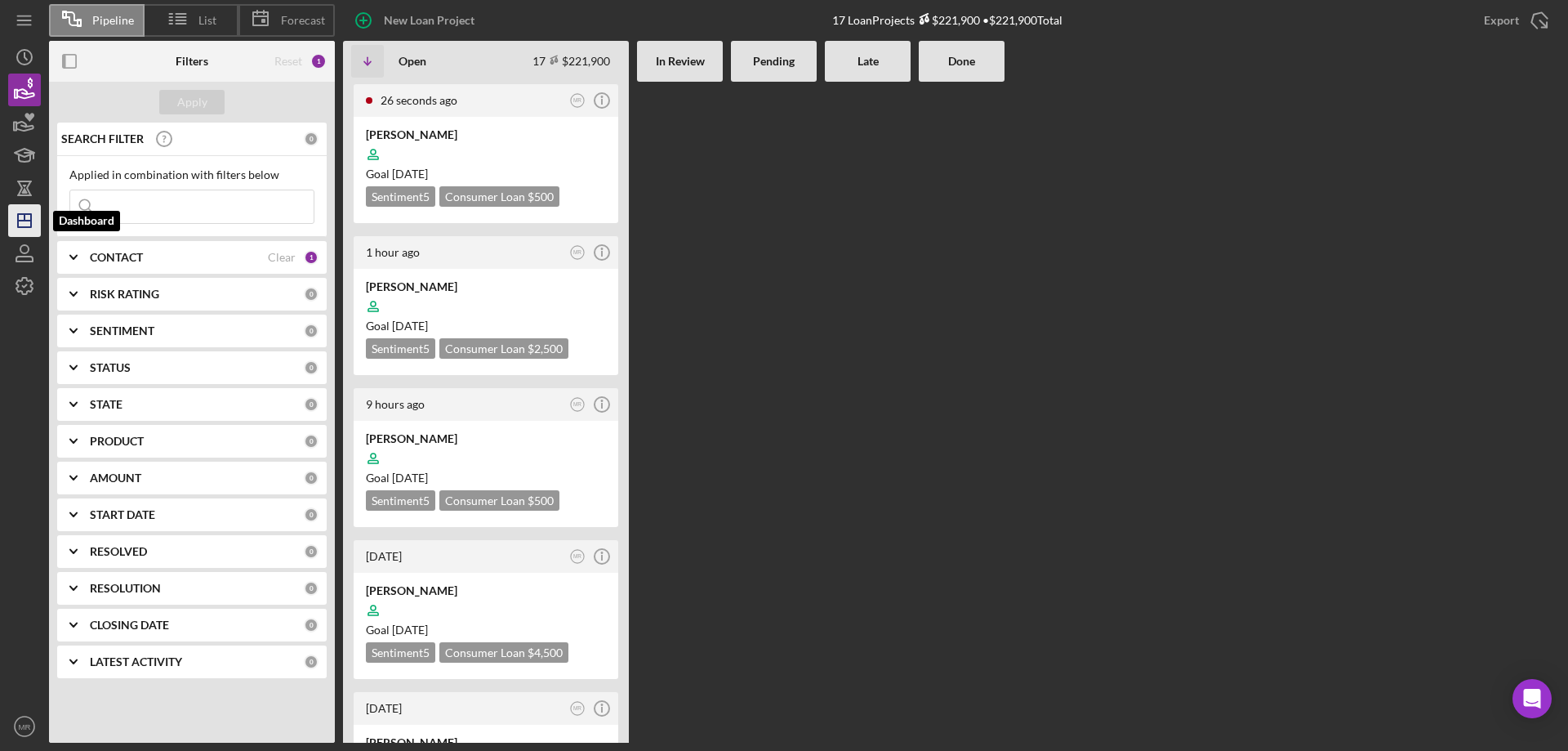
click at [26, 213] on icon "Icon/Dashboard" at bounding box center [25, 220] width 41 height 41
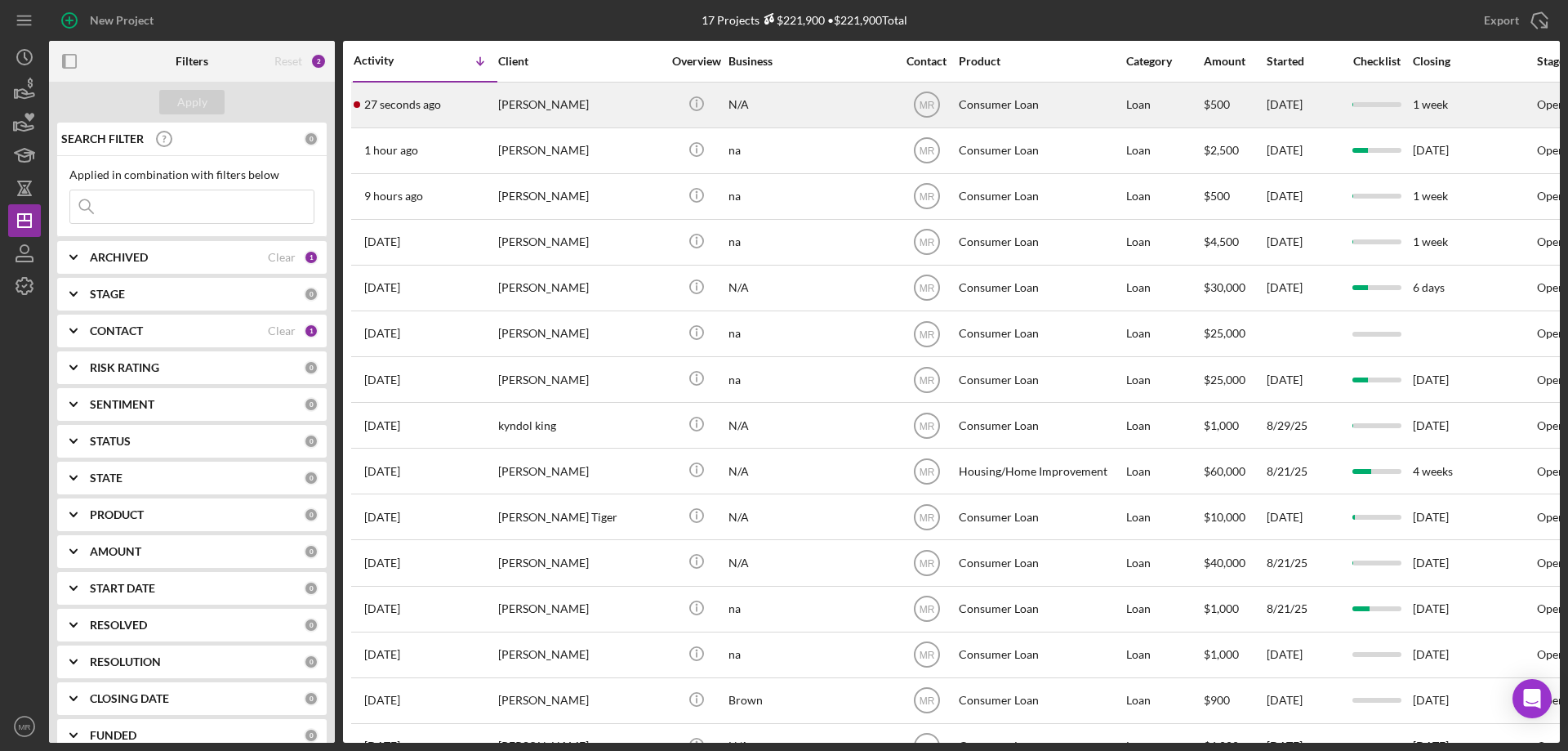
click at [616, 98] on div "[PERSON_NAME]" at bounding box center [580, 105] width 164 height 43
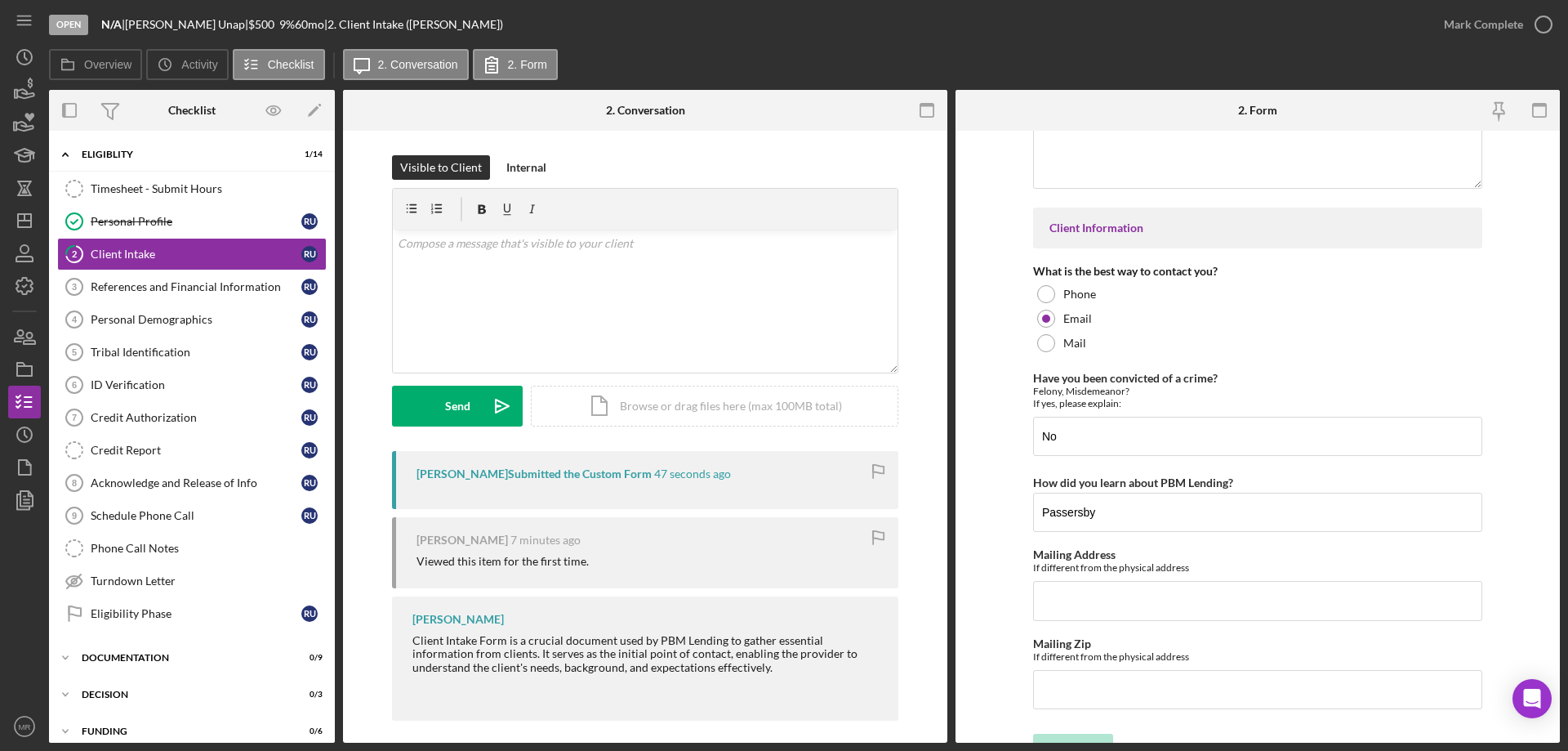
scroll to position [2280, 0]
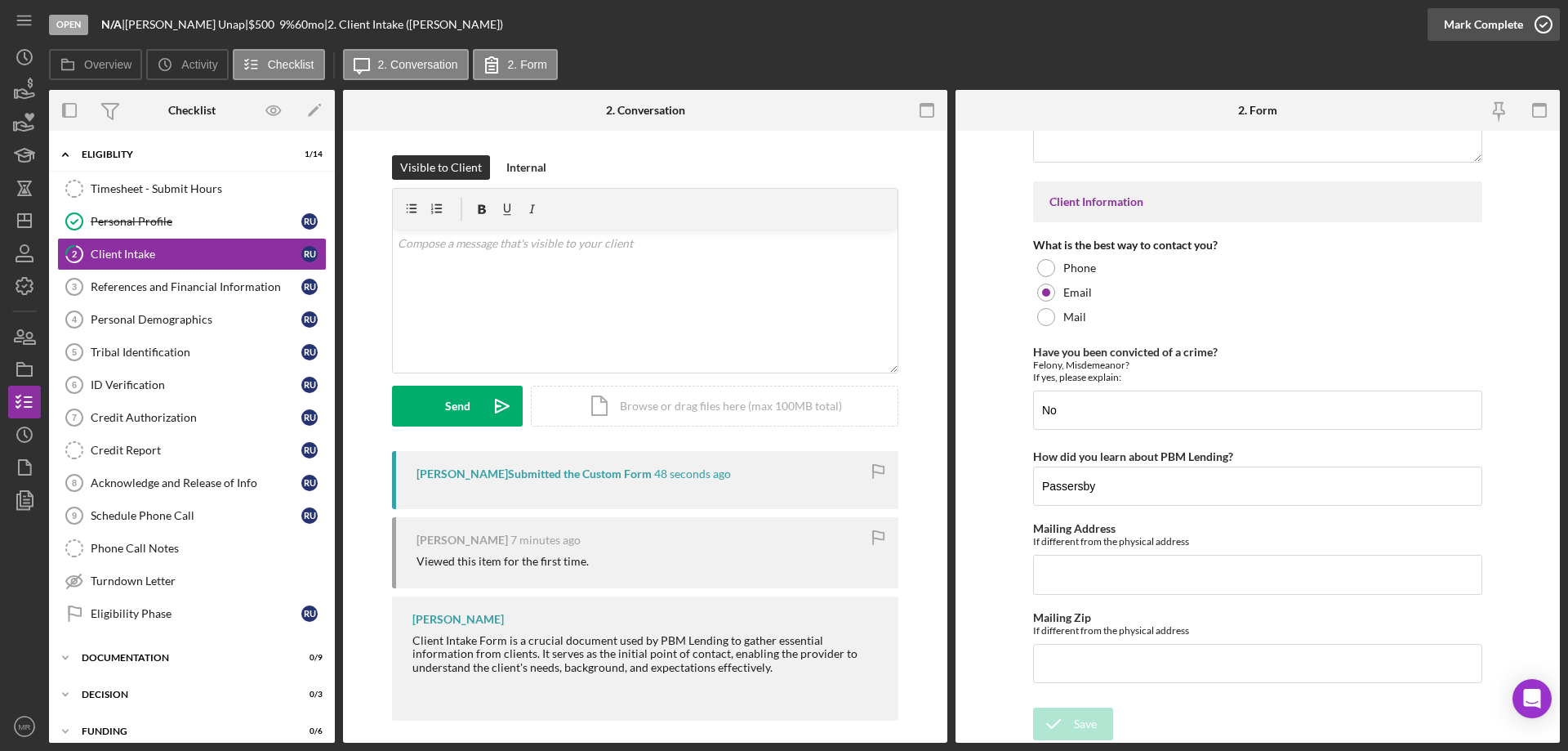
click at [1549, 26] on icon "button" at bounding box center [1544, 25] width 41 height 41
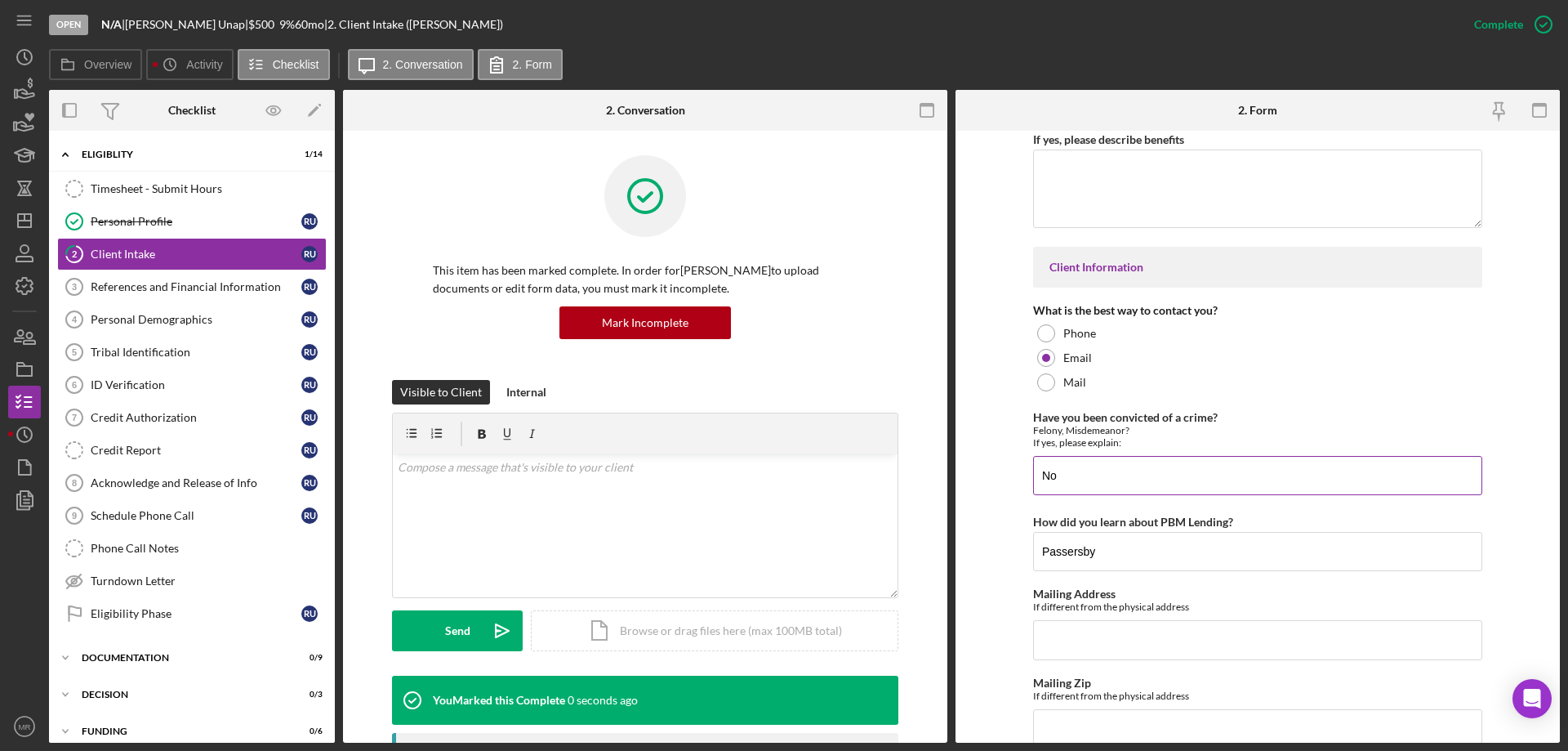
scroll to position [2346, 0]
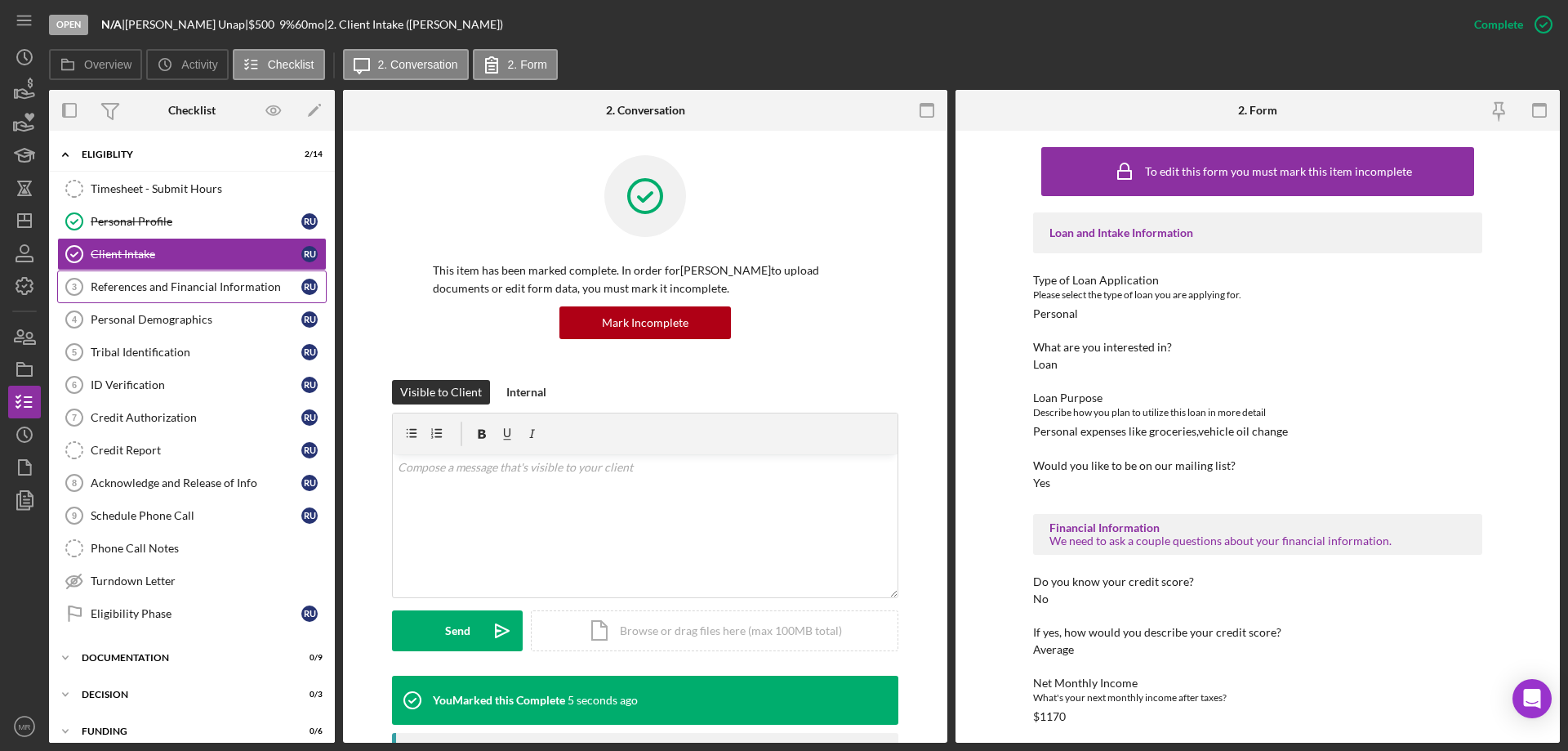
click at [151, 289] on div "References and Financial Information" at bounding box center [196, 286] width 211 height 13
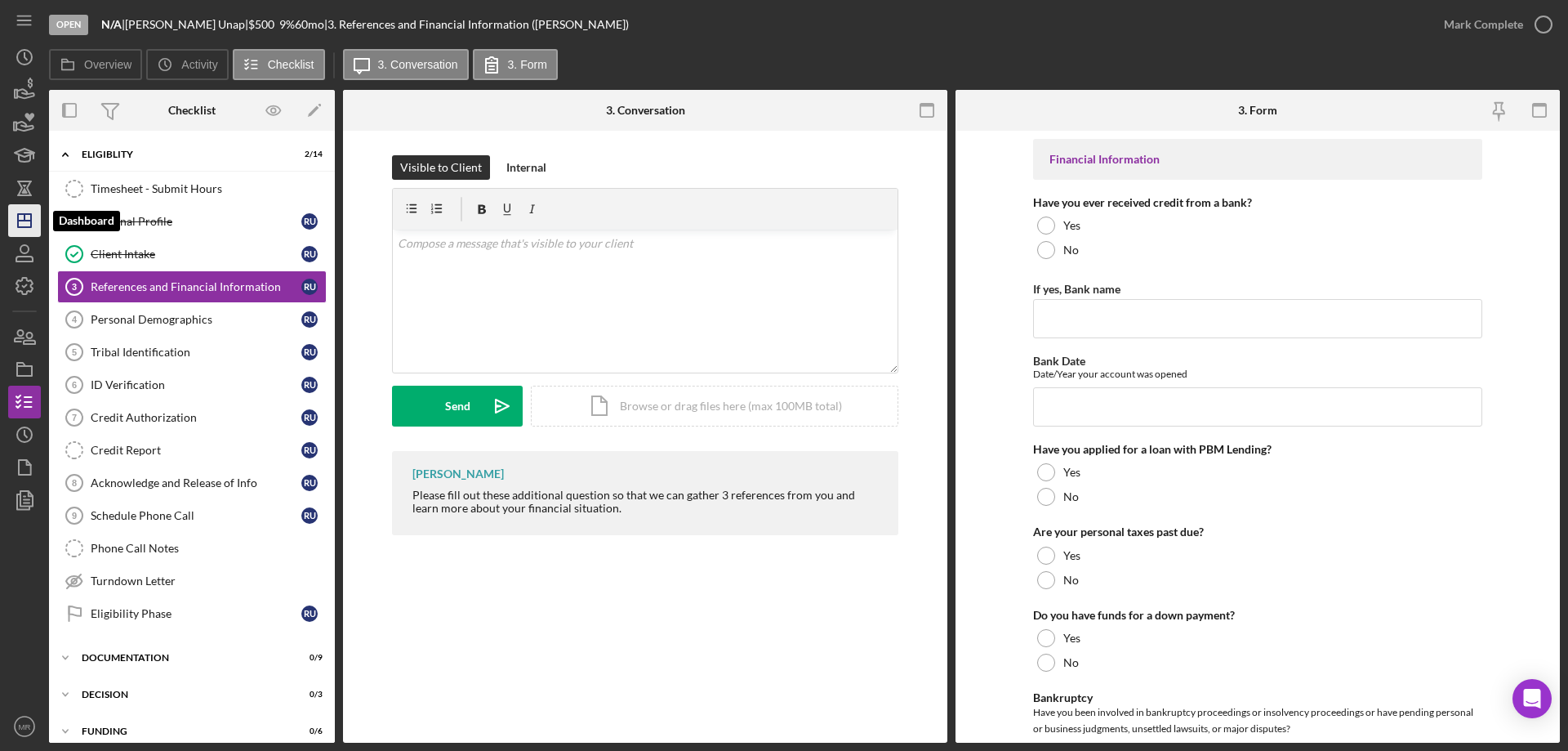
click at [16, 221] on icon "Icon/Dashboard" at bounding box center [25, 220] width 41 height 41
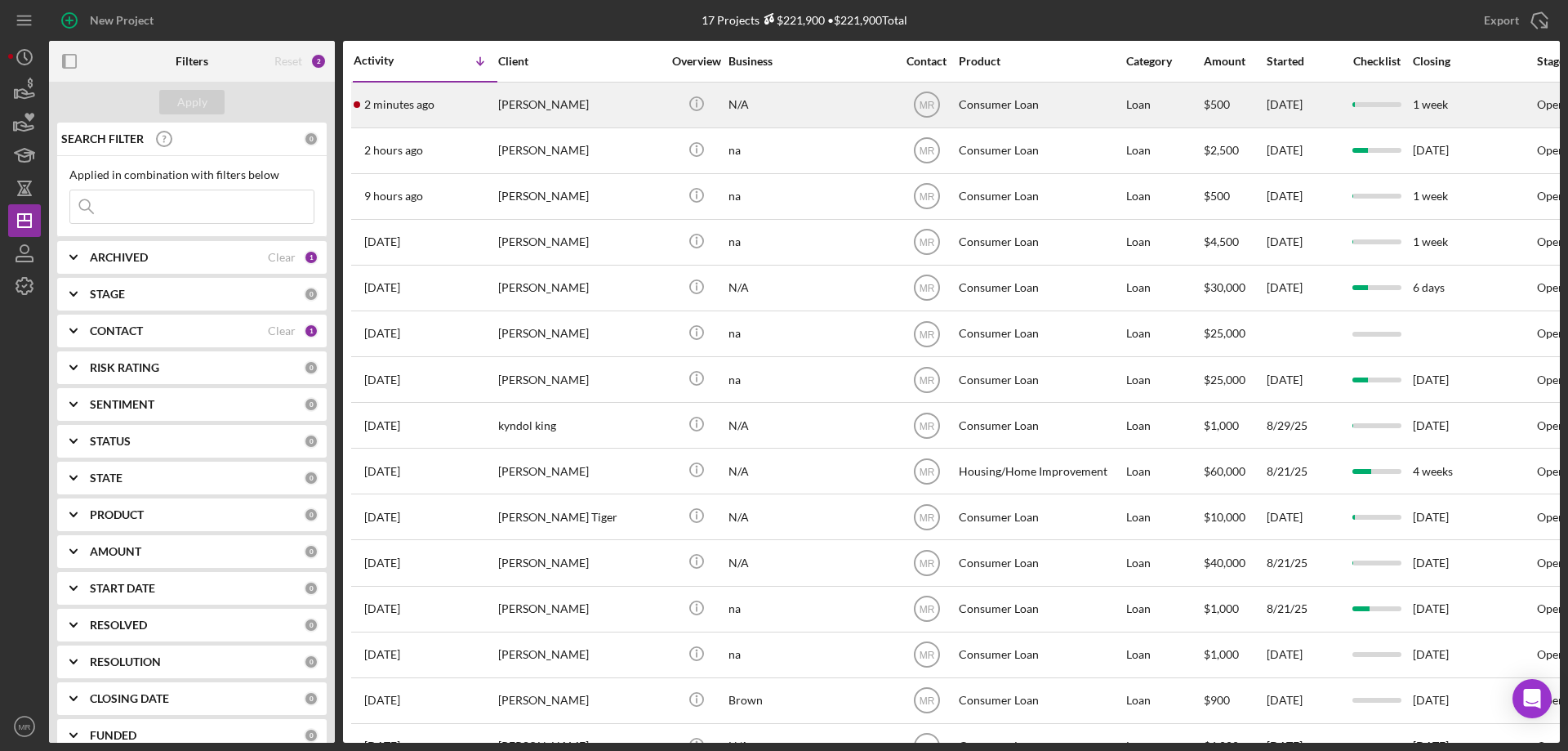
click at [766, 99] on div "N/A" at bounding box center [810, 105] width 164 height 43
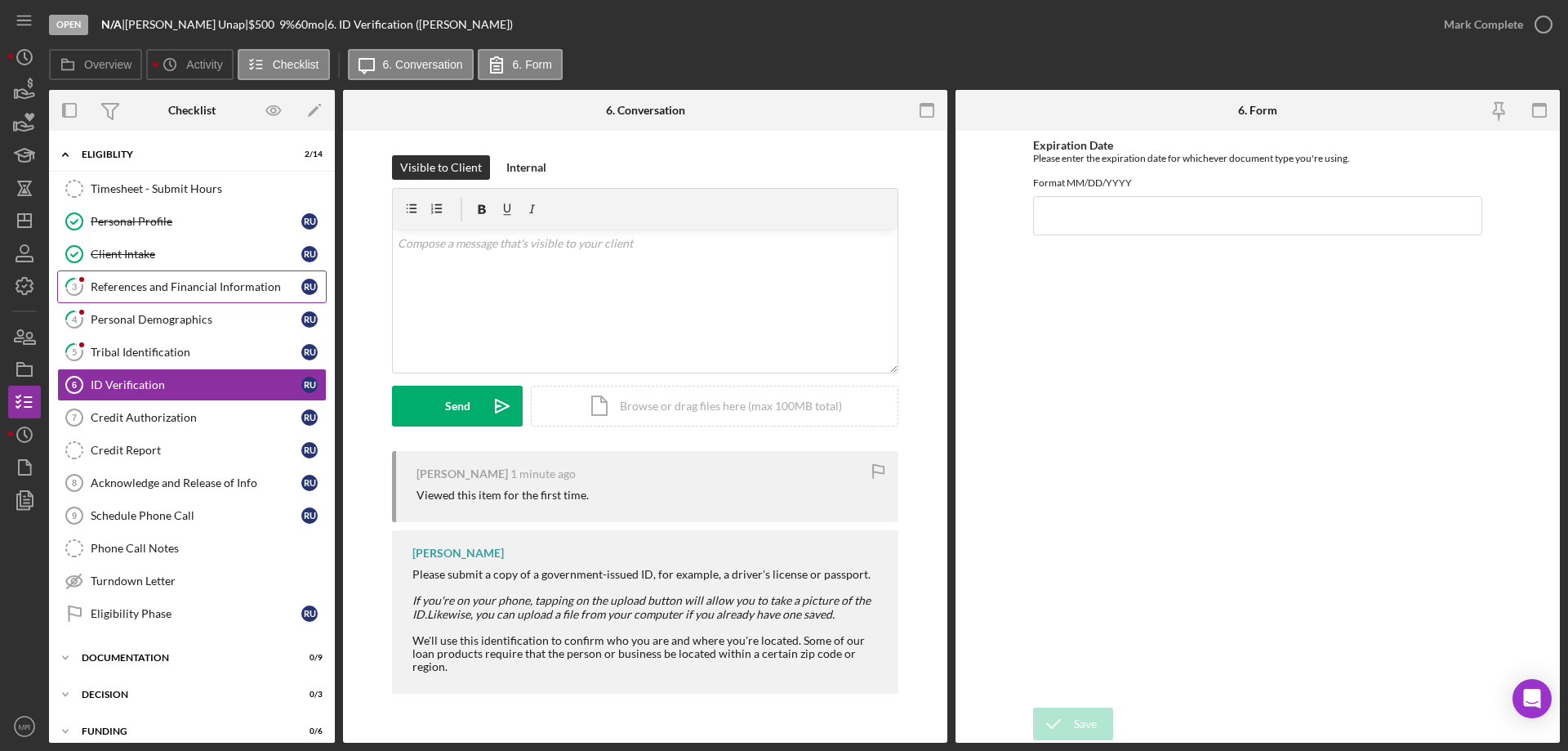
click at [192, 283] on div "References and Financial Information" at bounding box center [196, 286] width 211 height 13
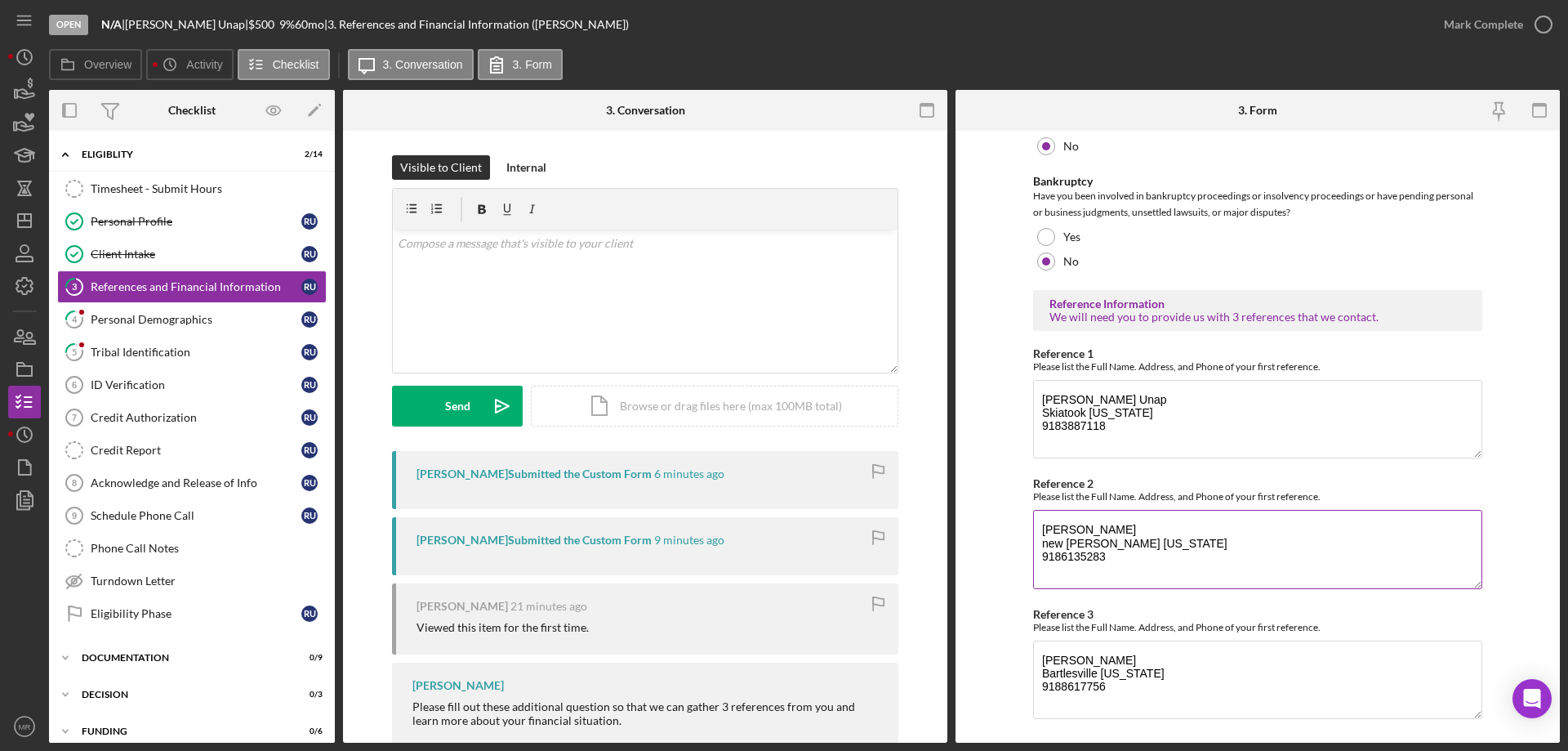
scroll to position [556, 0]
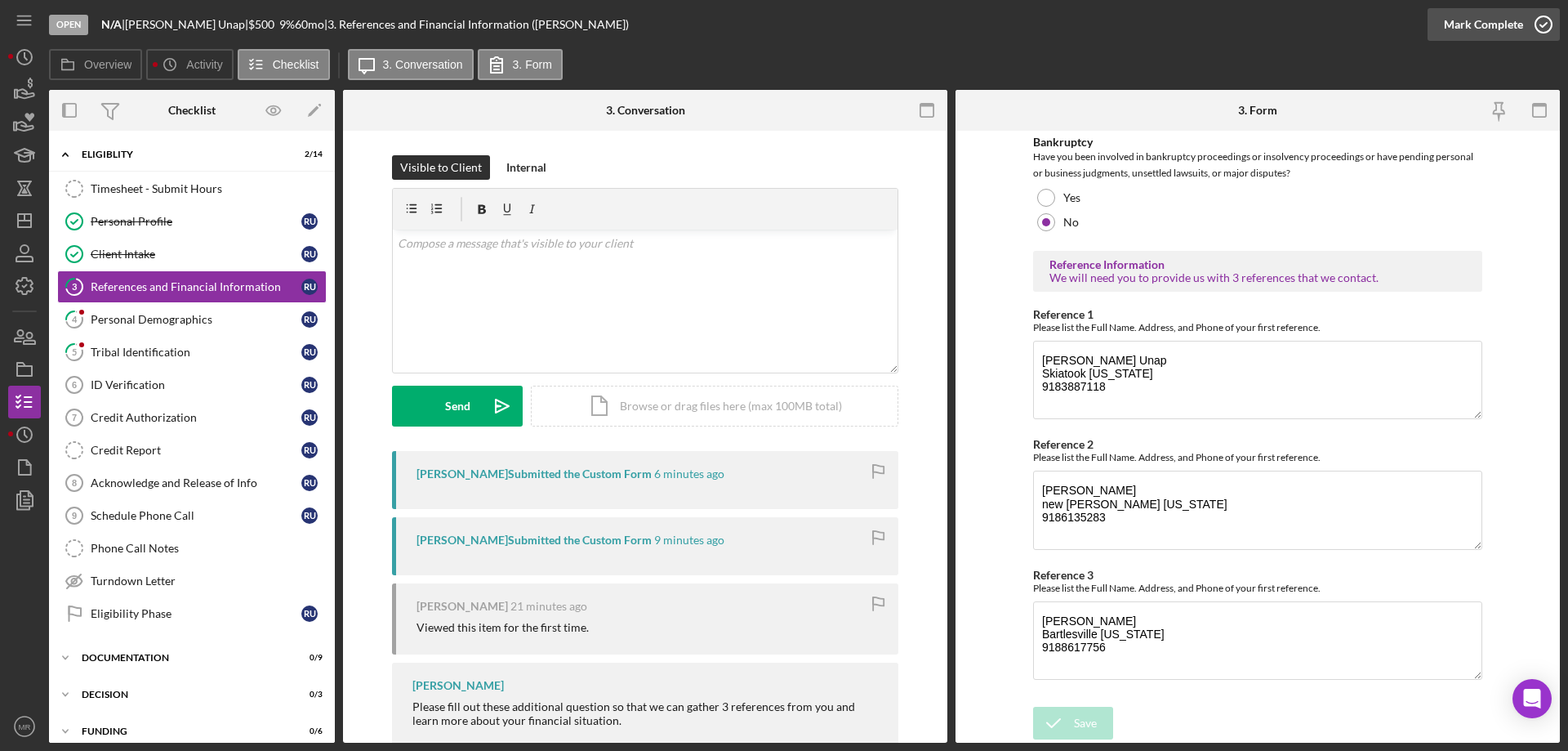
click at [1540, 29] on icon "button" at bounding box center [1544, 25] width 41 height 41
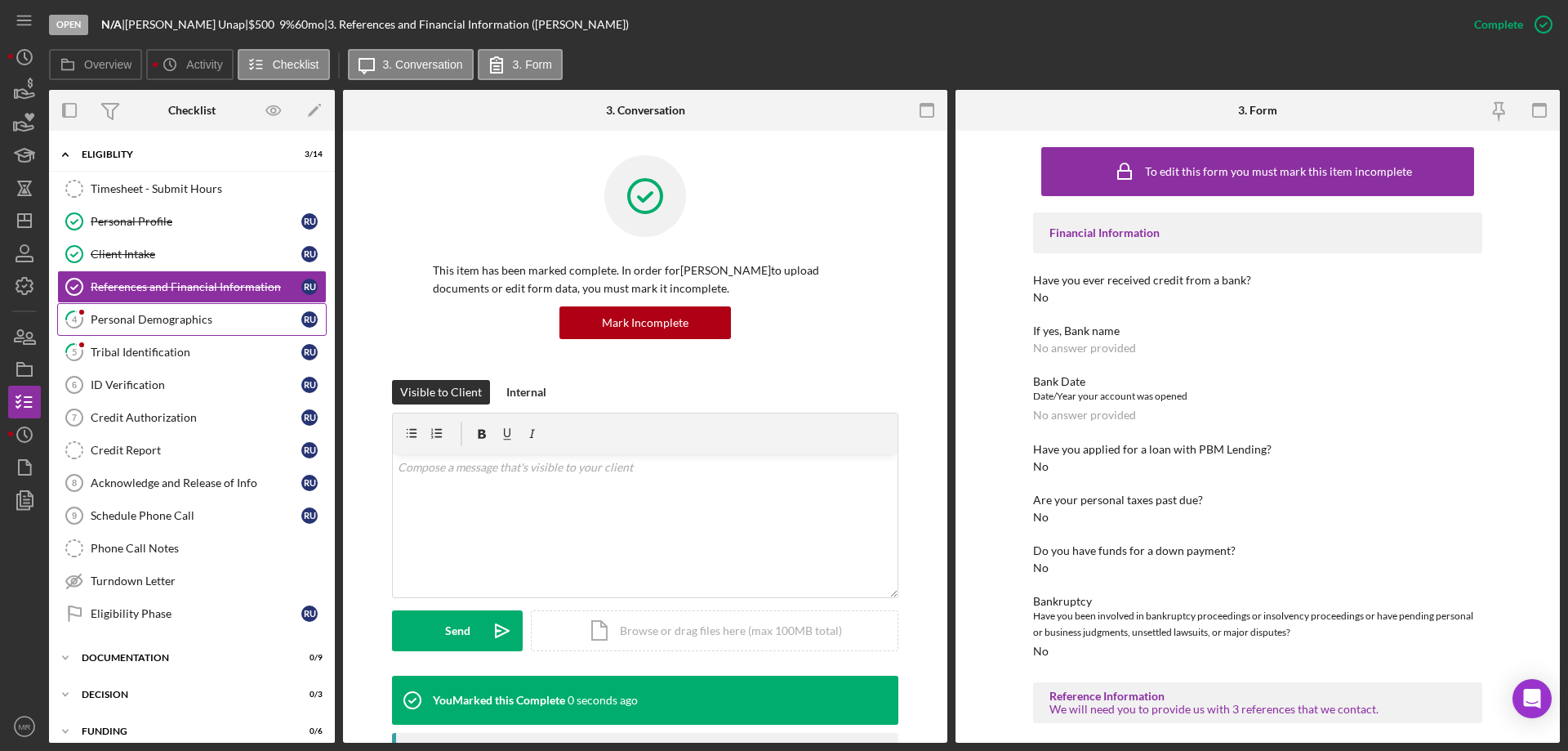
click at [147, 316] on div "Personal Demographics" at bounding box center [196, 319] width 211 height 13
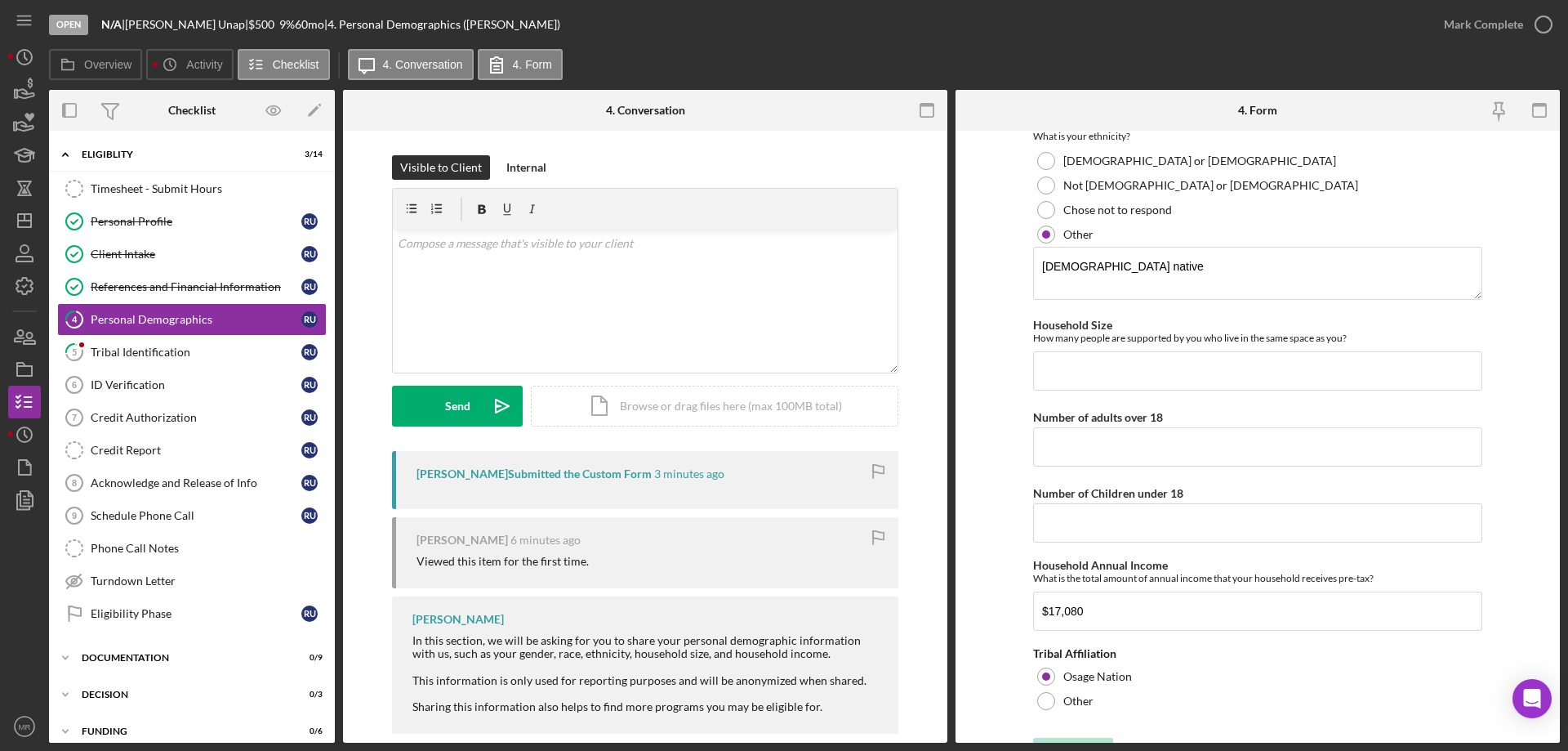
scroll to position [780, 0]
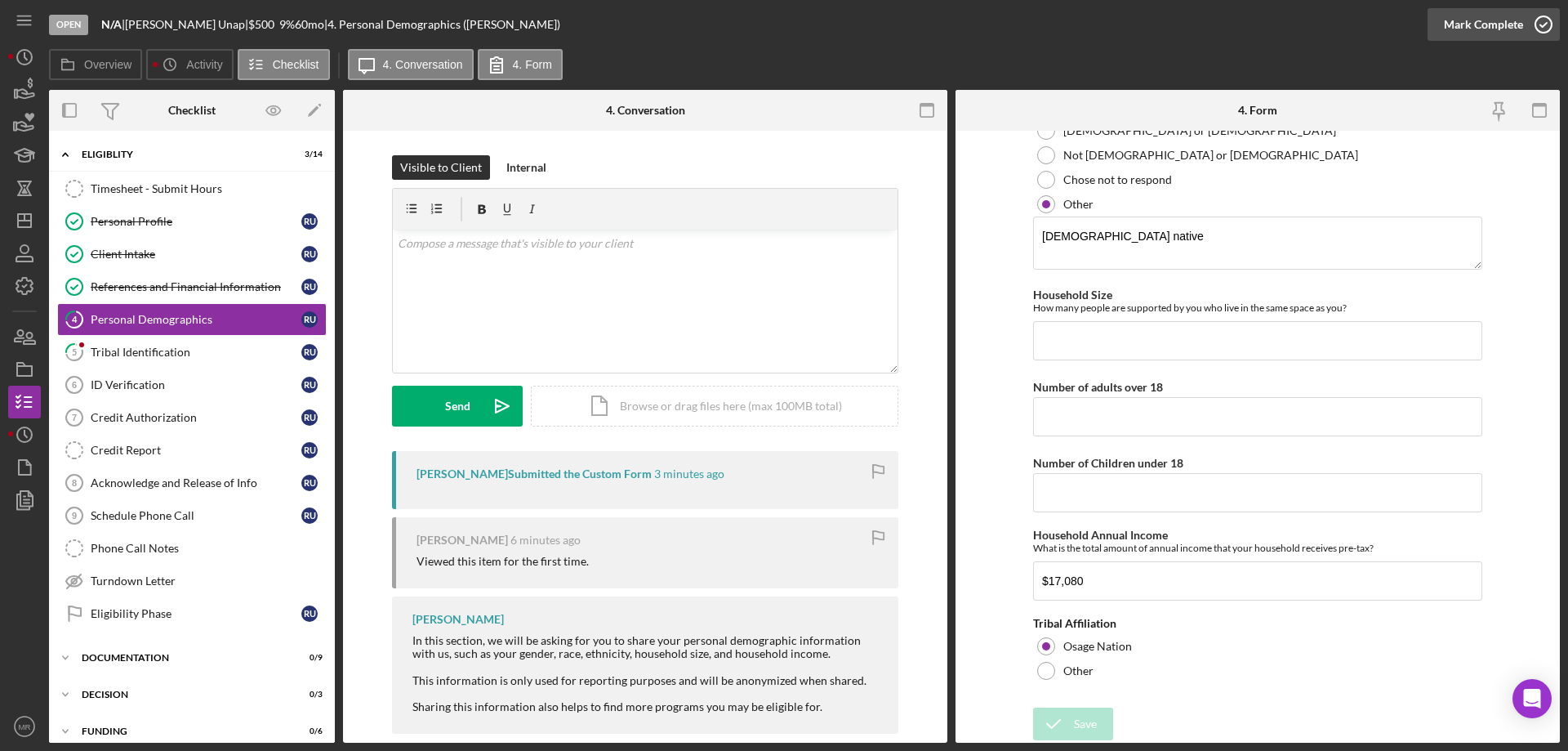
click at [1550, 23] on icon "button" at bounding box center [1544, 25] width 41 height 41
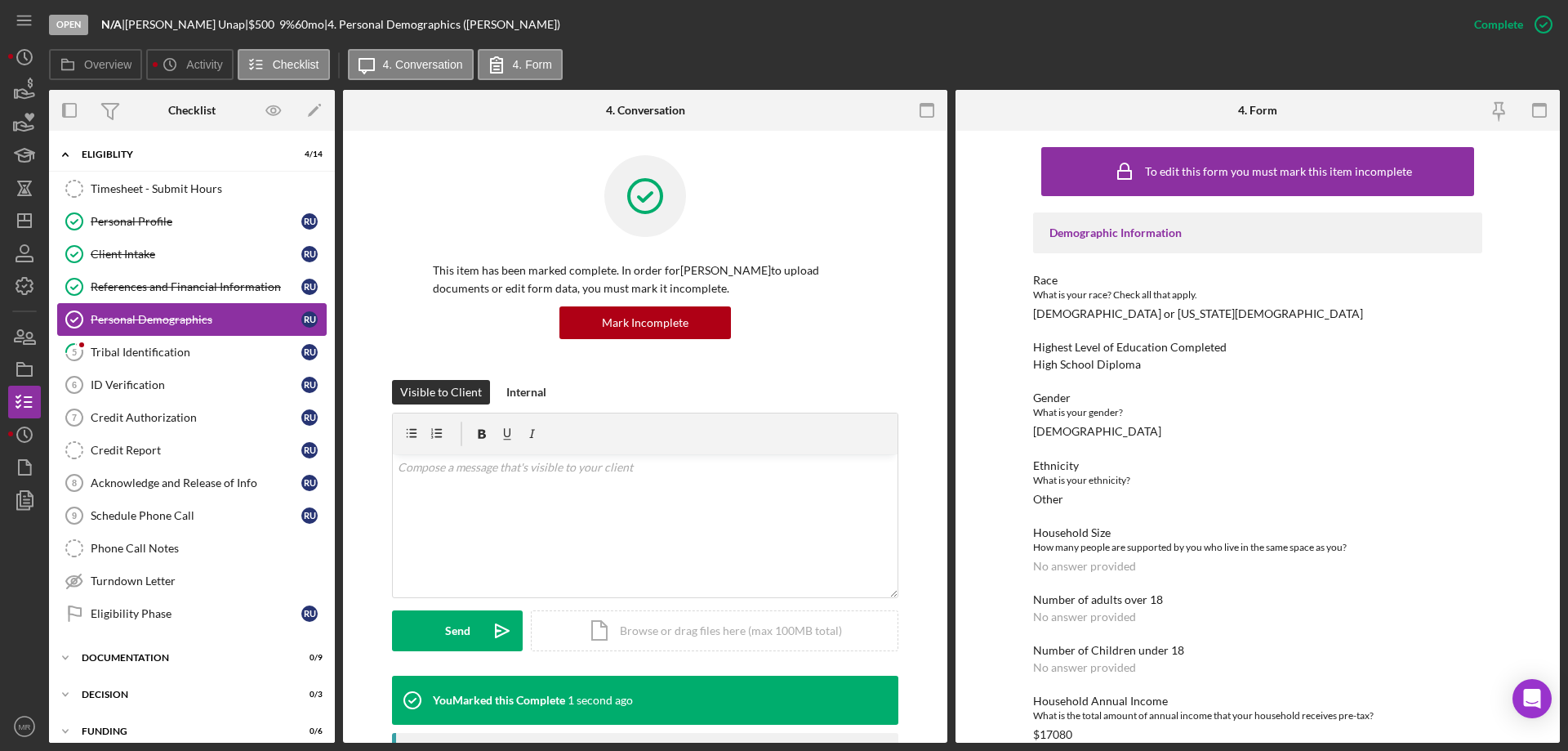
click at [171, 335] on link "Personal Demographics Personal Demographics r U" at bounding box center [192, 319] width 269 height 33
click at [167, 344] on link "5 Tribal Identification r U" at bounding box center [192, 352] width 269 height 33
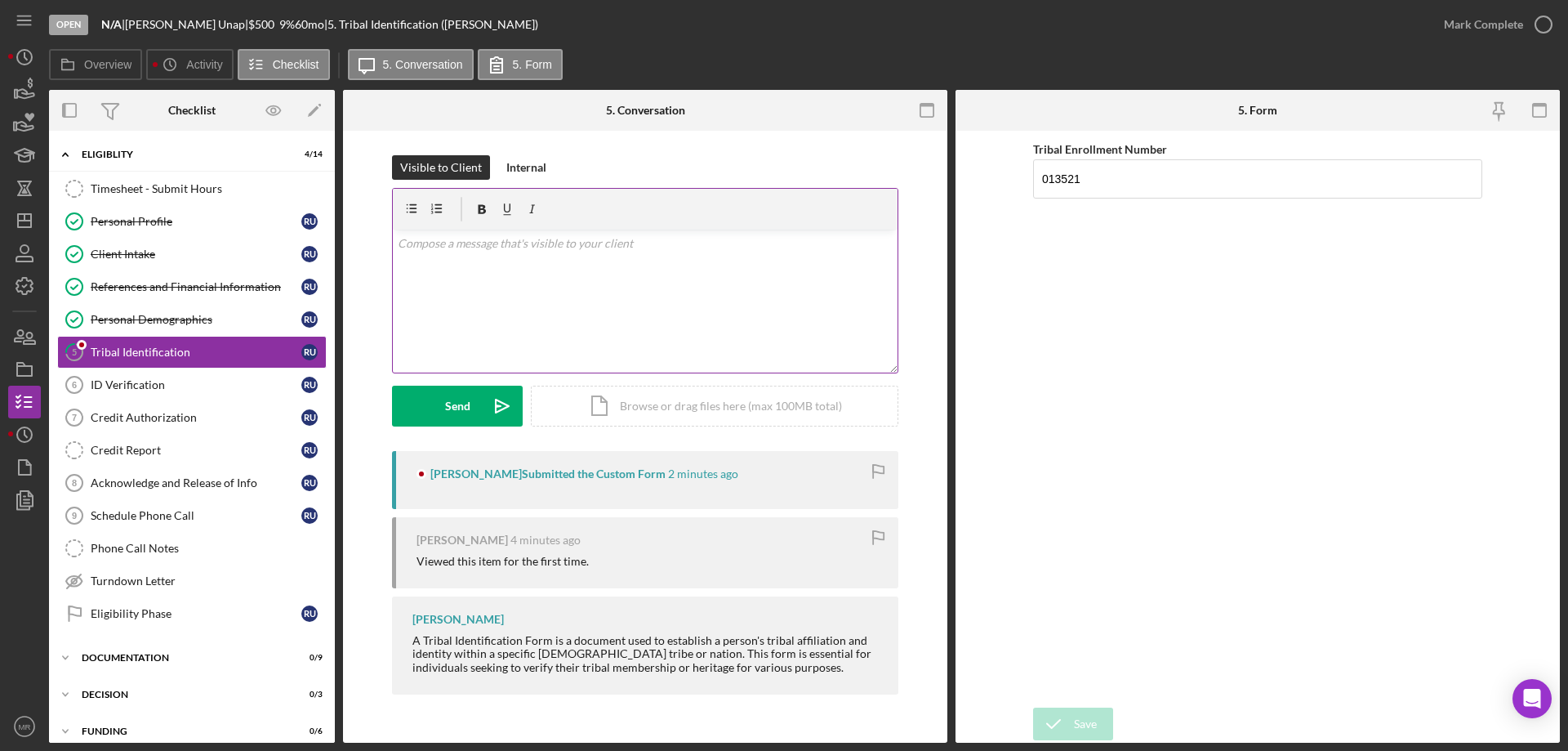
click at [512, 337] on div "v Color teal Color pink Remove color Add row above Add row below Add column bef…" at bounding box center [645, 301] width 505 height 143
click at [459, 413] on div "Send" at bounding box center [458, 406] width 26 height 41
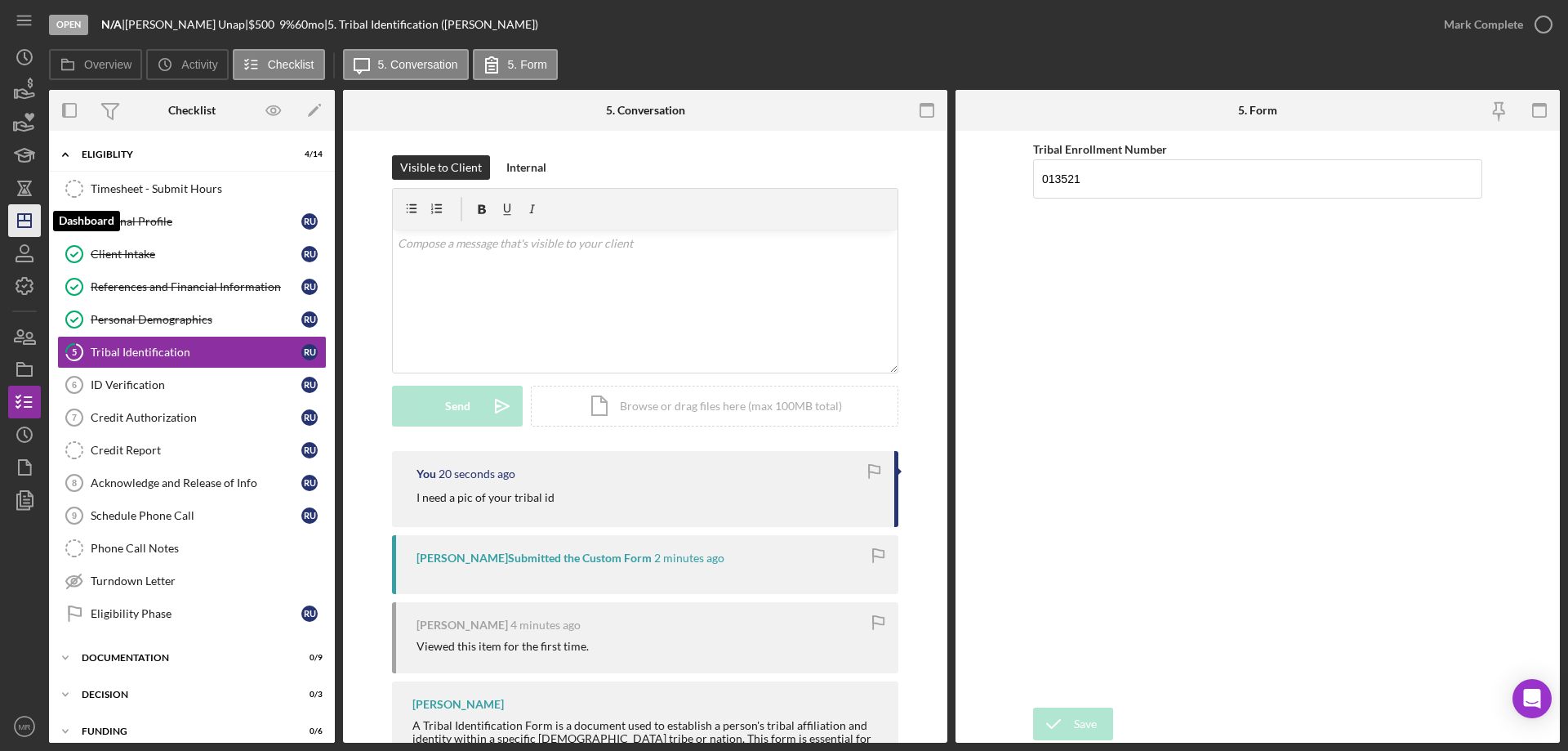
click at [25, 216] on line "button" at bounding box center [25, 218] width 0 height 7
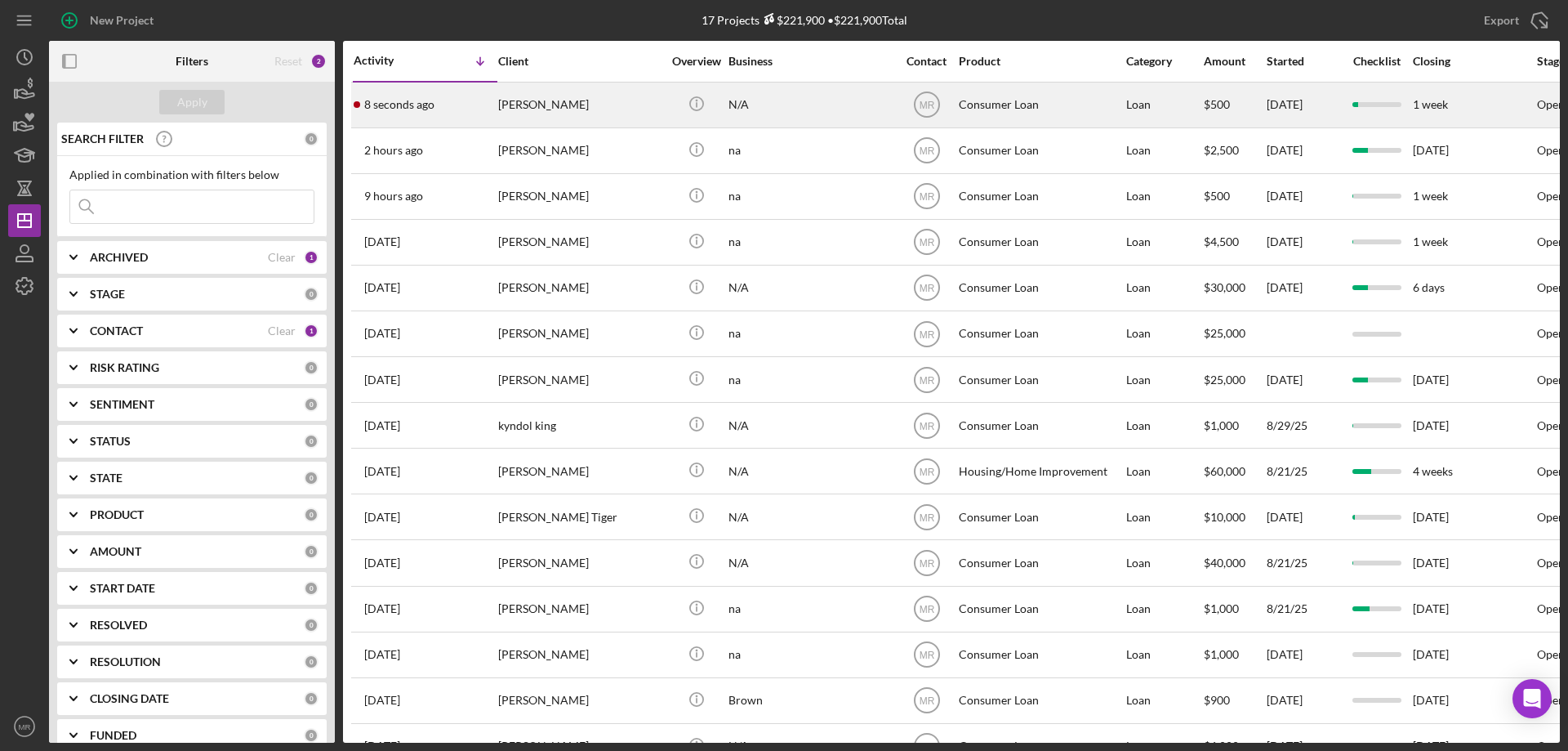
click at [652, 99] on div "[PERSON_NAME]" at bounding box center [580, 105] width 164 height 43
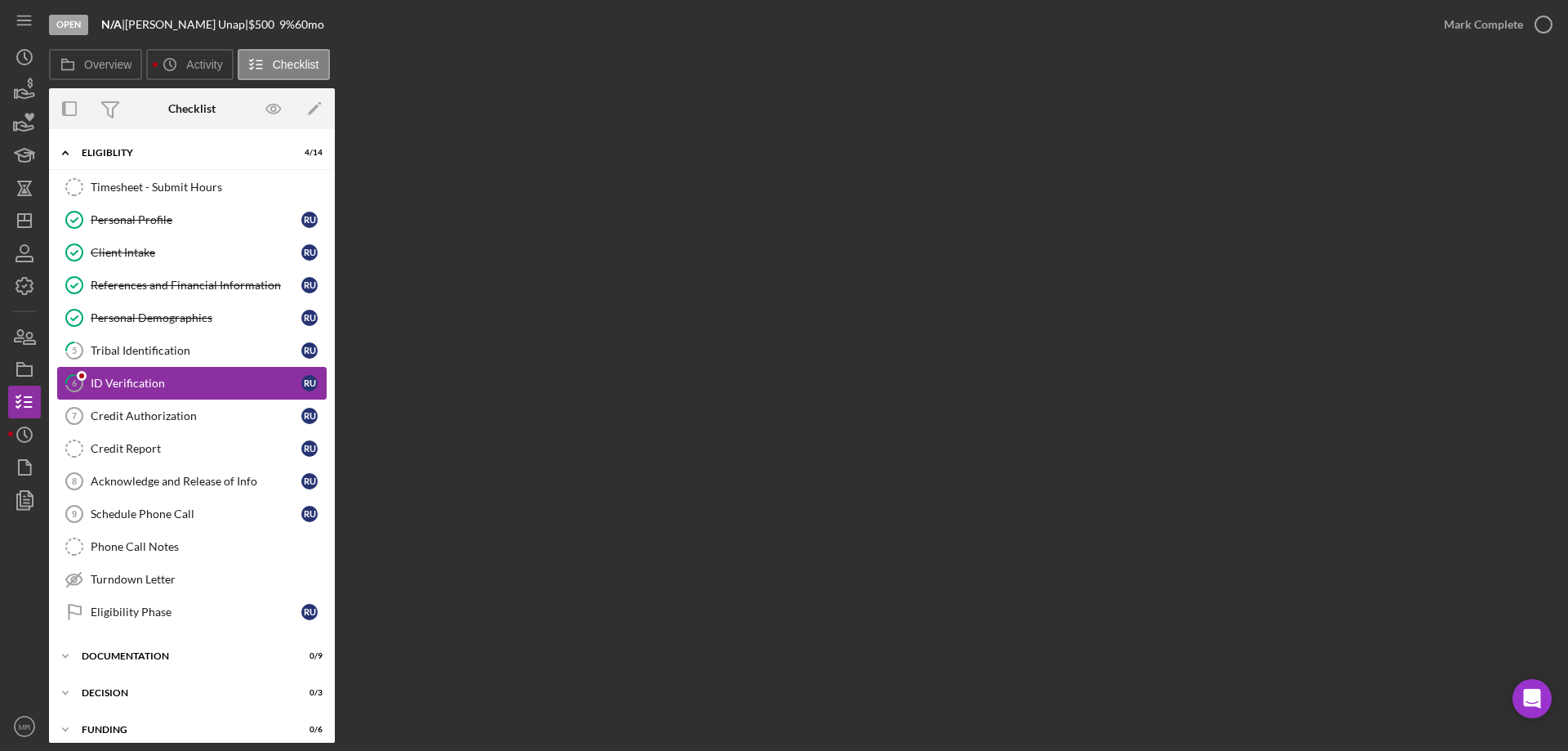
click at [123, 383] on div "ID Verification" at bounding box center [196, 382] width 211 height 13
click at [143, 341] on link "5 Tribal Identification r U" at bounding box center [192, 351] width 269 height 33
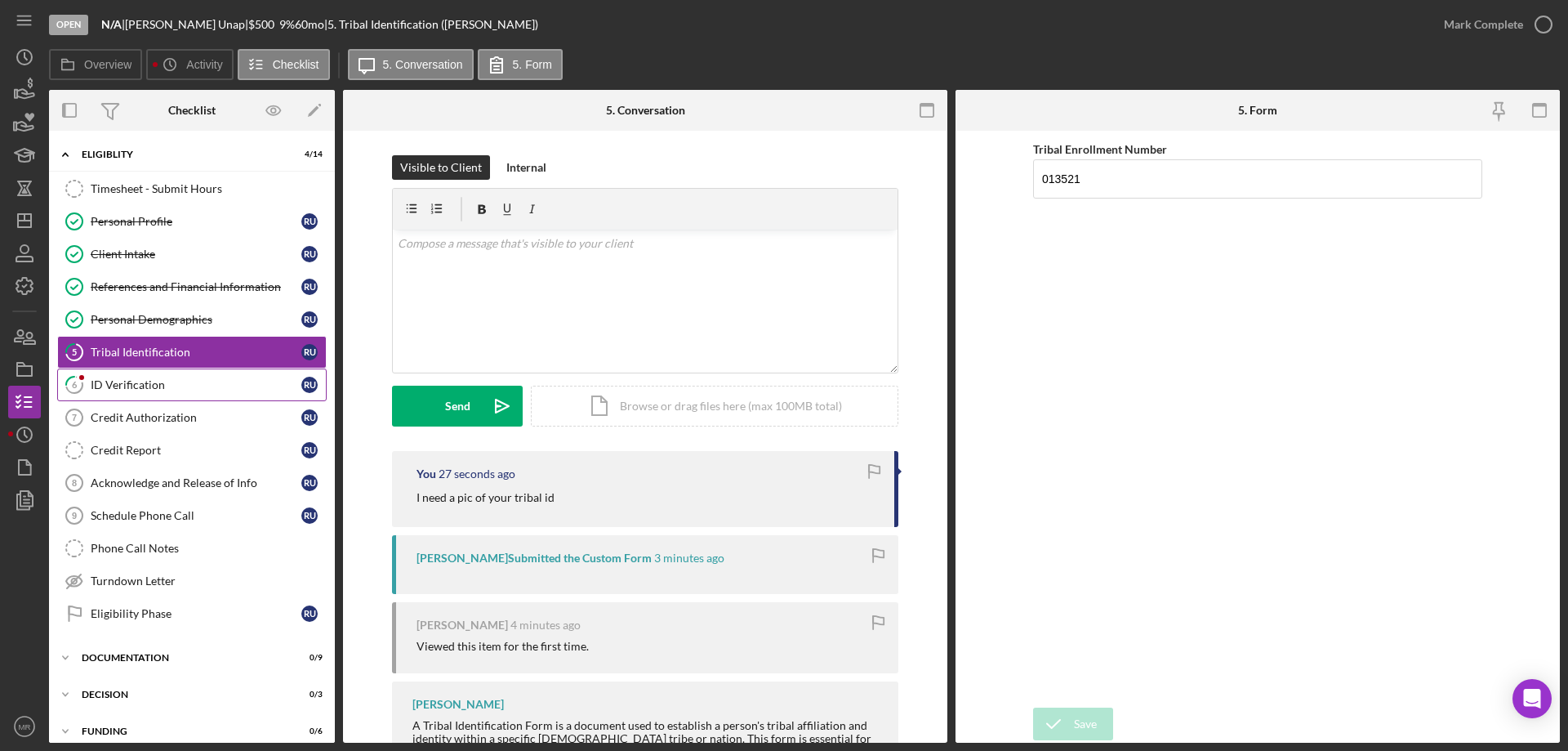
click at [140, 381] on div "ID Verification" at bounding box center [196, 384] width 211 height 13
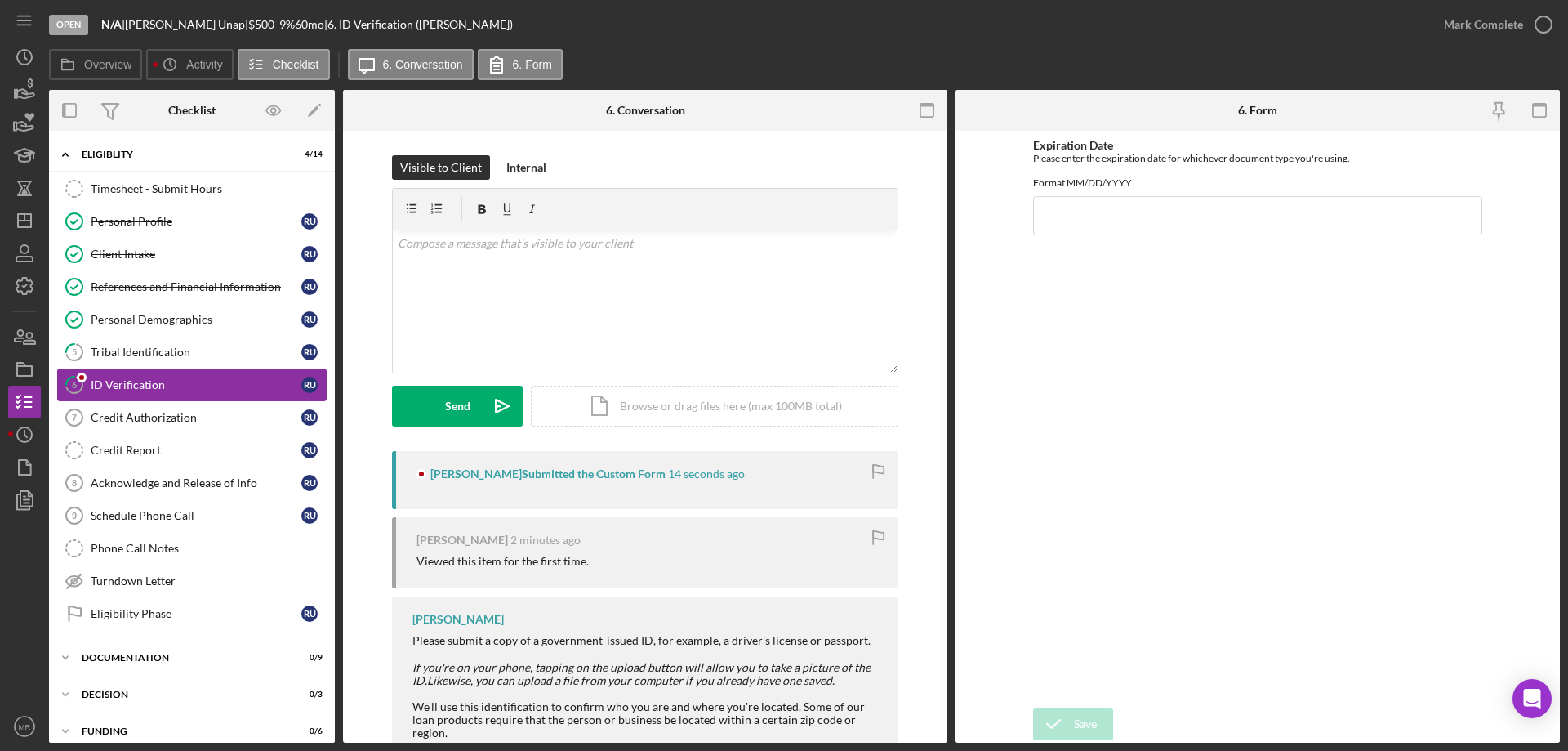
type input "02/2902032"
click at [520, 307] on div "v Color teal Color pink Remove color Add row above Add row below Add column bef…" at bounding box center [645, 301] width 505 height 143
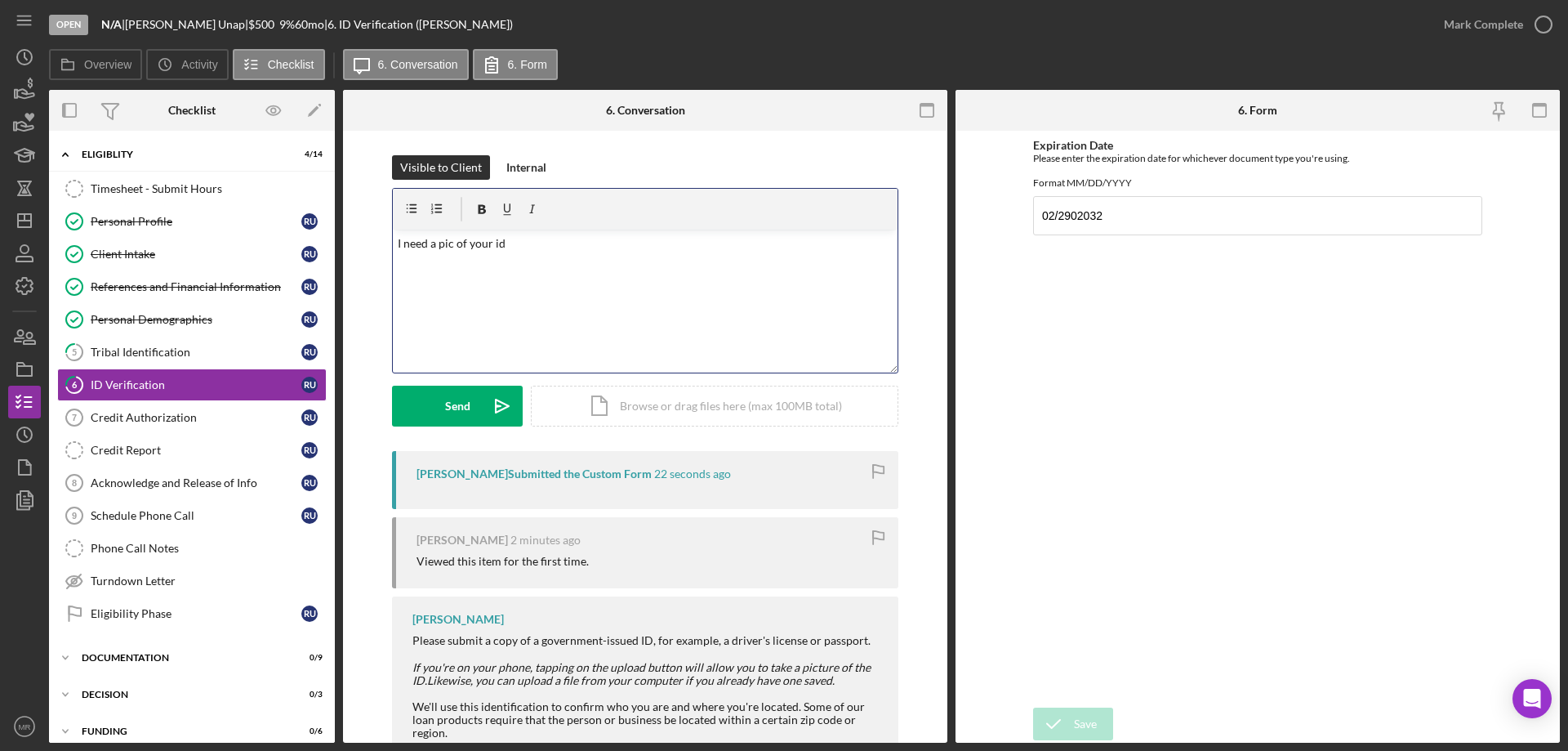
drag, startPoint x: 424, startPoint y: 391, endPoint x: 473, endPoint y: 378, distance: 50.7
click at [432, 388] on button "Send Icon/icon-invite-send" at bounding box center [457, 406] width 130 height 41
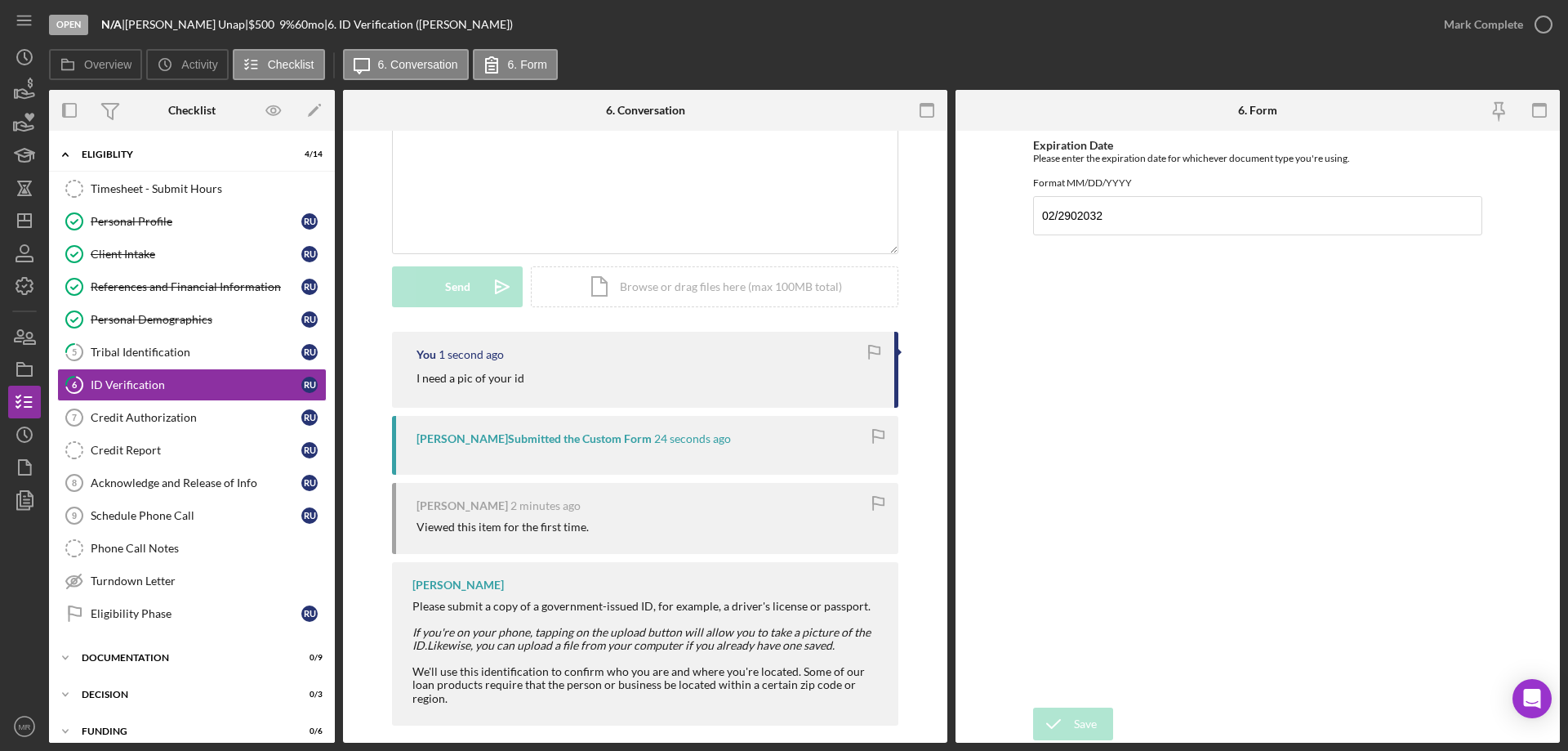
scroll to position [122, 0]
click at [25, 220] on line "button" at bounding box center [25, 218] width 0 height 7
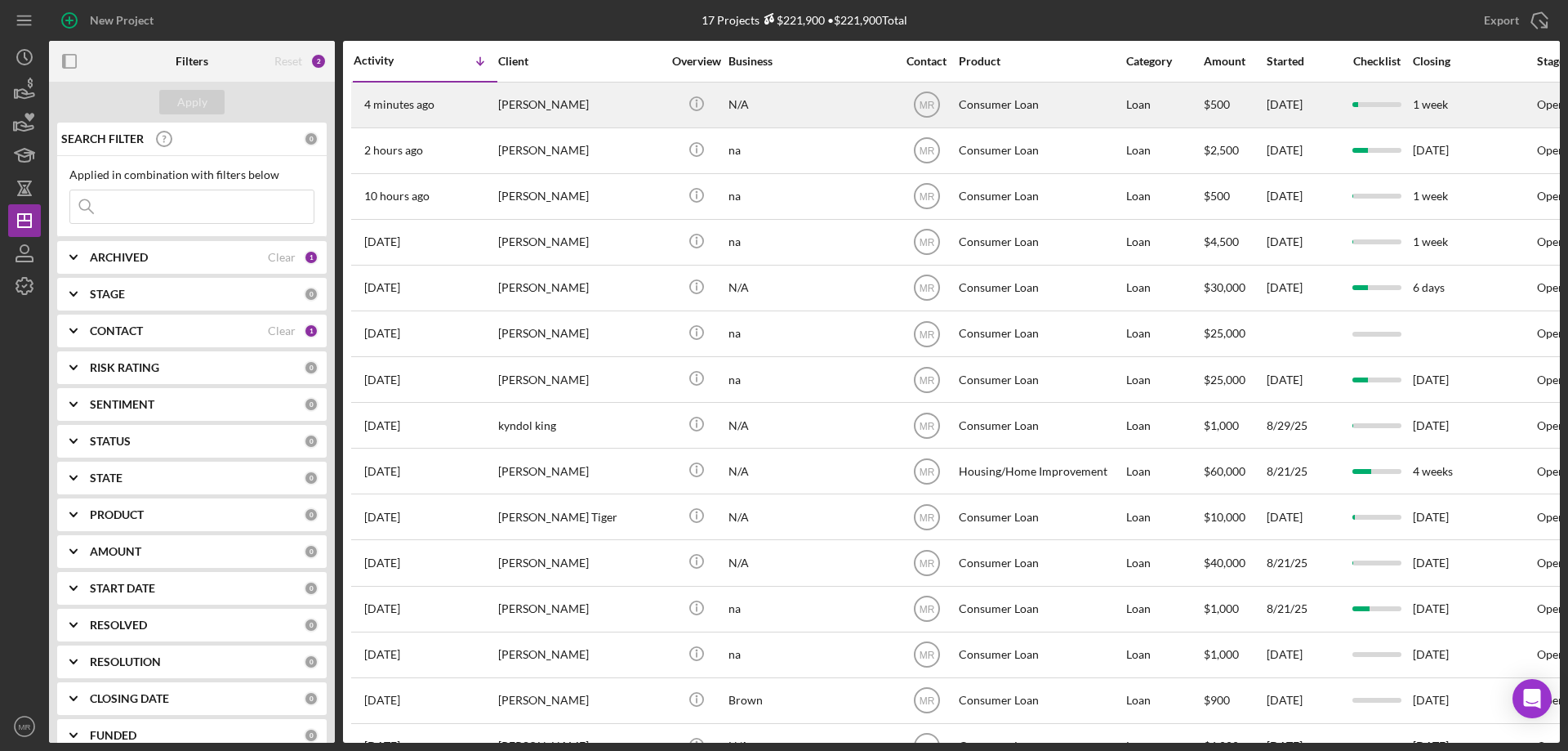
click at [608, 112] on div "[PERSON_NAME]" at bounding box center [580, 105] width 164 height 43
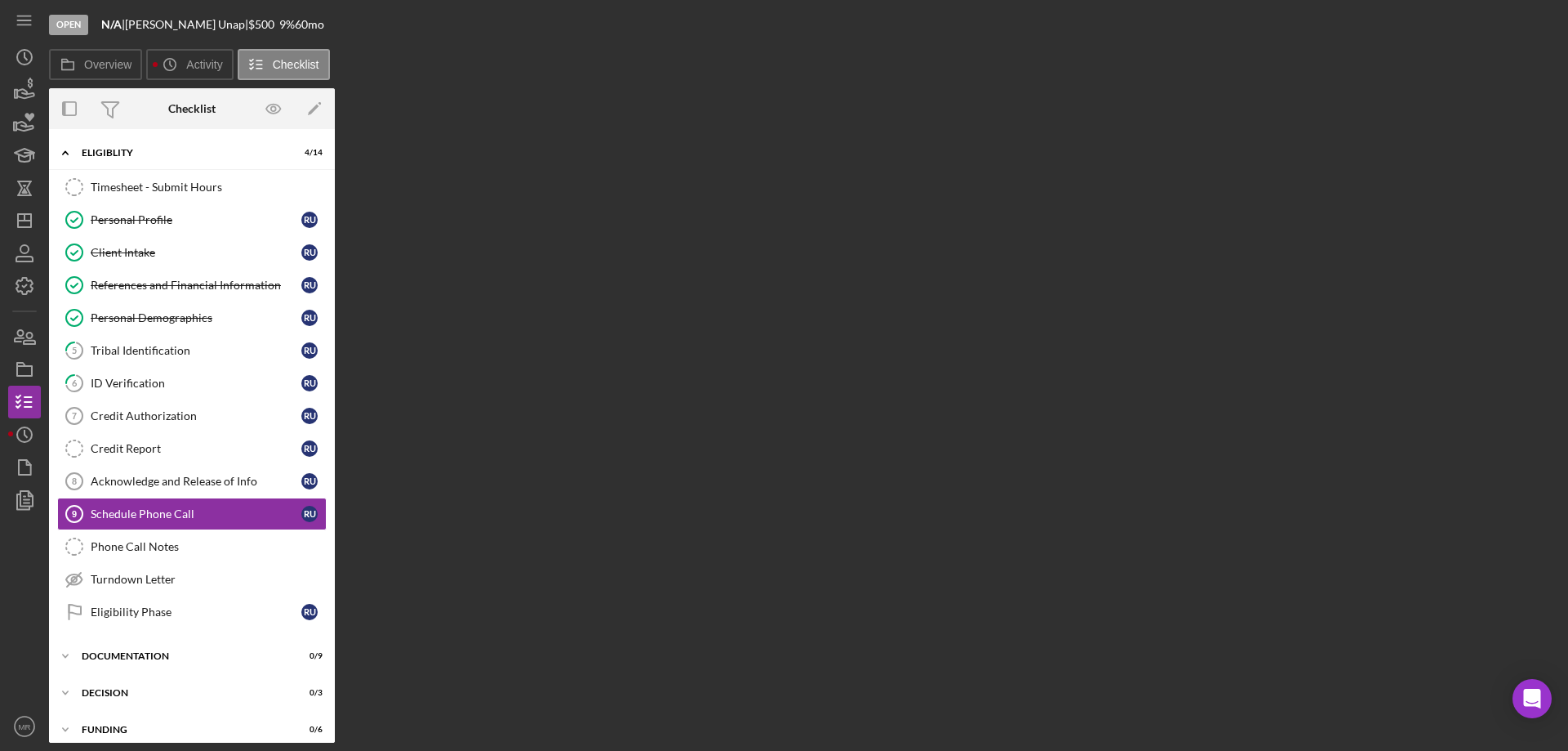
scroll to position [49, 0]
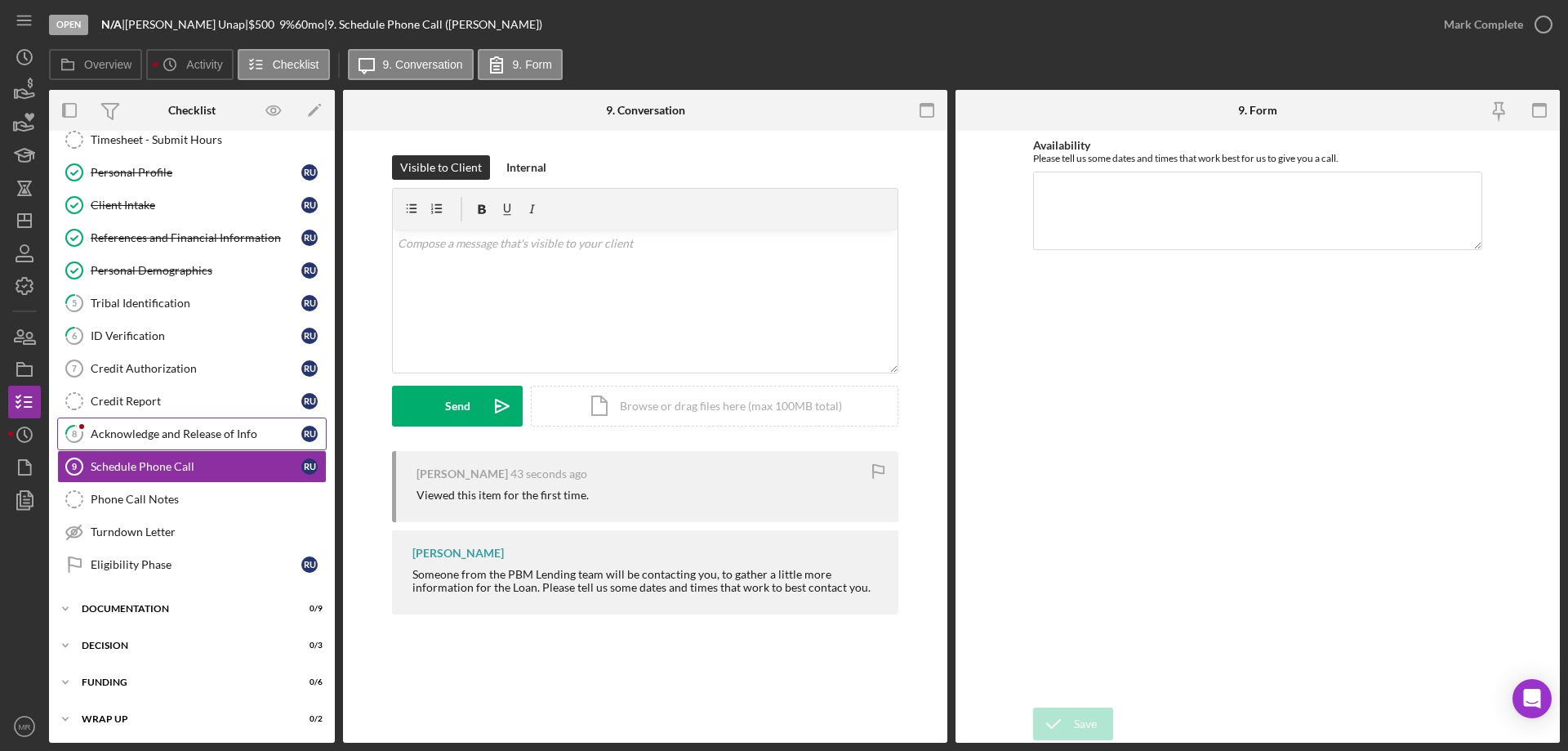
click at [153, 424] on link "8 Acknowledge and Release of Info r U" at bounding box center [192, 434] width 269 height 33
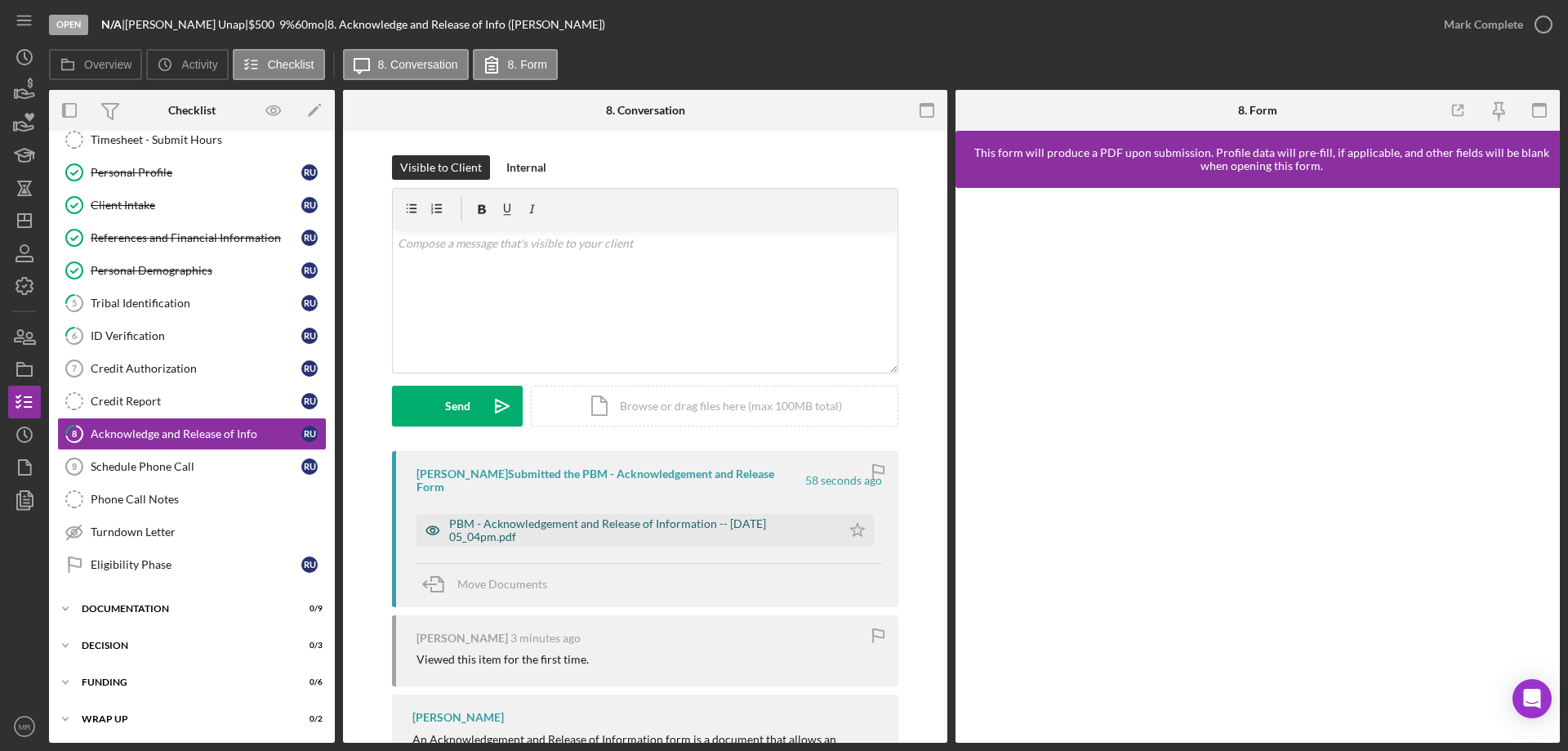
click at [648, 523] on div "PBM - Acknowledgement and Release of Information -- 2025-09-10 05_04pm.pdf" at bounding box center [641, 530] width 384 height 26
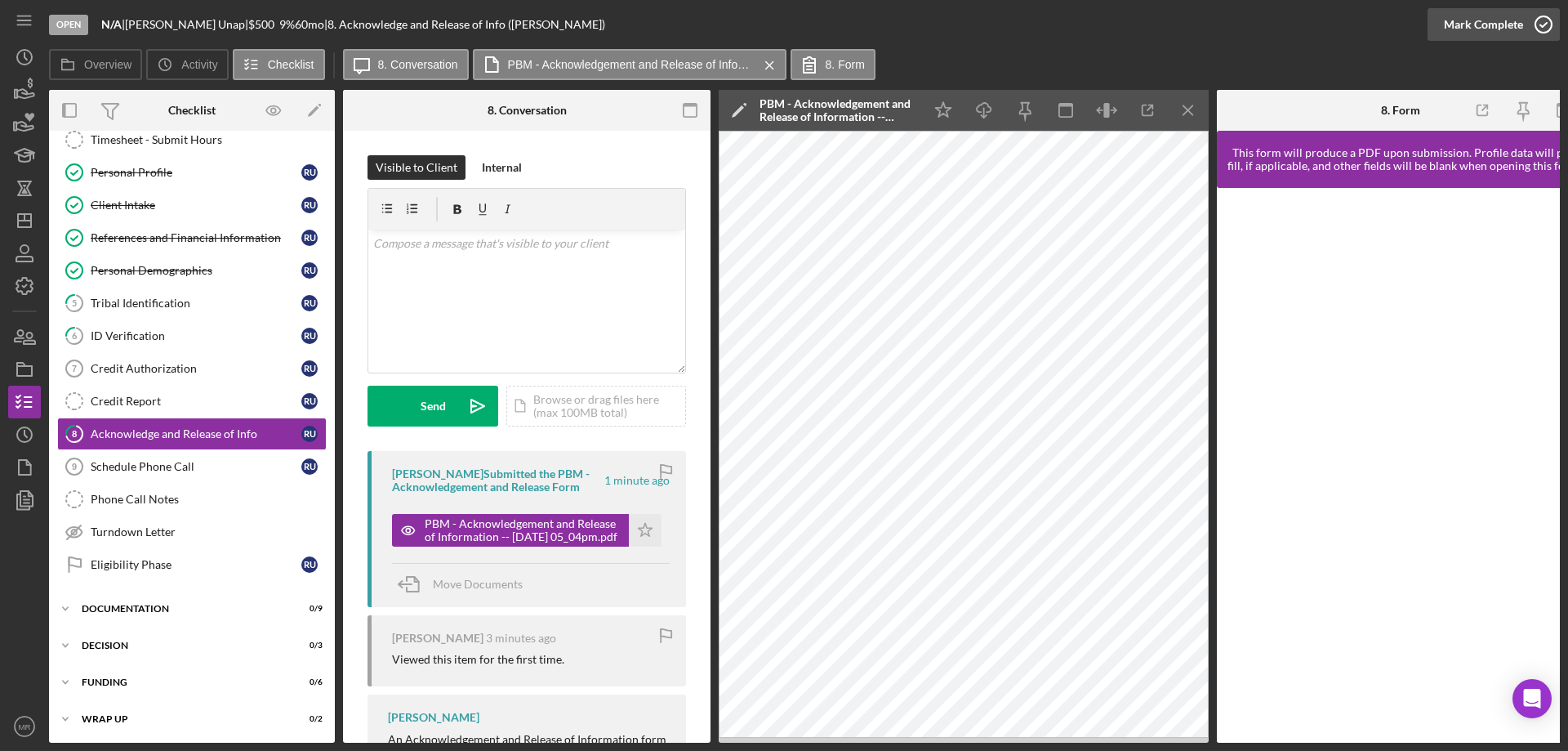
click at [1541, 23] on icon "button" at bounding box center [1544, 25] width 41 height 41
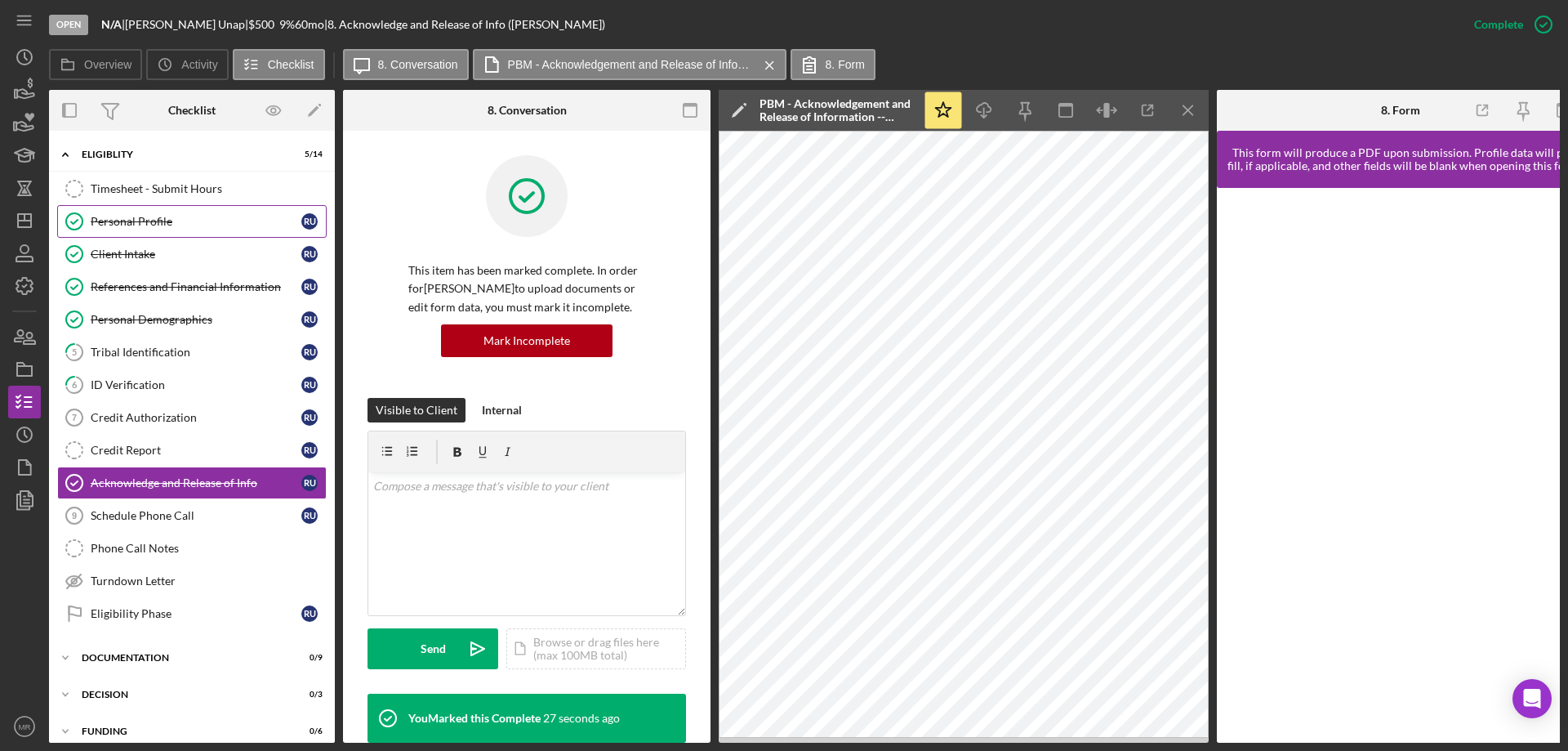
click at [145, 216] on div "Personal Profile" at bounding box center [196, 221] width 211 height 13
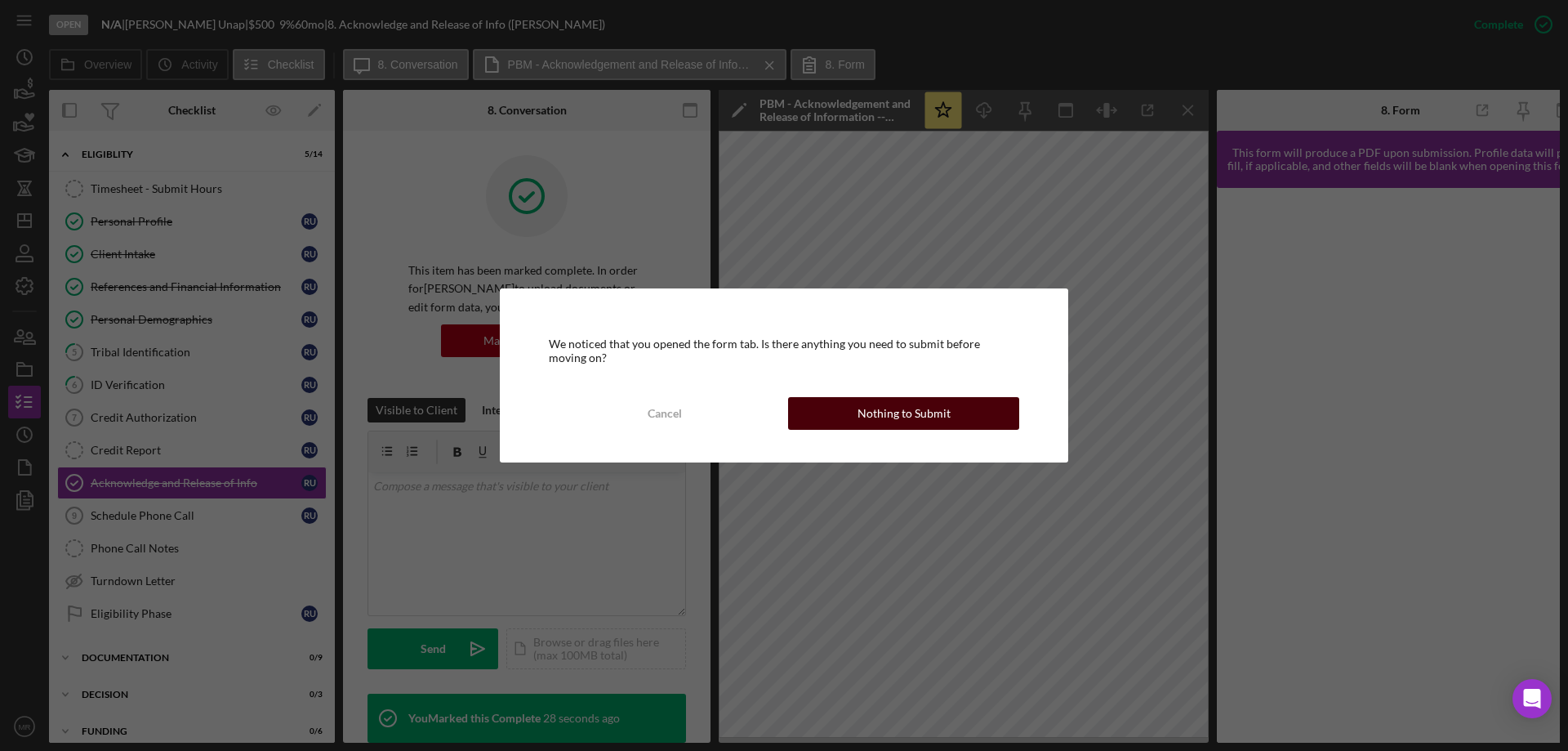
click at [910, 413] on div "Nothing to Submit" at bounding box center [904, 413] width 93 height 33
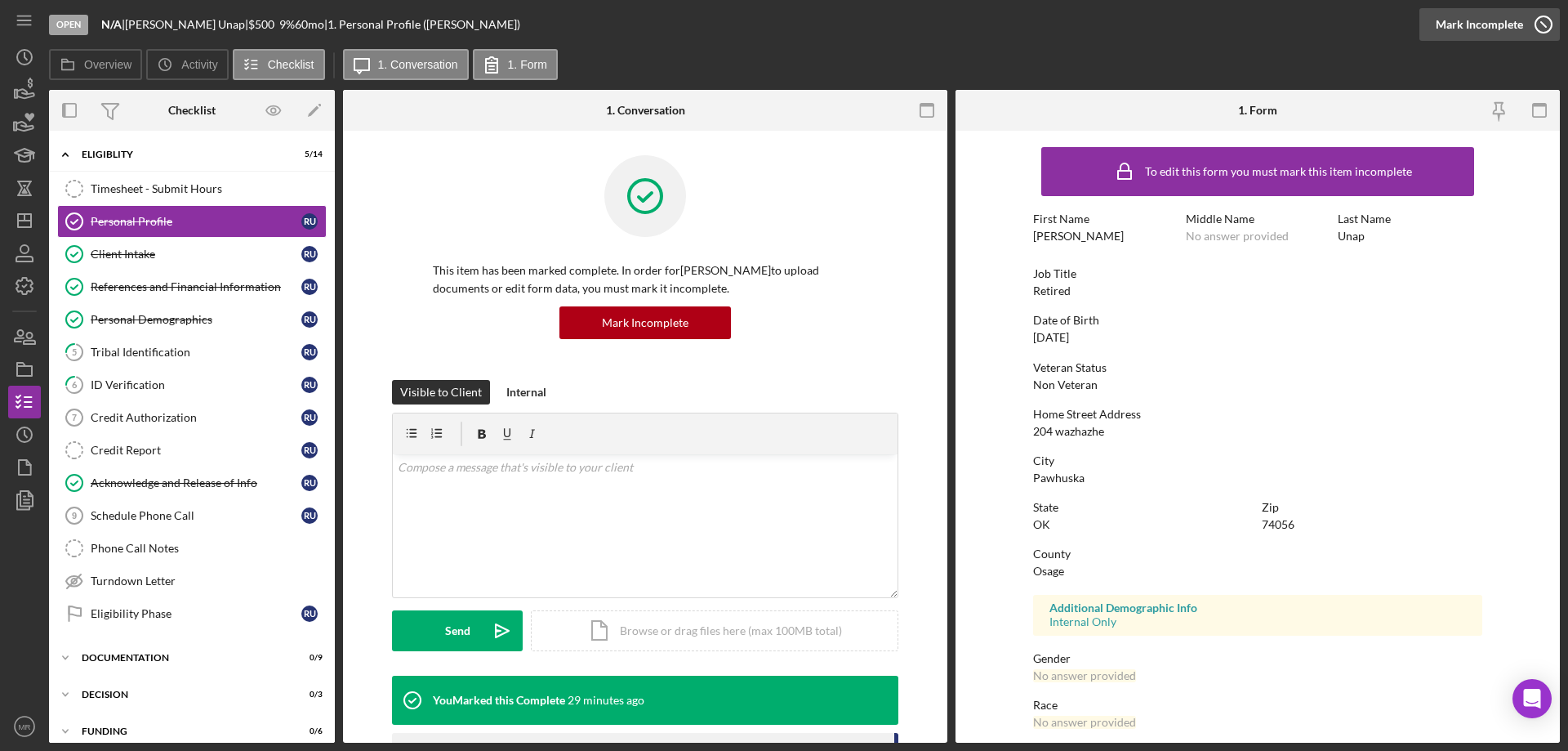
click at [1541, 24] on icon "button" at bounding box center [1544, 25] width 41 height 41
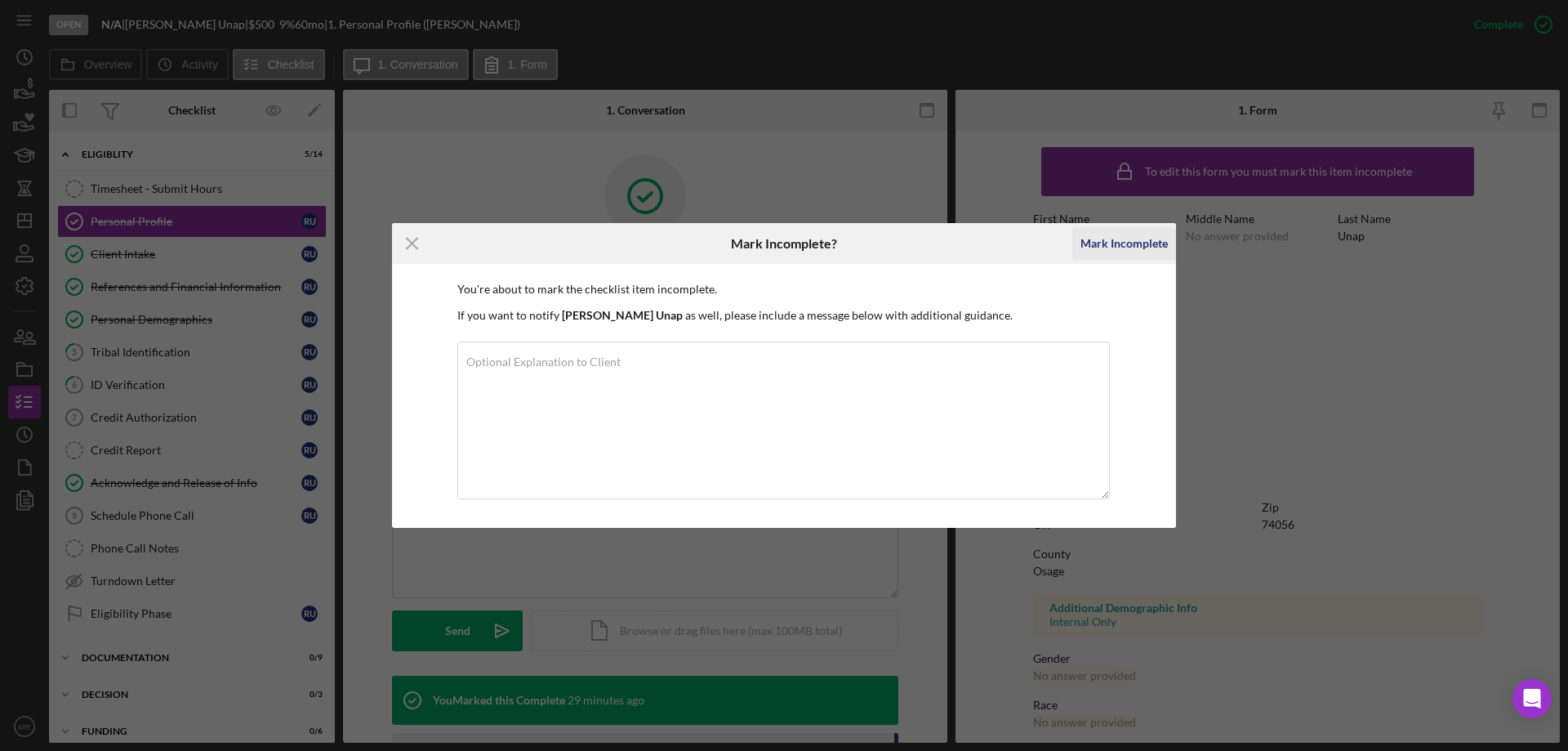
click at [1125, 251] on div "Mark Incomplete" at bounding box center [1125, 243] width 87 height 33
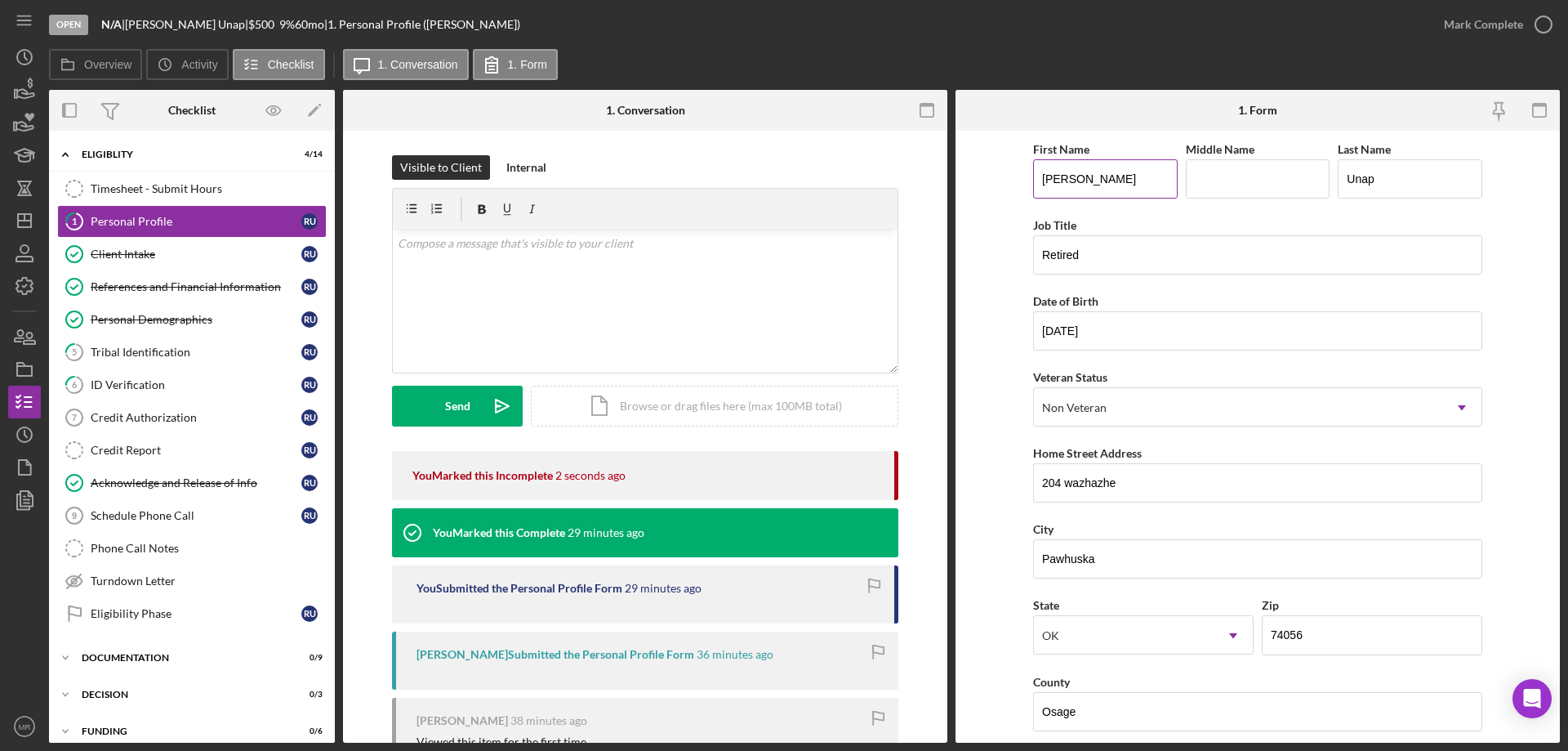
click at [1043, 183] on input "[PERSON_NAME]" at bounding box center [1105, 179] width 145 height 39
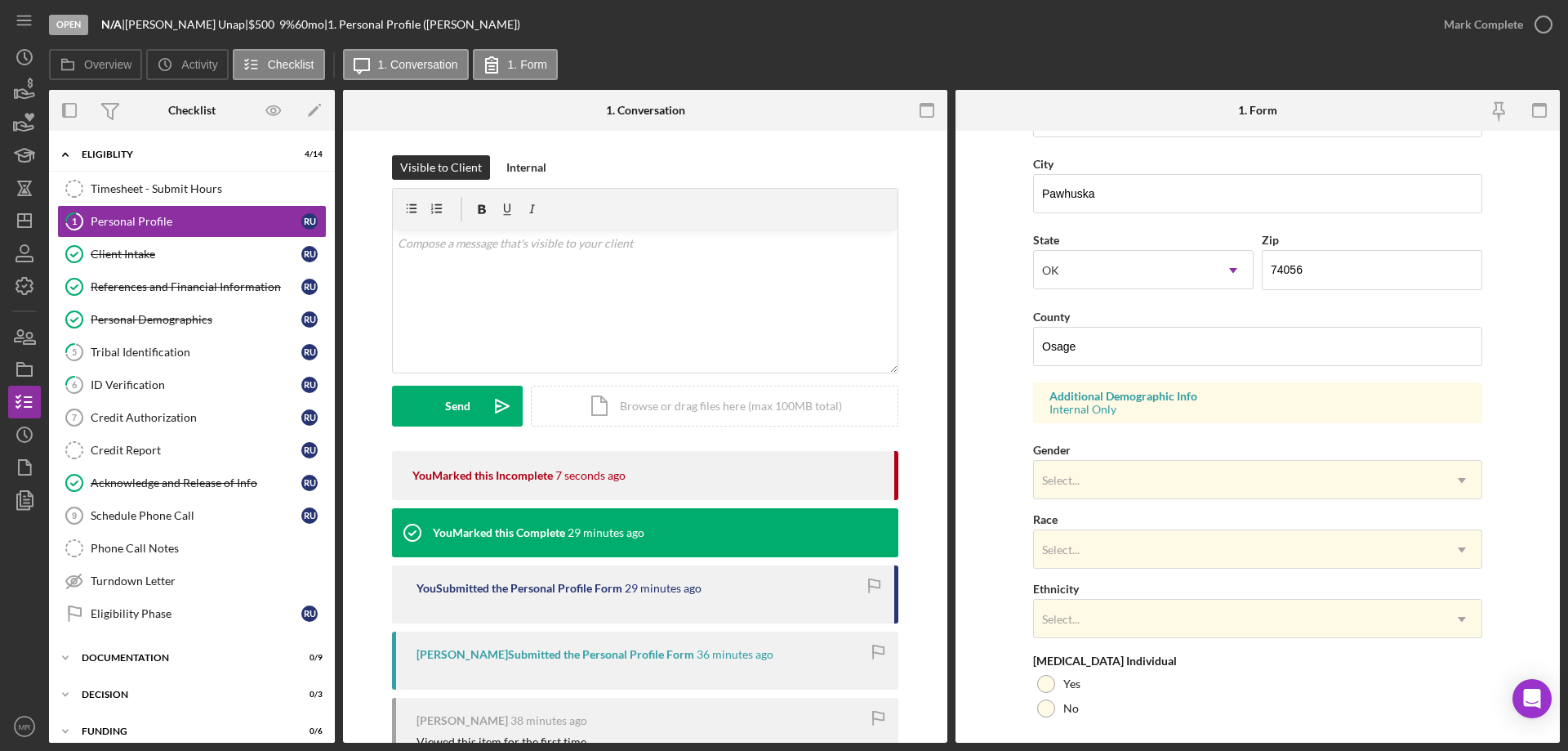
scroll to position [478, 0]
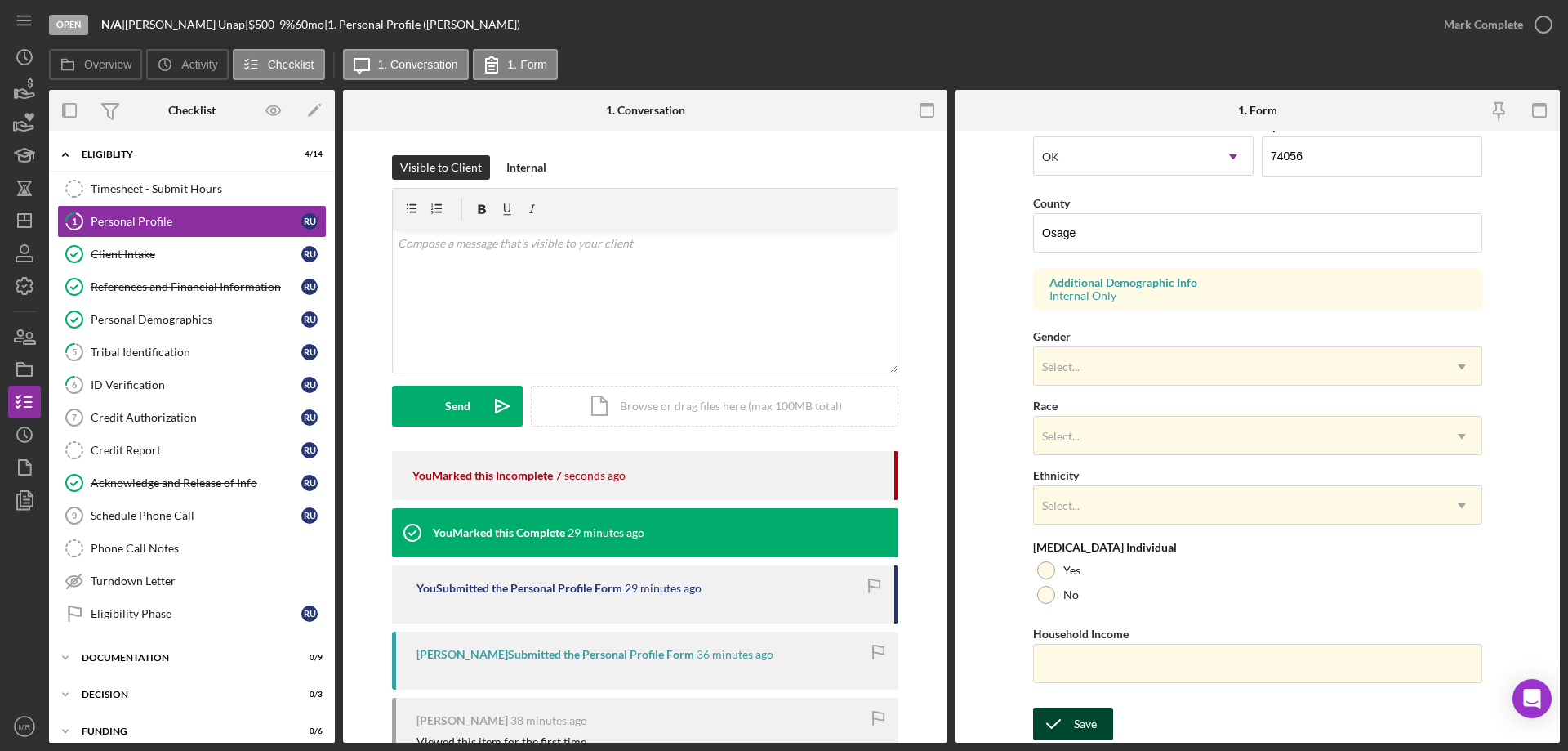
type input "Ronald"
click at [1065, 720] on icon "submit" at bounding box center [1054, 724] width 41 height 41
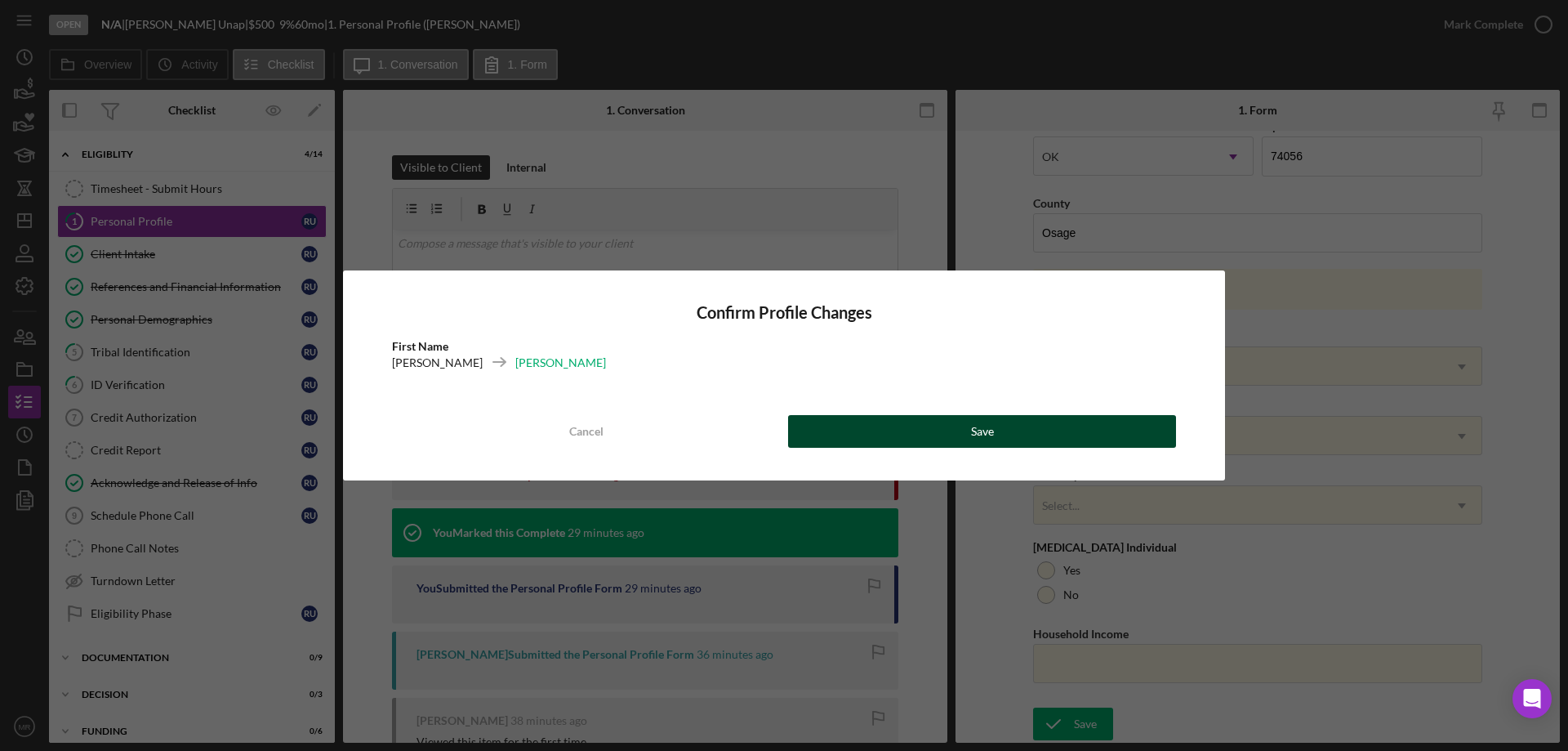
click at [1074, 442] on button "Save" at bounding box center [982, 431] width 388 height 33
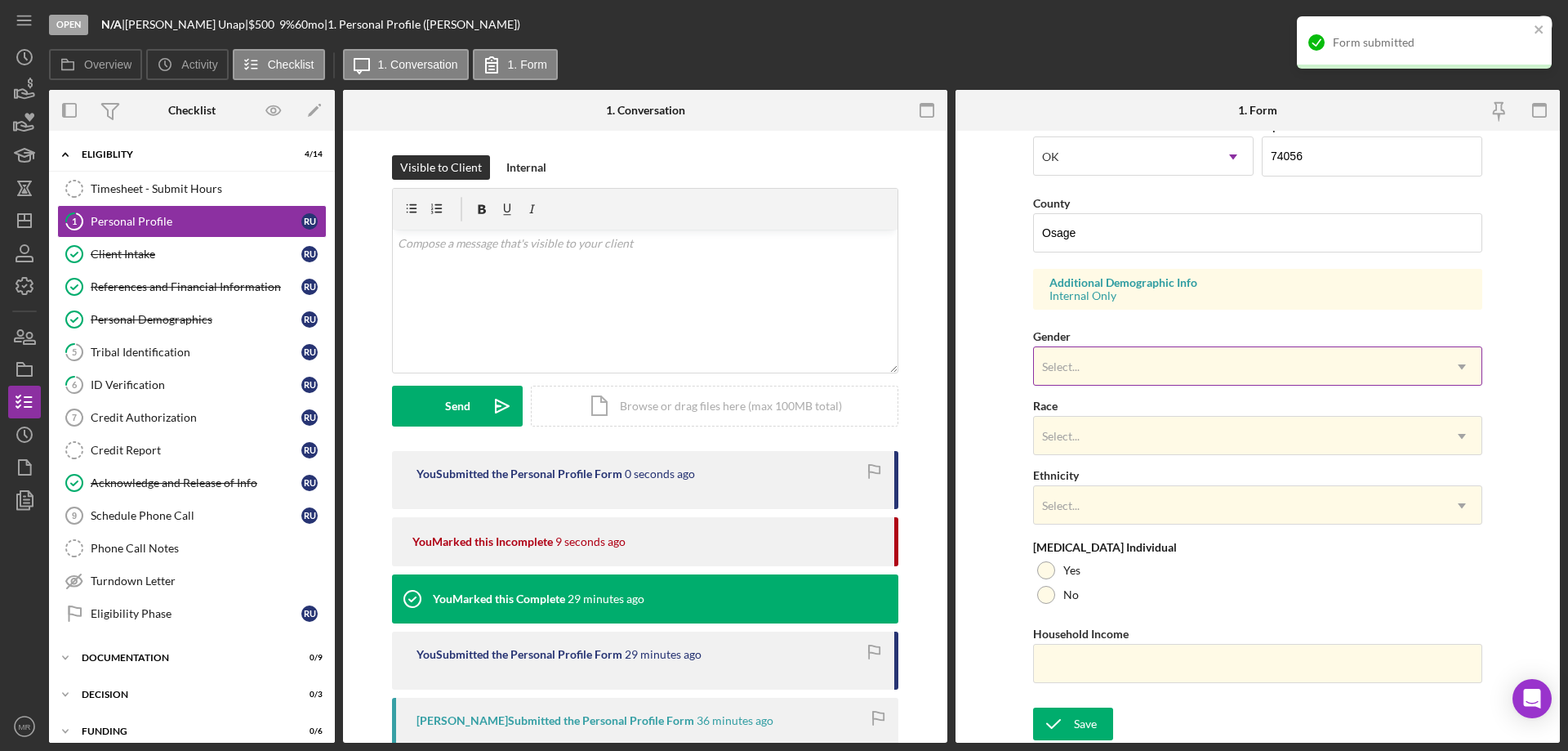
click at [1191, 371] on div "Select..." at bounding box center [1238, 367] width 408 height 38
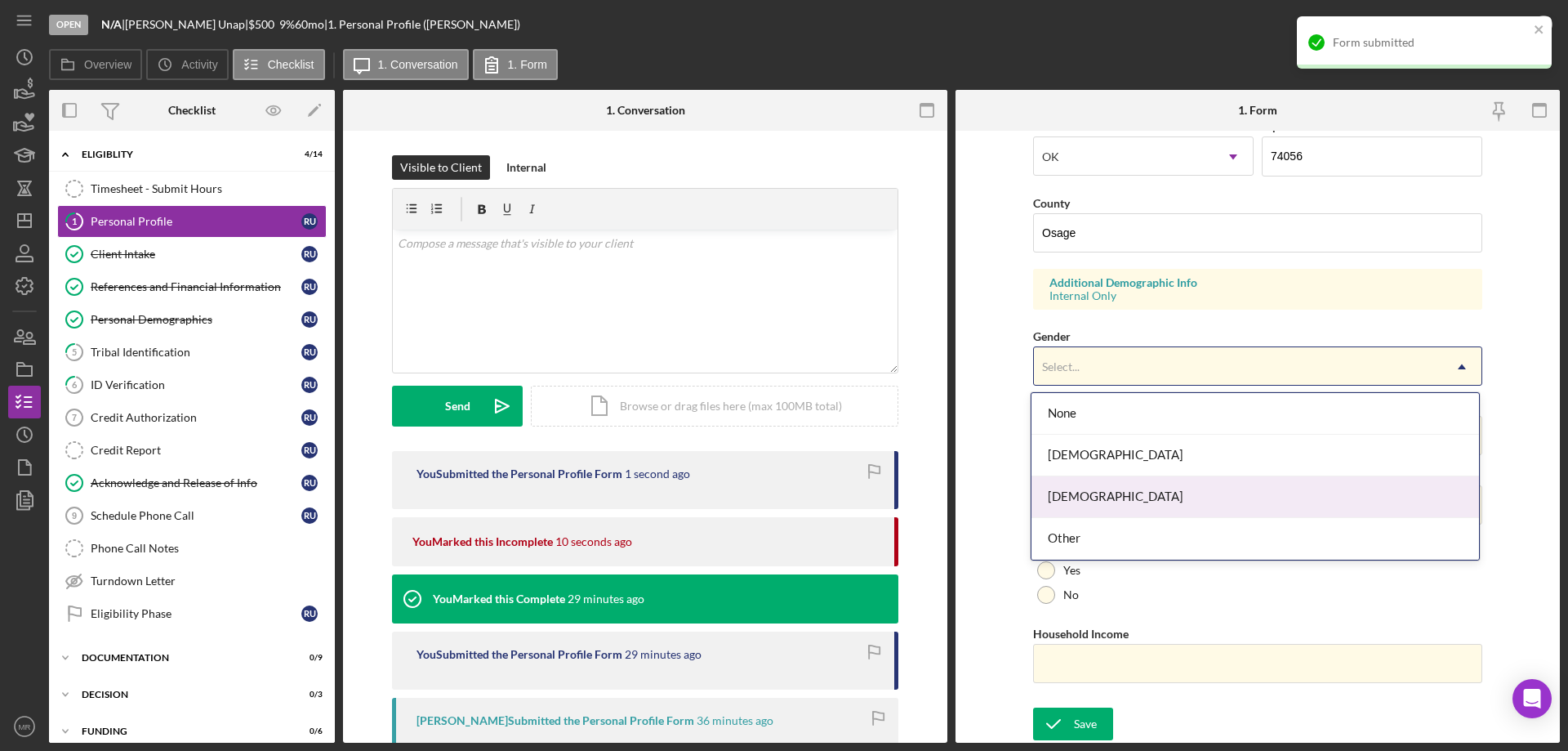
click at [1155, 508] on div "Male" at bounding box center [1255, 496] width 448 height 42
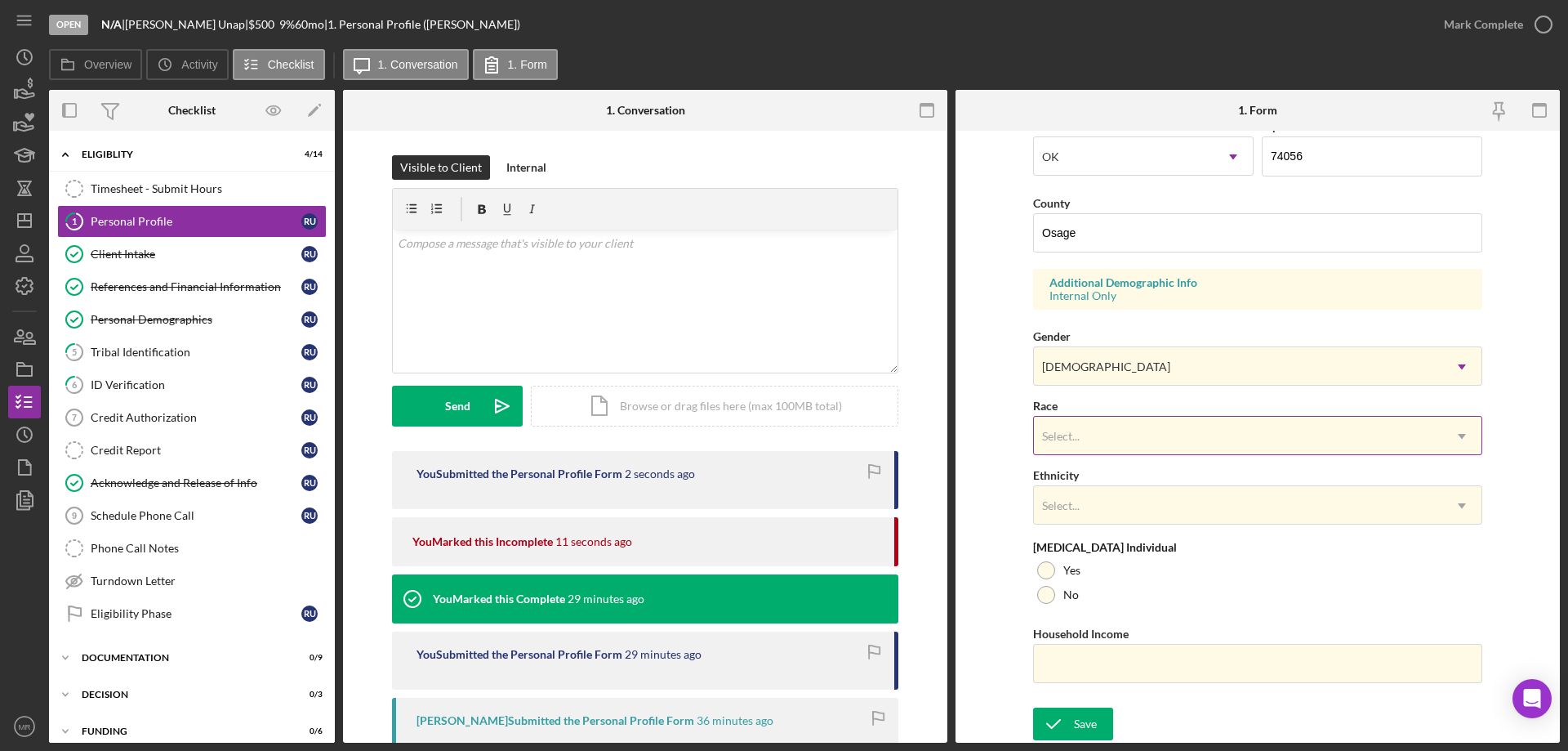
click at [1170, 426] on div "Select..." at bounding box center [1238, 436] width 408 height 38
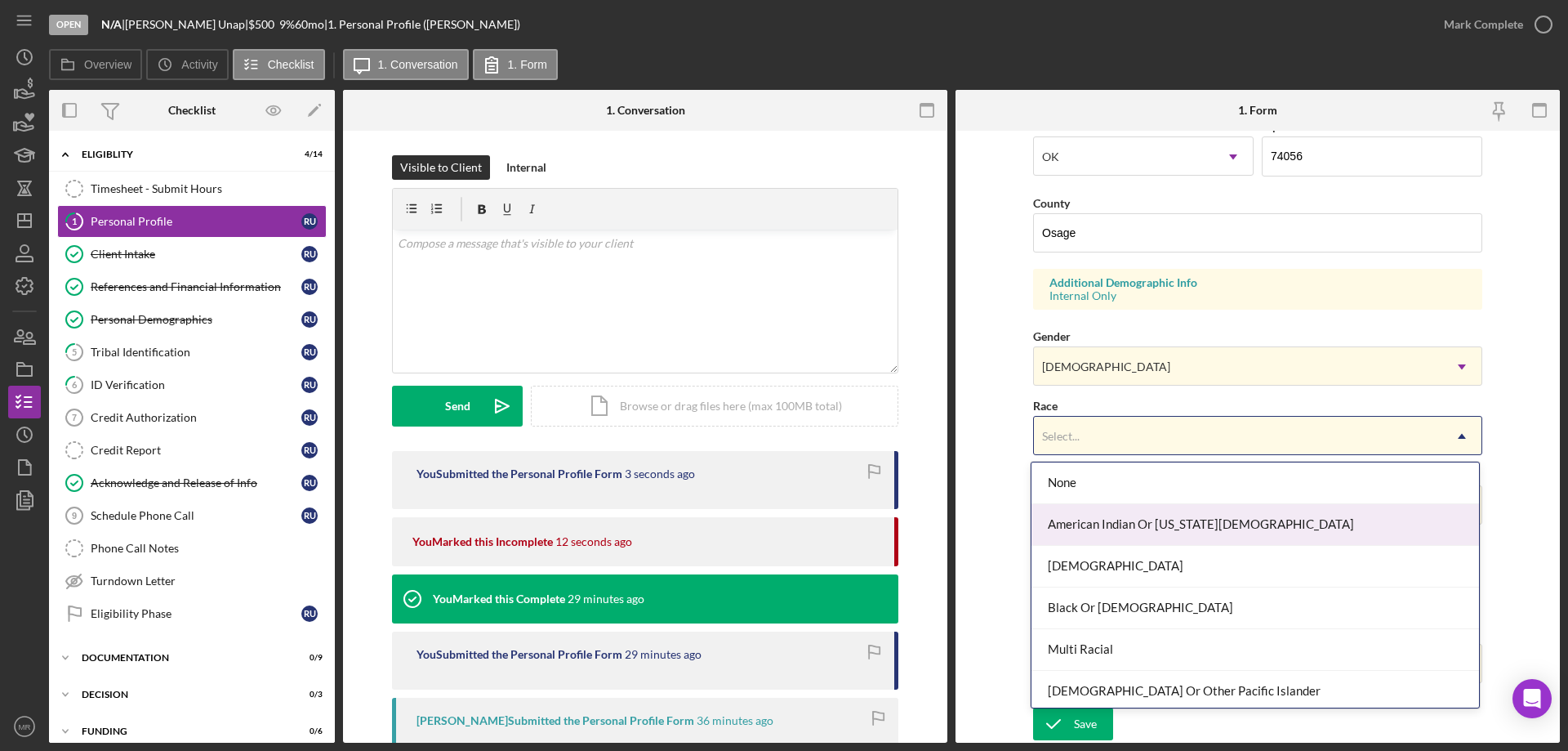
click at [1165, 518] on div "American Indian Or Alaska Native" at bounding box center [1255, 525] width 448 height 42
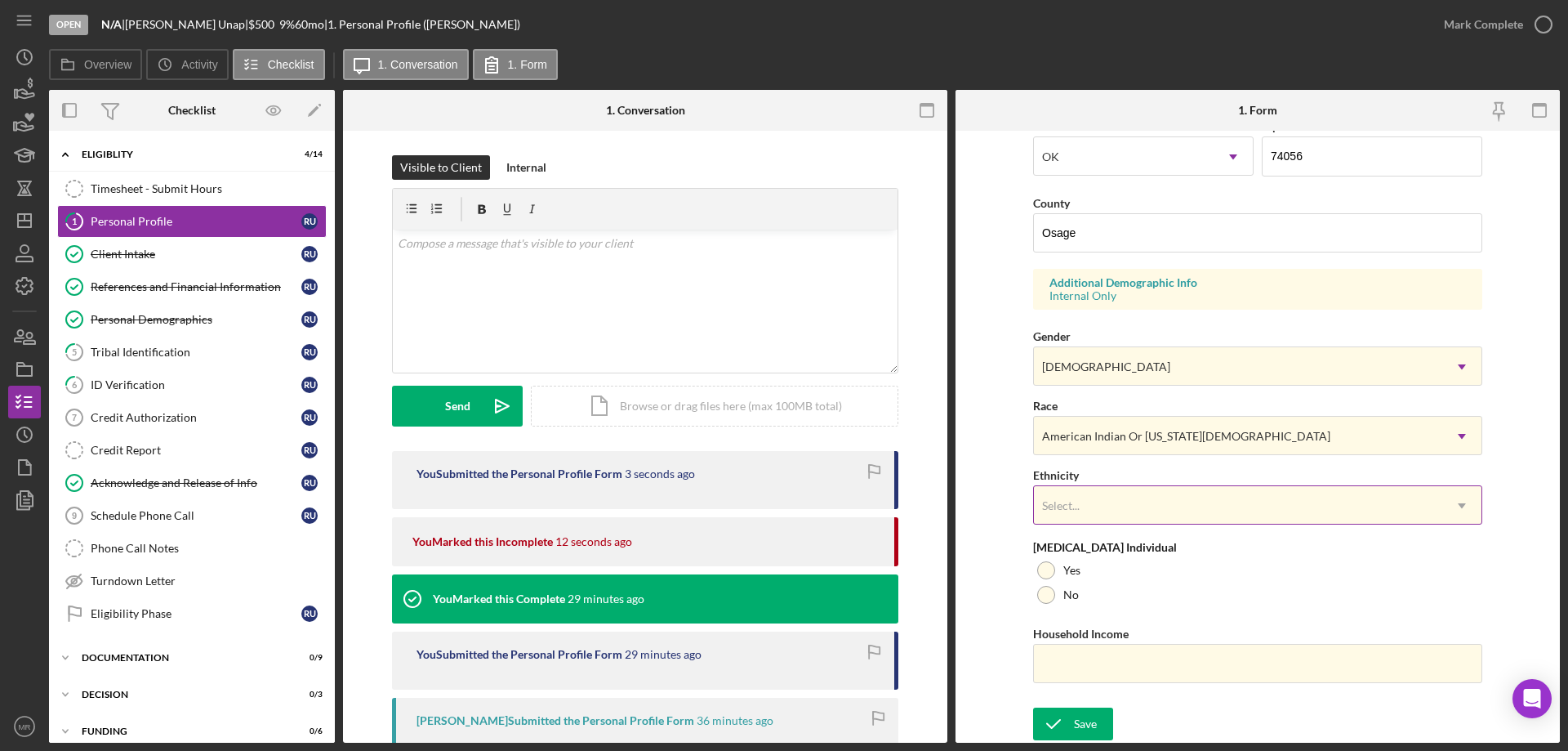
click at [1156, 504] on div "Select..." at bounding box center [1238, 506] width 408 height 38
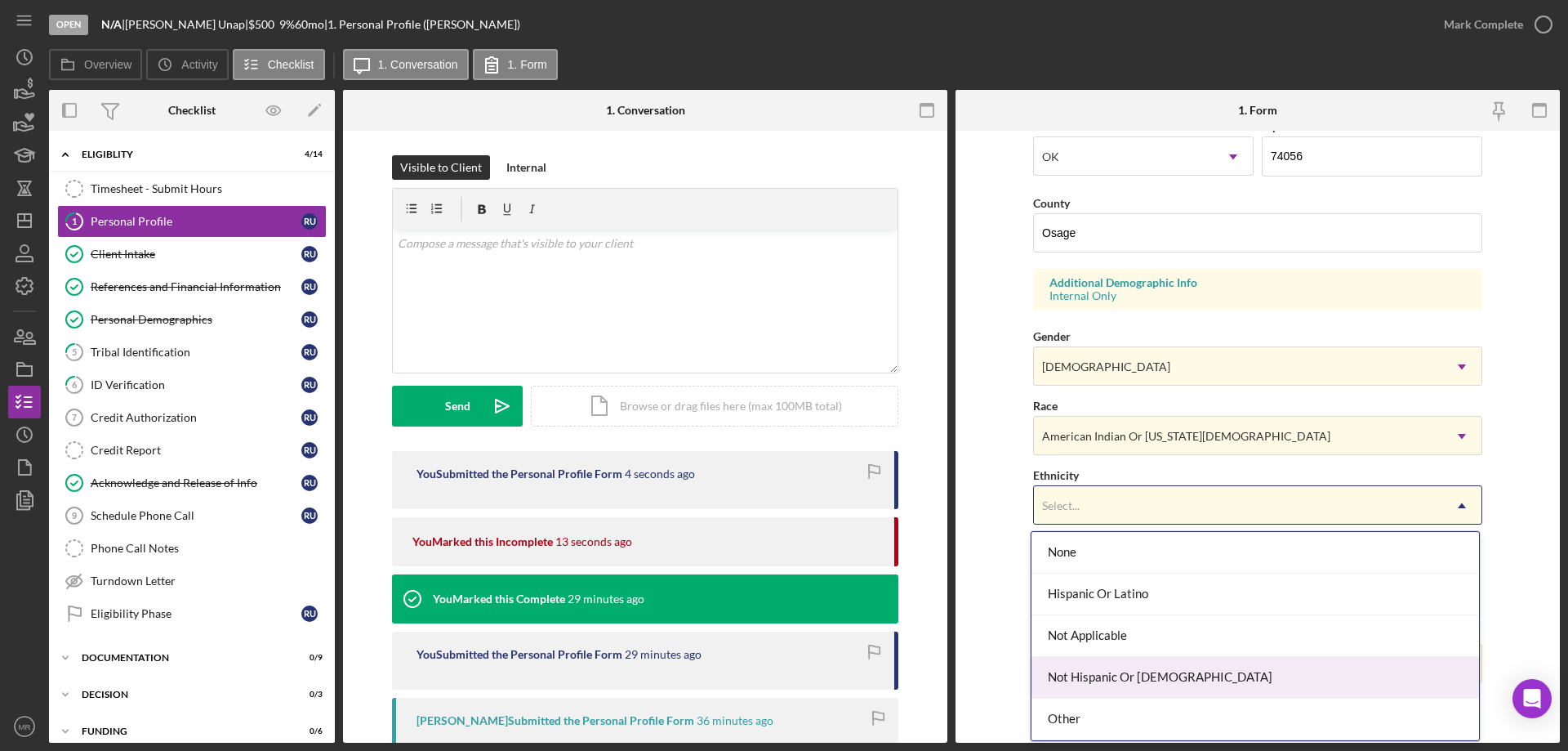
click at [1132, 673] on div "Not Hispanic Or Latino" at bounding box center [1255, 677] width 448 height 42
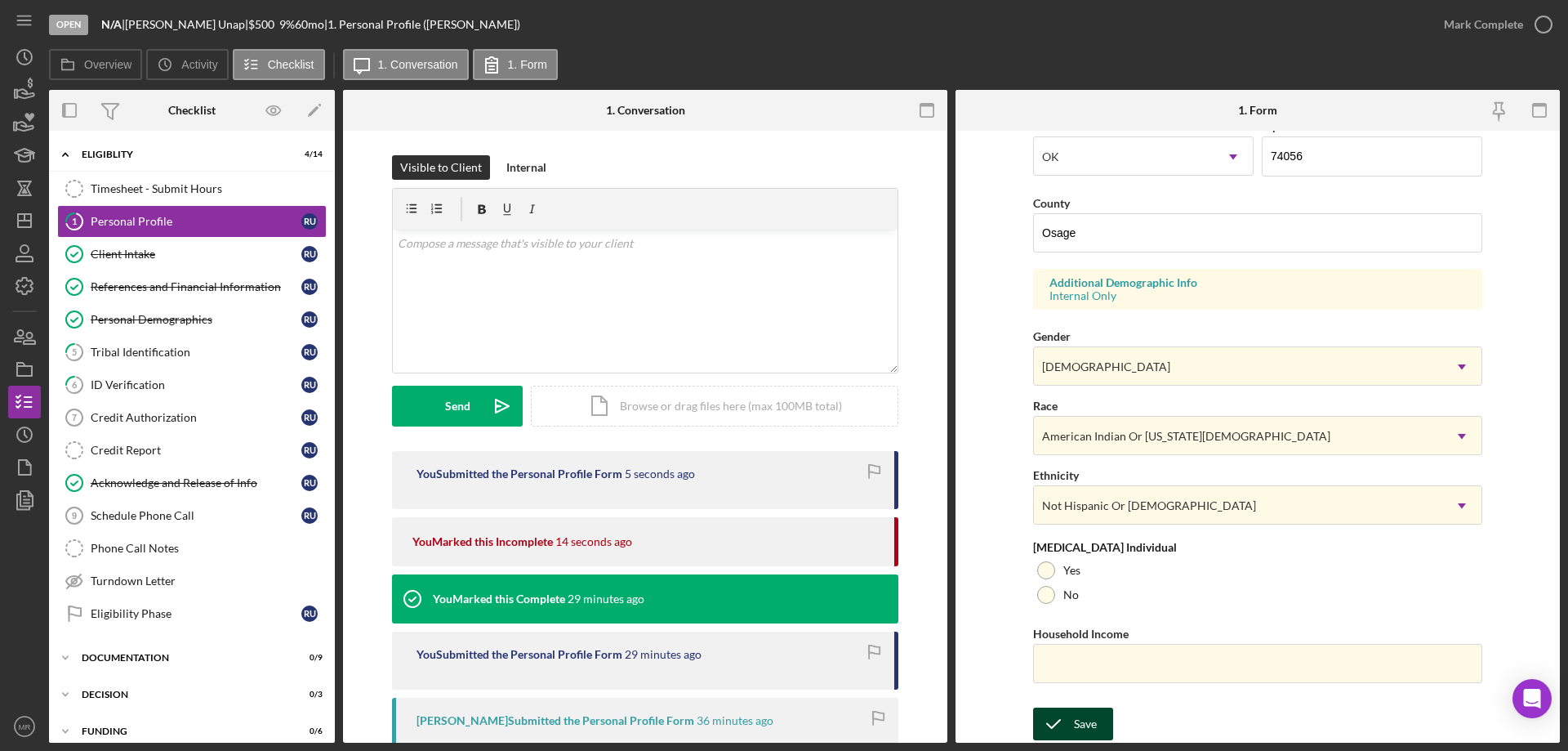
click at [1074, 733] on div "Save" at bounding box center [1085, 724] width 23 height 33
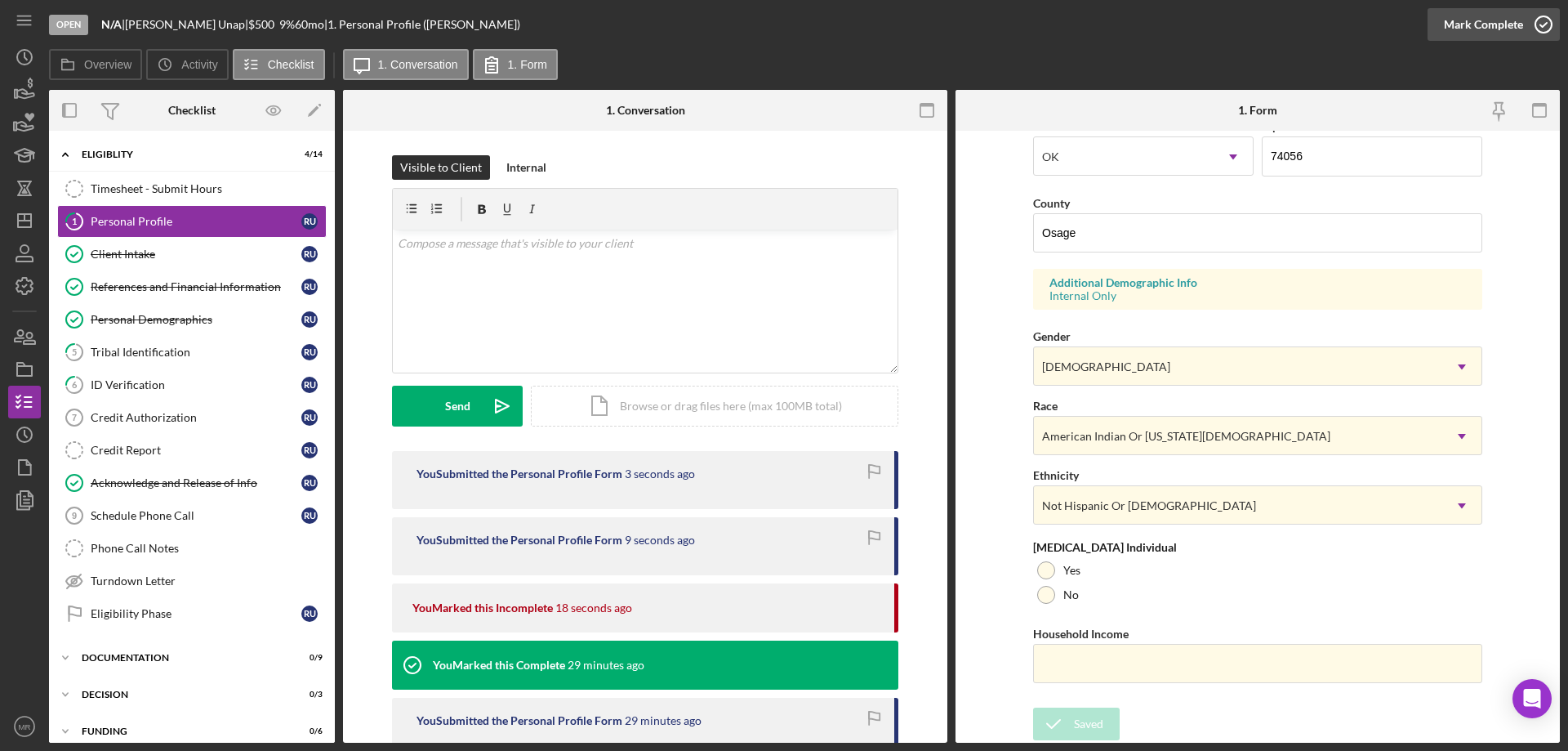
click at [1544, 16] on circle "button" at bounding box center [1543, 24] width 16 height 16
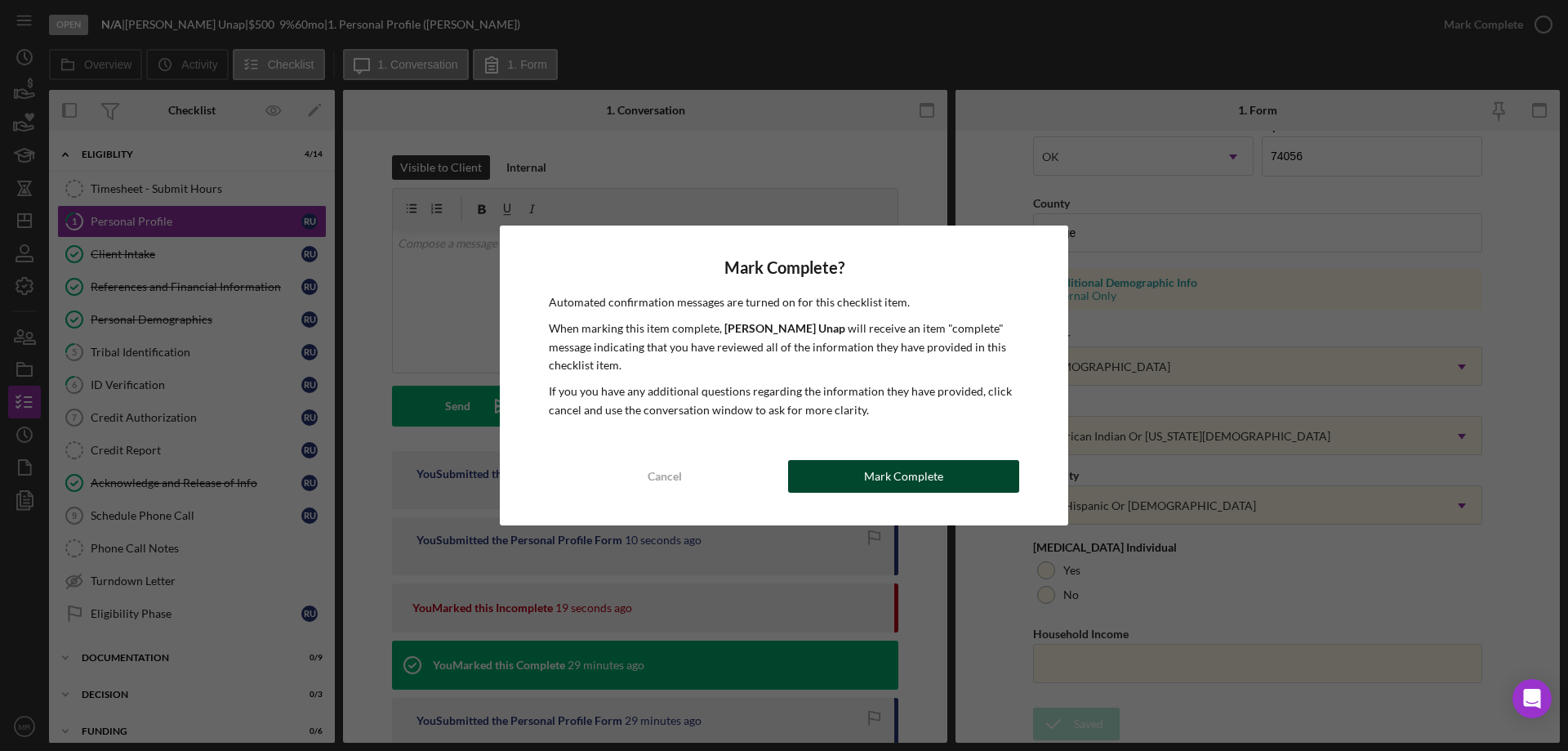
click at [943, 473] on button "Mark Complete" at bounding box center [904, 476] width 231 height 33
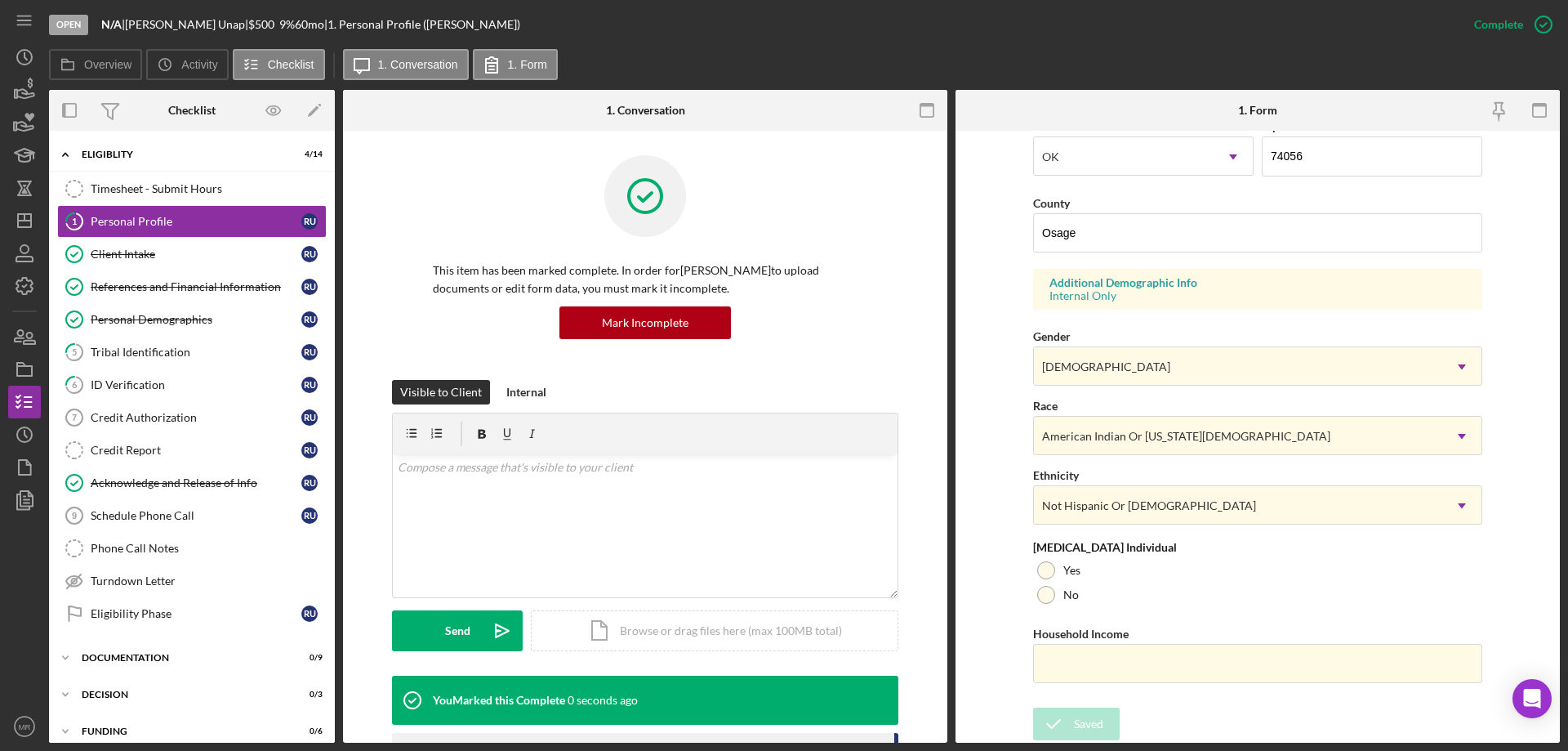
scroll to position [150, 0]
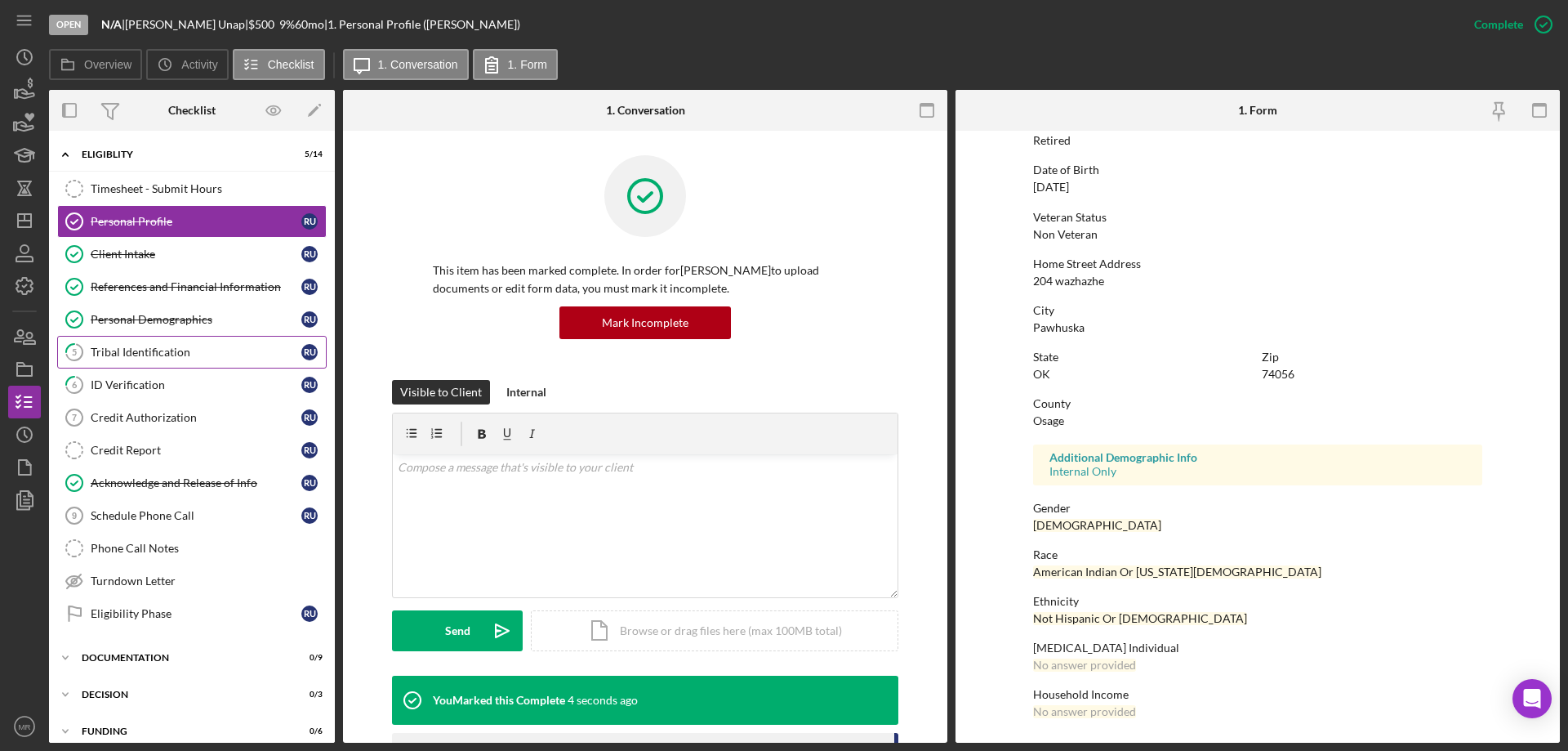
click at [152, 351] on div "Tribal Identification" at bounding box center [196, 351] width 211 height 13
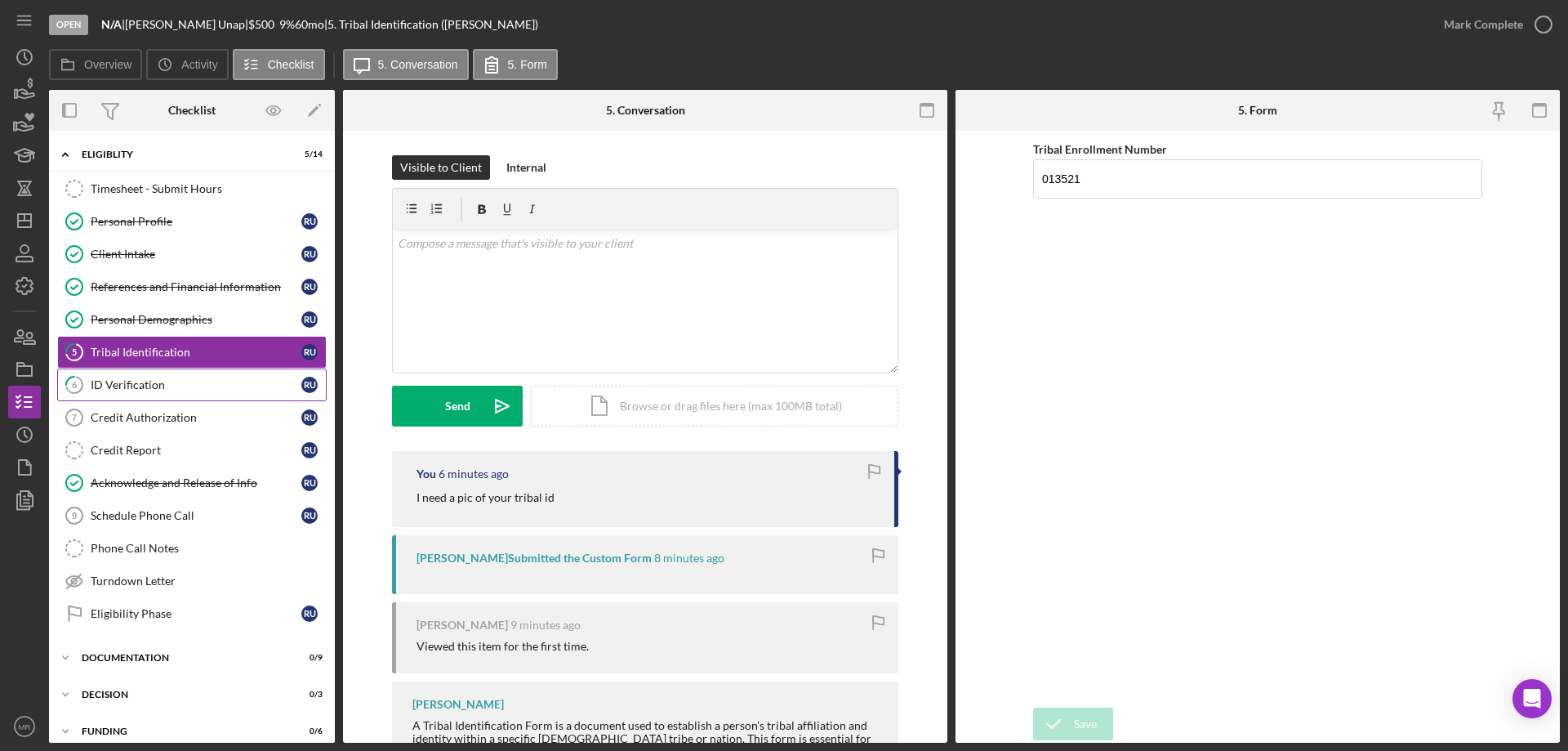
click at [134, 388] on div "ID Verification" at bounding box center [196, 384] width 211 height 13
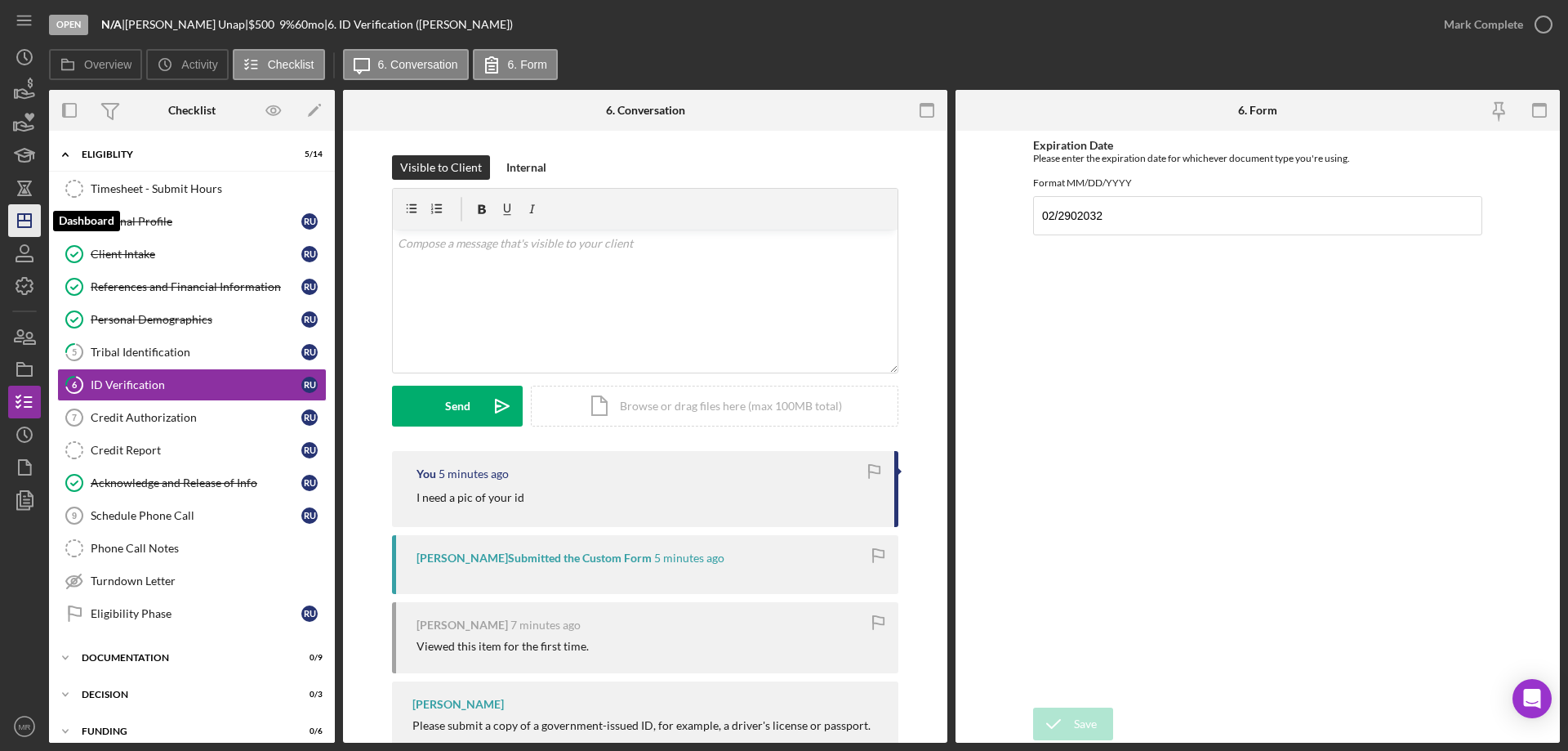
click at [25, 225] on icon "Icon/Dashboard" at bounding box center [25, 220] width 41 height 41
